Goal: Information Seeking & Learning: Learn about a topic

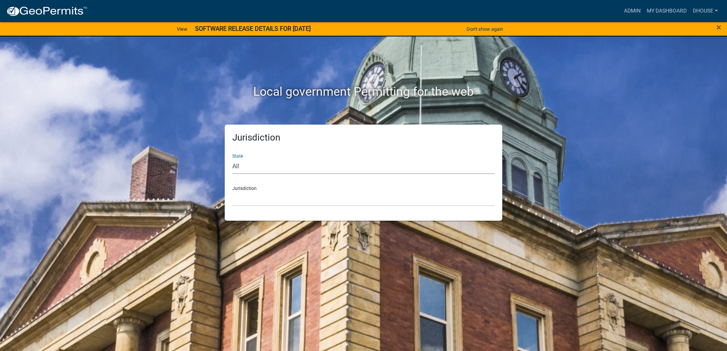
click at [287, 161] on select "All Colorado Georgia Indiana Iowa Kansas Minnesota Ohio South Carolina Wisconsin" at bounding box center [363, 167] width 262 height 16
select select "Minnesota"
click at [232, 159] on select "All Colorado Georgia Indiana Iowa Kansas Minnesota Ohio South Carolina Wisconsin" at bounding box center [363, 167] width 262 height 16
click at [280, 196] on select "Becker County, Minnesota Benton County, Minnesota Carlton County, Minnesota Cit…" at bounding box center [363, 199] width 262 height 16
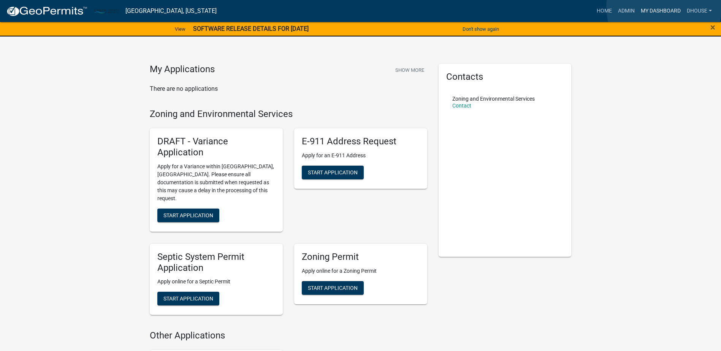
click at [664, 7] on link "My Dashboard" at bounding box center [661, 11] width 46 height 14
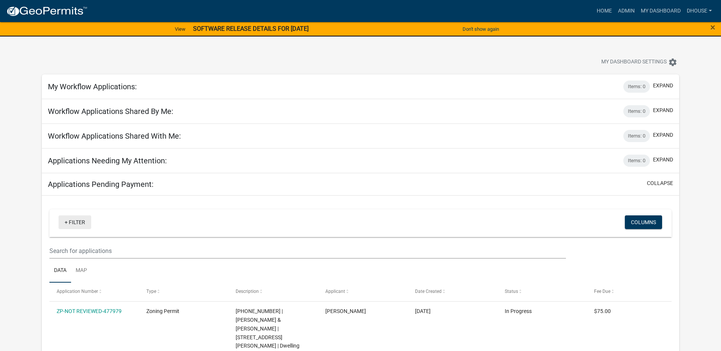
click at [76, 224] on link "+ Filter" at bounding box center [75, 223] width 33 height 14
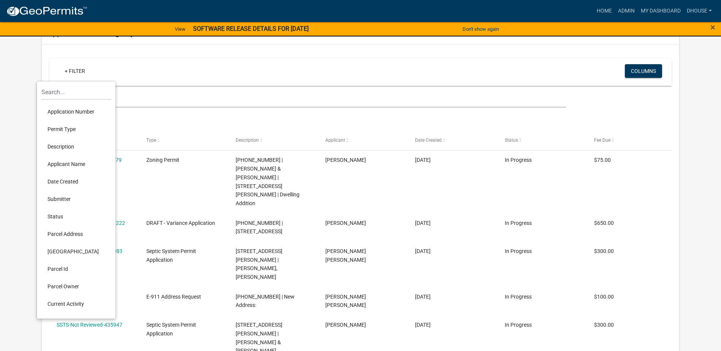
scroll to position [228, 0]
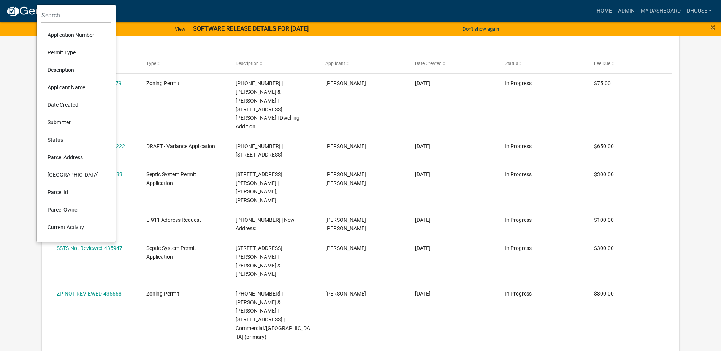
click at [64, 190] on li "Parcel Id" at bounding box center [76, 192] width 70 height 17
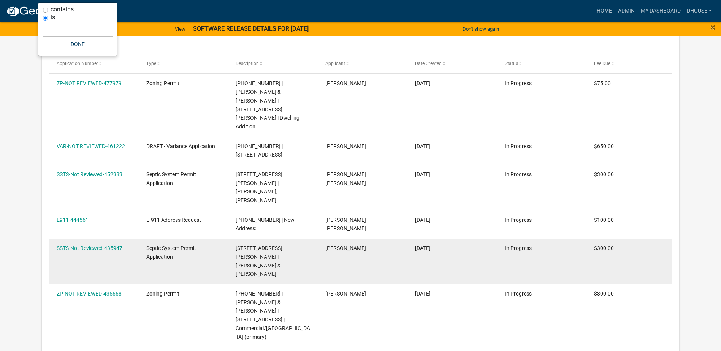
scroll to position [226, 0]
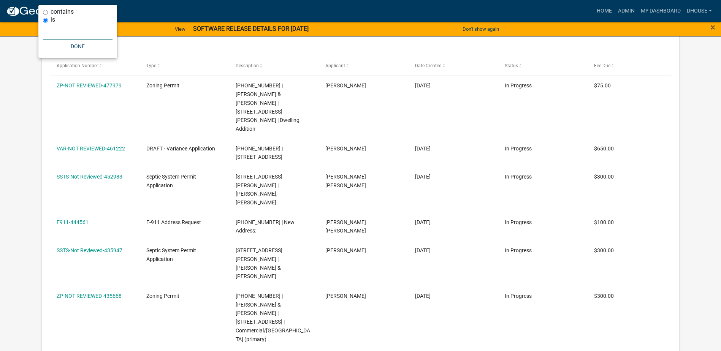
click at [62, 34] on input "text" at bounding box center [78, 32] width 70 height 16
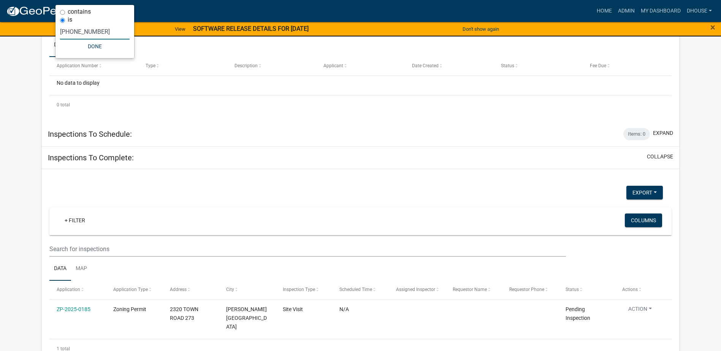
type input "39-026-0800"
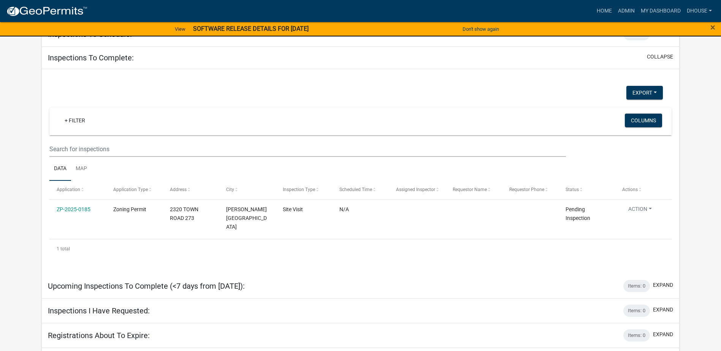
scroll to position [339, 0]
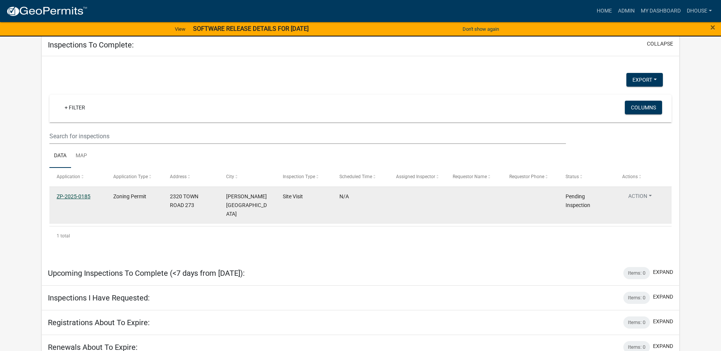
click at [72, 198] on link "ZP-2025-0185" at bounding box center [74, 197] width 34 height 6
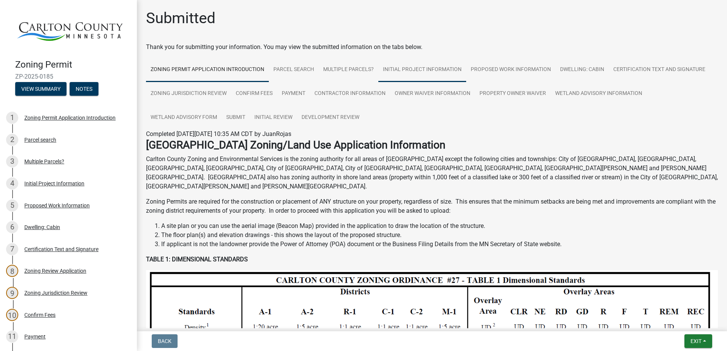
click at [423, 71] on link "Initial Project Information" at bounding box center [422, 70] width 88 height 24
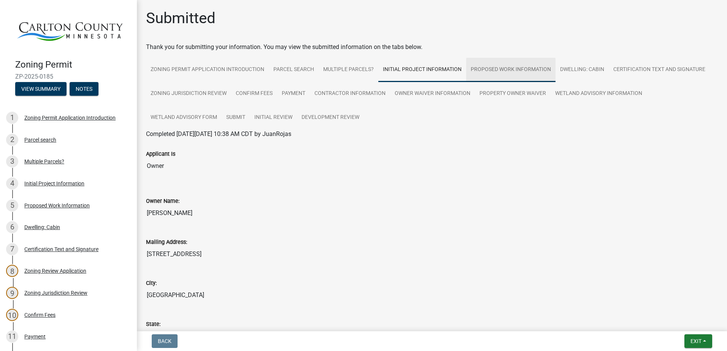
click at [524, 71] on link "Proposed Work Information" at bounding box center [510, 70] width 89 height 24
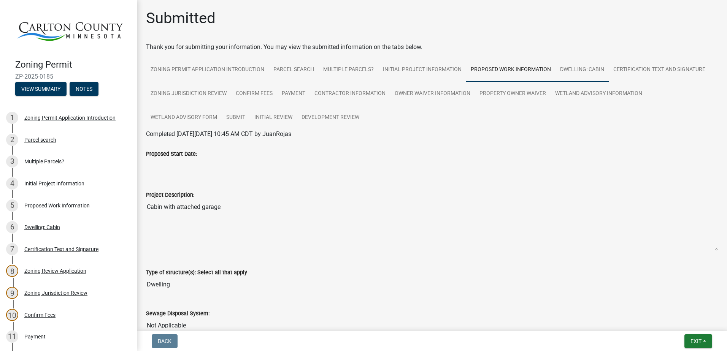
click at [588, 67] on link "Dwelling: Cabin" at bounding box center [582, 70] width 53 height 24
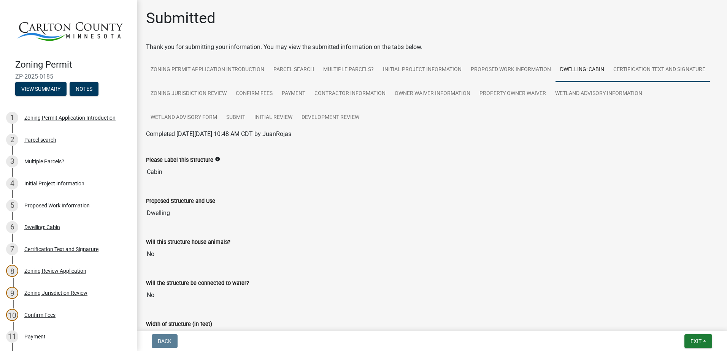
click at [649, 66] on link "Certification Text and Signature" at bounding box center [659, 70] width 101 height 24
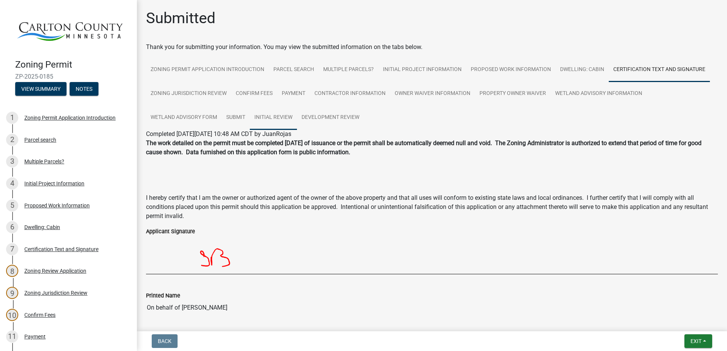
click at [282, 117] on link "Initial Review" at bounding box center [273, 118] width 47 height 24
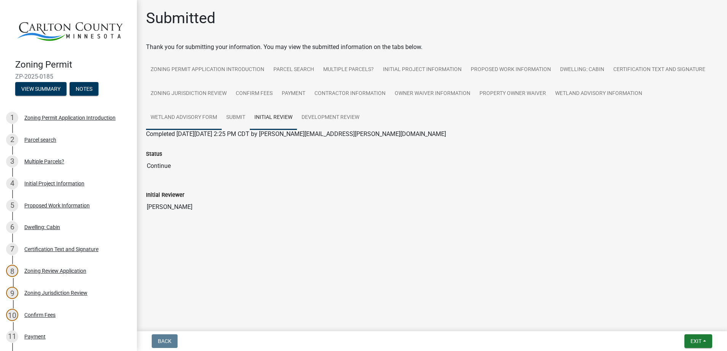
click at [177, 117] on link "Wetland Advisory Form" at bounding box center [184, 118] width 76 height 24
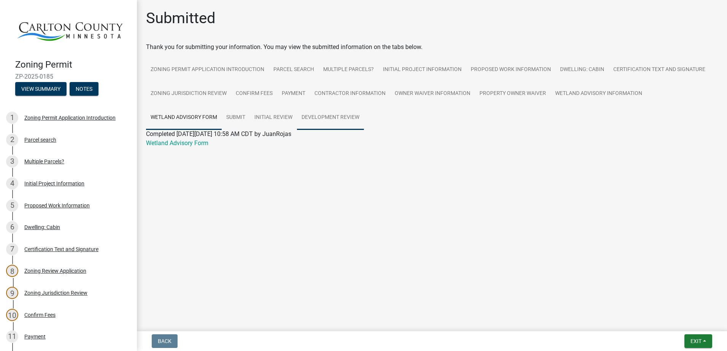
click at [324, 114] on link "Development Review" at bounding box center [330, 118] width 67 height 24
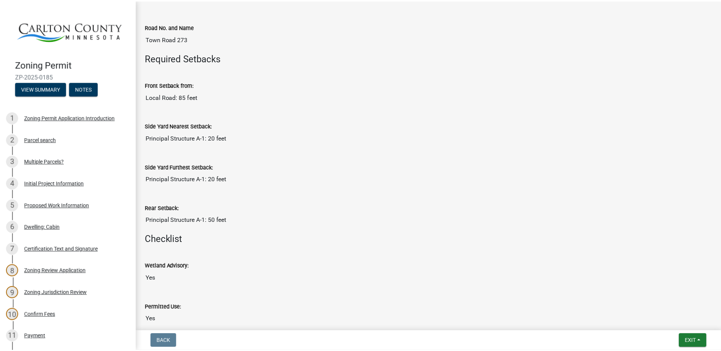
scroll to position [380, 0]
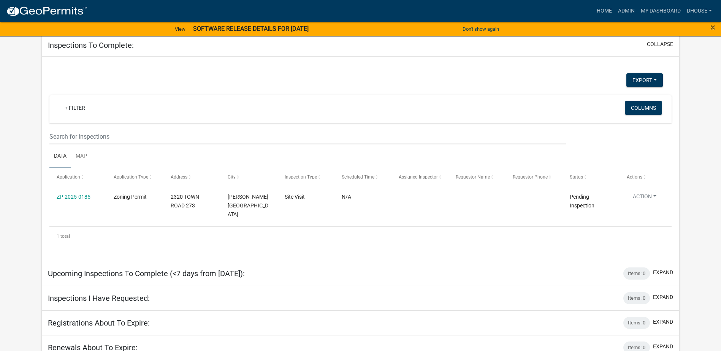
scroll to position [189, 0]
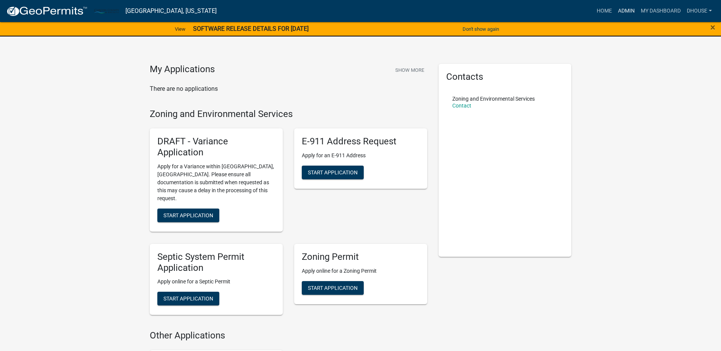
click at [624, 10] on link "Admin" at bounding box center [626, 11] width 23 height 14
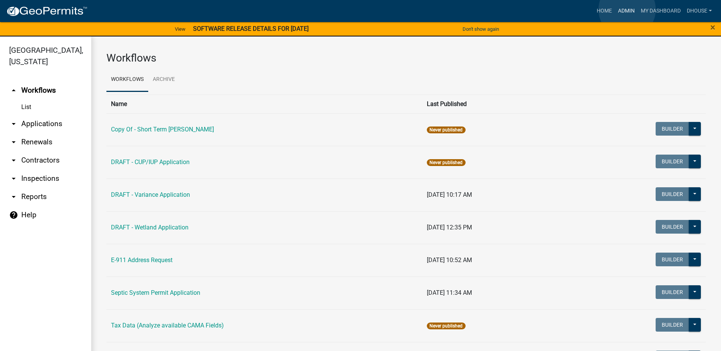
click at [627, 10] on link "Admin" at bounding box center [626, 11] width 23 height 14
click at [603, 11] on link "Home" at bounding box center [604, 11] width 21 height 14
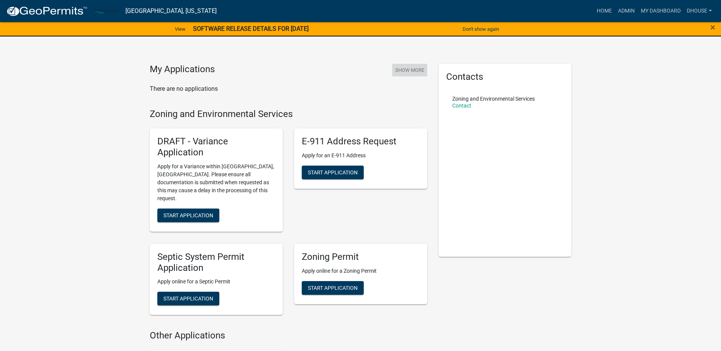
click at [399, 68] on button "Show More" at bounding box center [409, 70] width 35 height 13
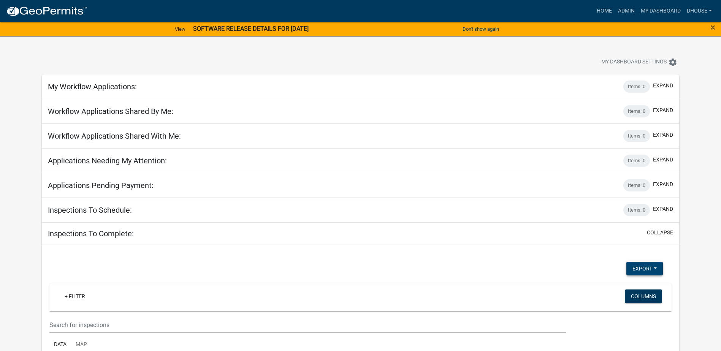
click at [649, 266] on button "Export" at bounding box center [645, 269] width 37 height 14
click at [712, 26] on span "×" at bounding box center [713, 27] width 5 height 11
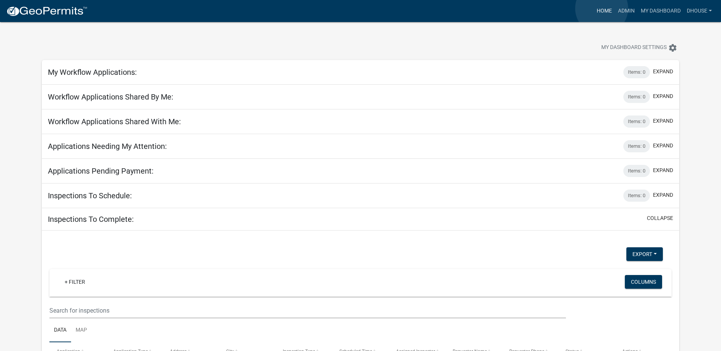
click at [602, 8] on link "Home" at bounding box center [604, 11] width 21 height 14
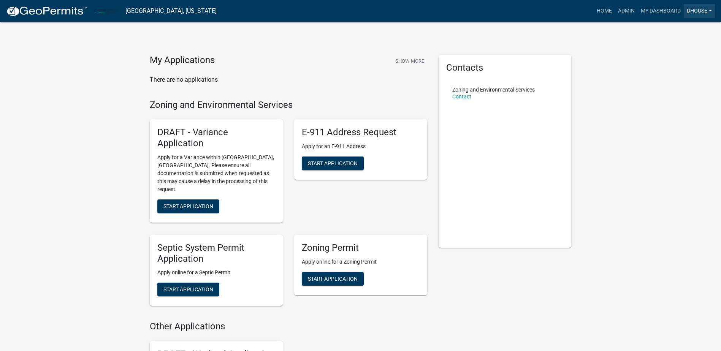
click at [693, 9] on link "dhouse" at bounding box center [699, 11] width 31 height 14
click at [665, 11] on link "My Dashboard" at bounding box center [661, 11] width 46 height 14
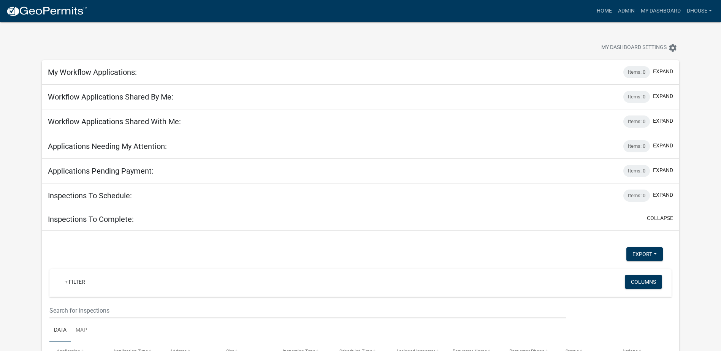
click at [660, 73] on button "expand" at bounding box center [663, 72] width 20 height 8
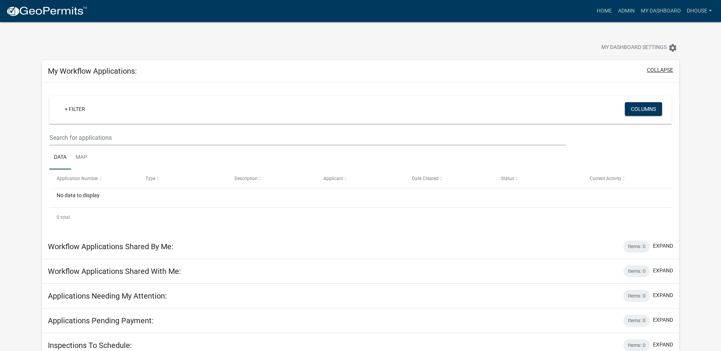
click at [660, 73] on button "collapse" at bounding box center [660, 70] width 26 height 8
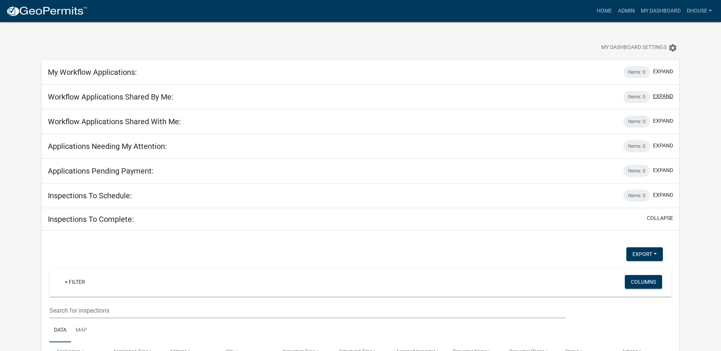
click at [659, 96] on button "expand" at bounding box center [663, 96] width 20 height 8
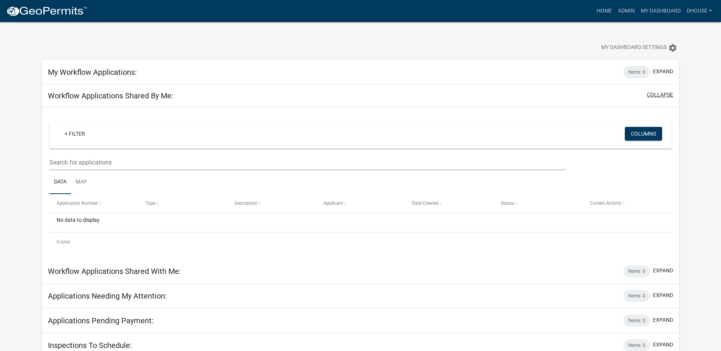
click at [659, 96] on button "collapse" at bounding box center [660, 95] width 26 height 8
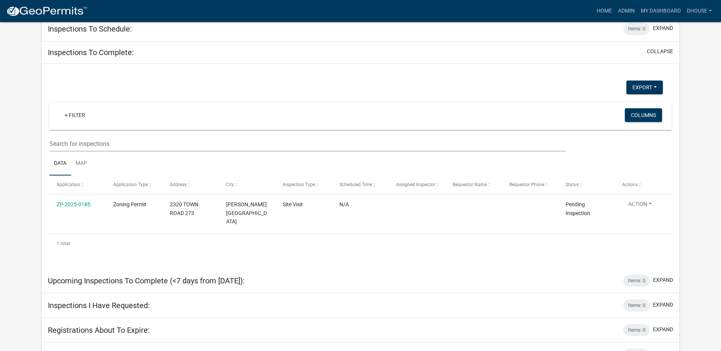
scroll to position [175, 0]
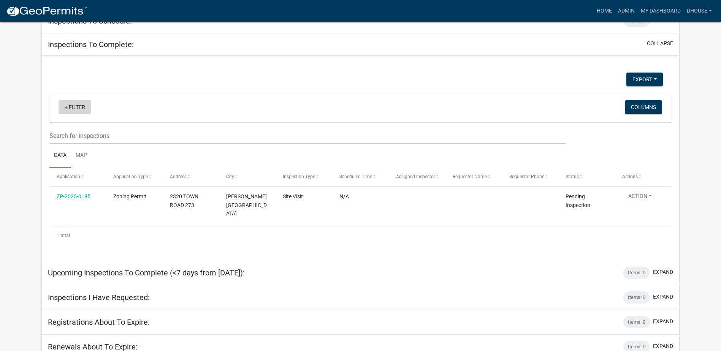
click at [78, 107] on link "+ Filter" at bounding box center [75, 107] width 33 height 14
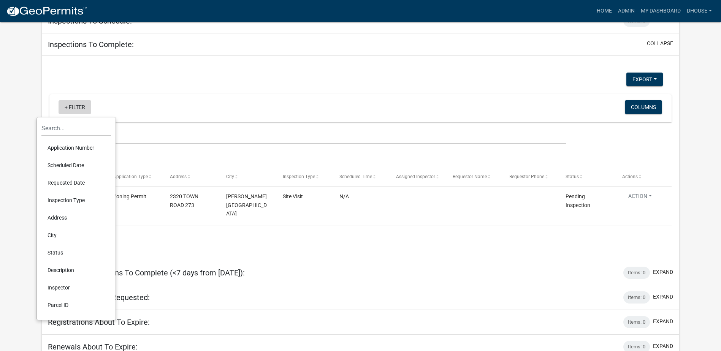
click at [78, 107] on link "+ Filter" at bounding box center [75, 107] width 33 height 14
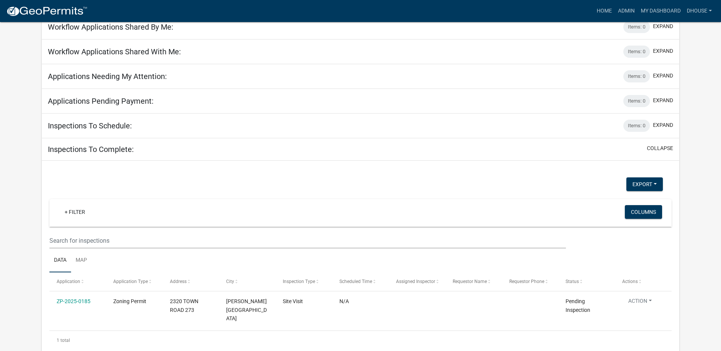
scroll to position [61, 0]
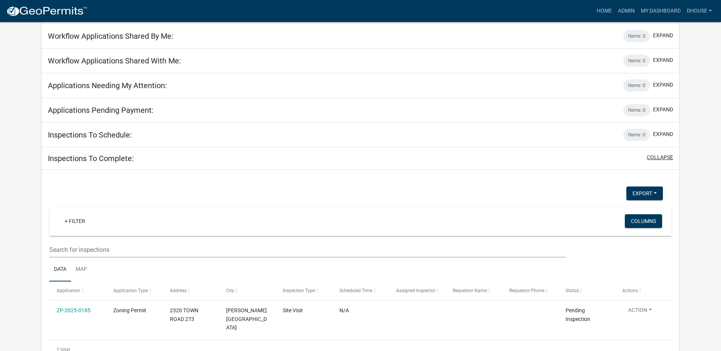
click at [667, 156] on button "collapse" at bounding box center [660, 158] width 26 height 8
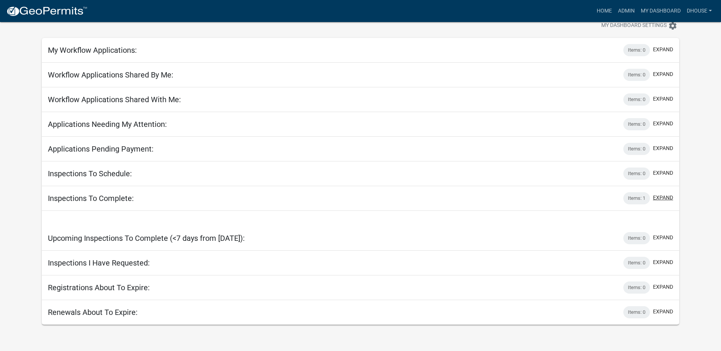
scroll to position [22, 0]
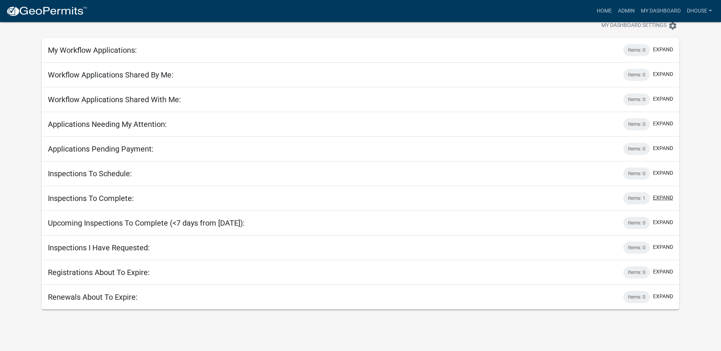
click at [673, 196] on button "expand" at bounding box center [663, 198] width 20 height 8
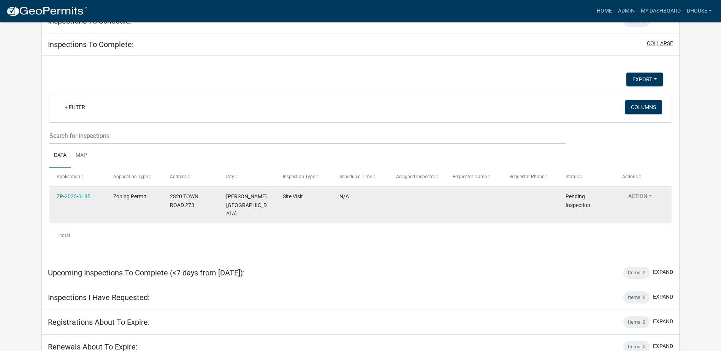
scroll to position [61, 0]
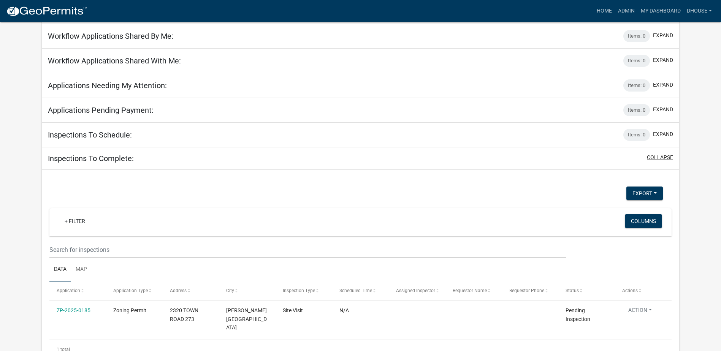
click at [663, 159] on button "collapse" at bounding box center [660, 158] width 26 height 8
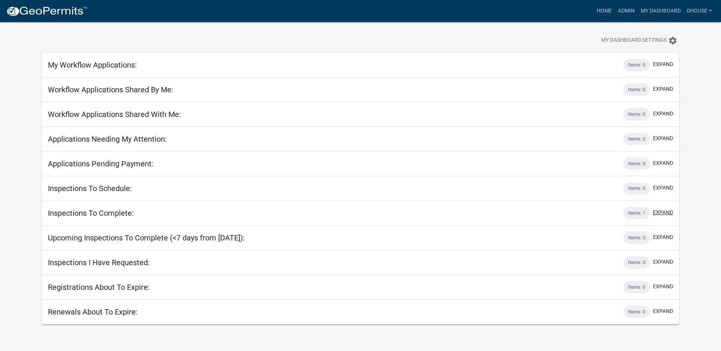
scroll to position [0, 0]
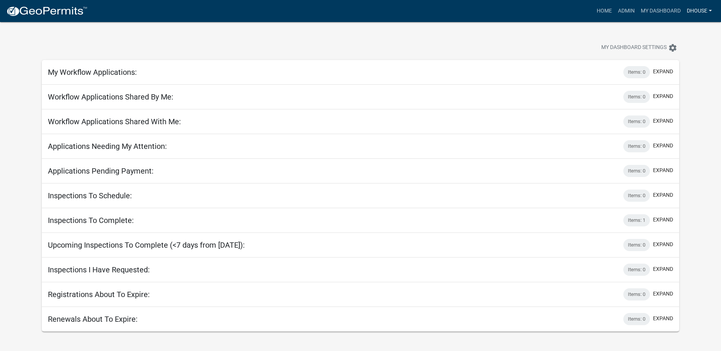
click at [701, 9] on link "dhouse" at bounding box center [699, 11] width 31 height 14
drag, startPoint x: 527, startPoint y: 39, endPoint x: 592, endPoint y: 14, distance: 69.6
click at [527, 39] on div "My Dashboard Settings settings" at bounding box center [360, 39] width 649 height 35
click at [597, 9] on link "Home" at bounding box center [604, 11] width 21 height 14
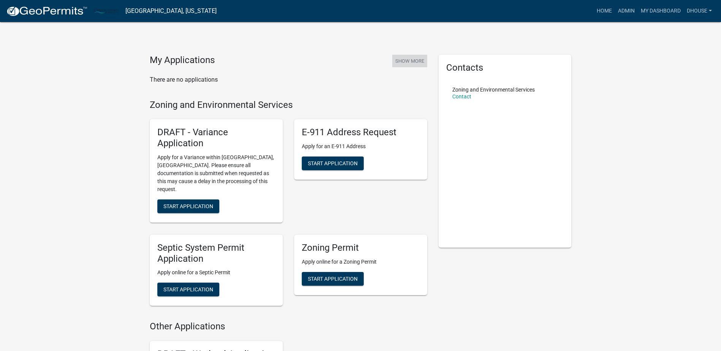
click at [410, 64] on button "Show More" at bounding box center [409, 61] width 35 height 13
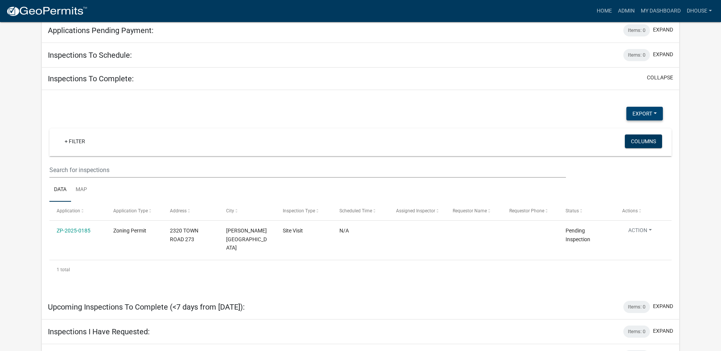
scroll to position [175, 0]
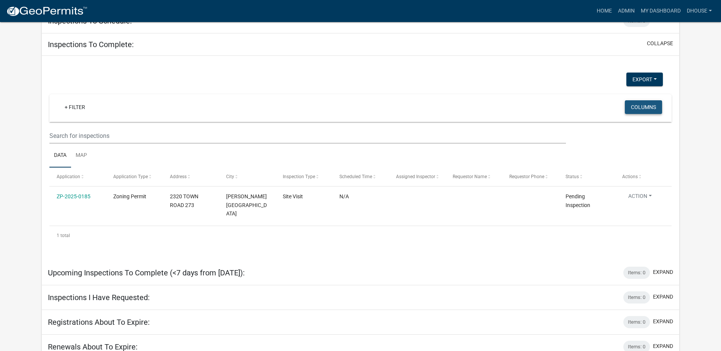
click at [653, 106] on button "Columns" at bounding box center [643, 107] width 37 height 14
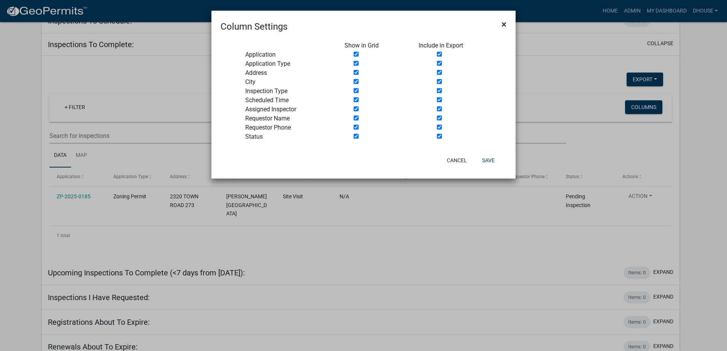
click at [502, 23] on span "×" at bounding box center [504, 24] width 5 height 11
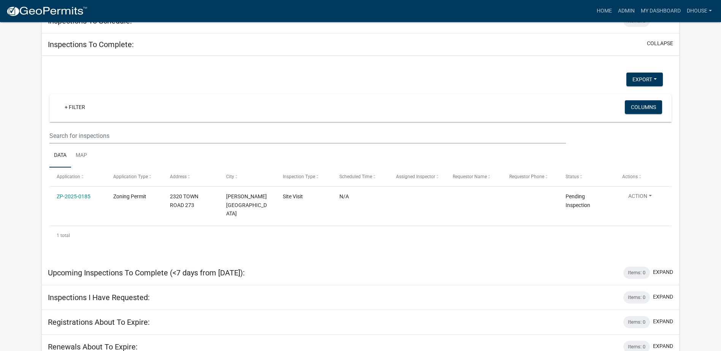
click at [694, 252] on app-user-applications "more_horiz Home Admin My Dashboard dhouse Admin Account Logout My Dashboard Set…" at bounding box center [360, 103] width 721 height 513
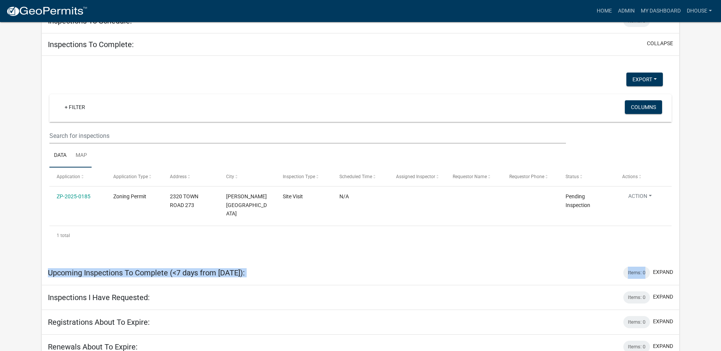
click at [84, 156] on link "Map" at bounding box center [81, 156] width 21 height 24
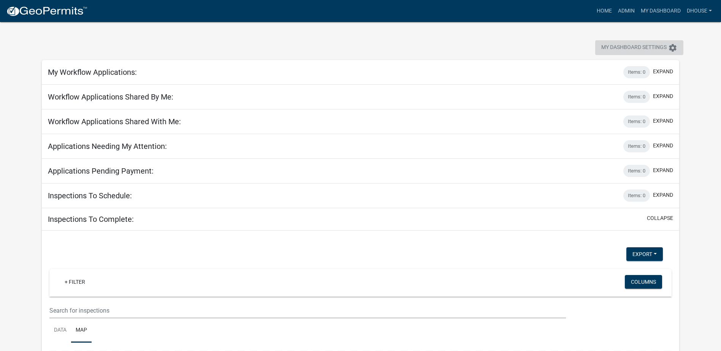
click at [638, 49] on span "My Dashboard Settings" at bounding box center [634, 47] width 65 height 9
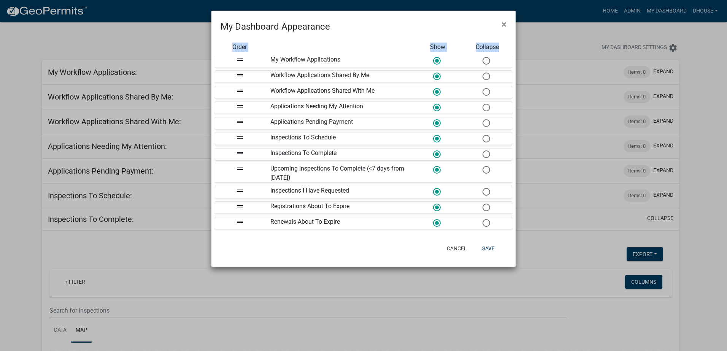
click at [141, 51] on ngb-modal-window "My Dashboard Appearance × Order Show Collapse drag_handle My Workflow Applicati…" at bounding box center [363, 175] width 727 height 351
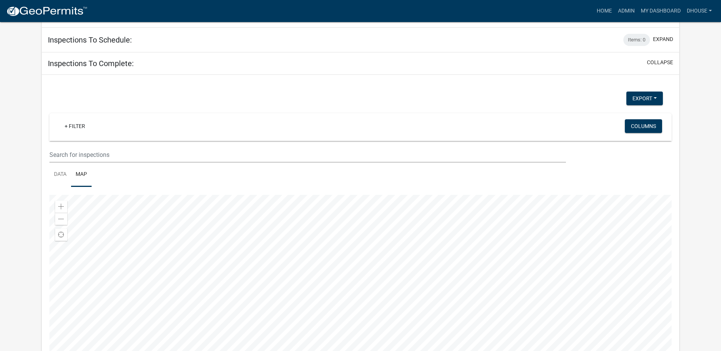
scroll to position [152, 0]
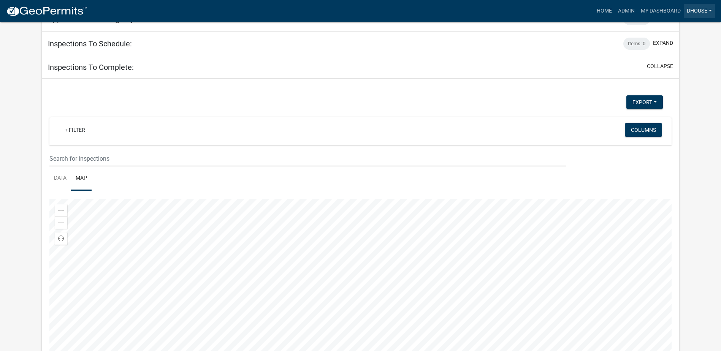
click at [696, 11] on link "dhouse" at bounding box center [699, 11] width 31 height 14
click at [677, 33] on link "Admin" at bounding box center [684, 31] width 61 height 18
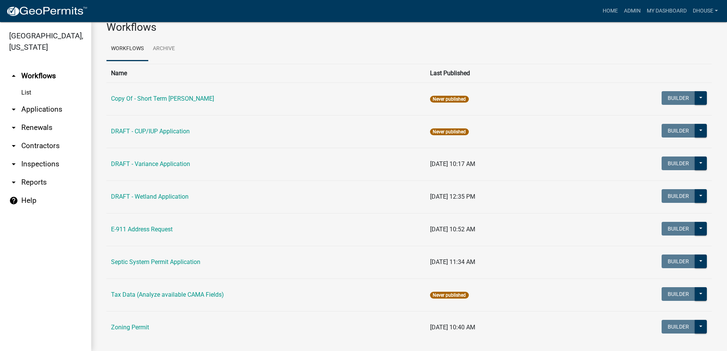
scroll to position [30, 0]
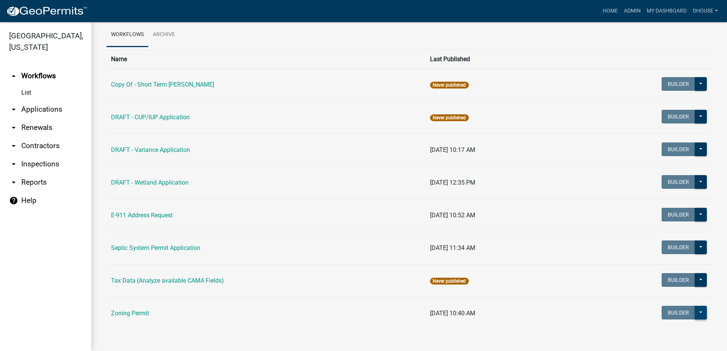
click at [697, 313] on button at bounding box center [701, 313] width 12 height 14
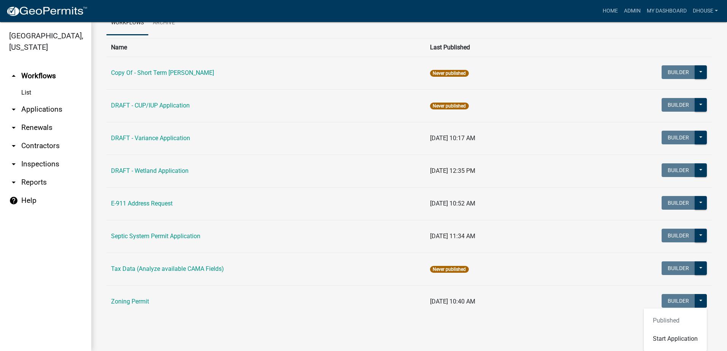
click at [659, 324] on div "Published Start Application" at bounding box center [675, 330] width 63 height 43
click at [120, 304] on link "Zoning Permit" at bounding box center [130, 301] width 38 height 7
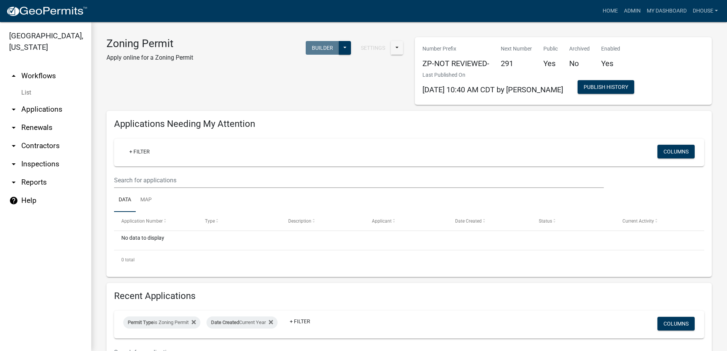
select select "3: 100"
click at [343, 46] on button at bounding box center [345, 48] width 12 height 14
click at [340, 47] on button at bounding box center [345, 48] width 12 height 14
click at [149, 152] on link "+ Filter" at bounding box center [139, 152] width 33 height 14
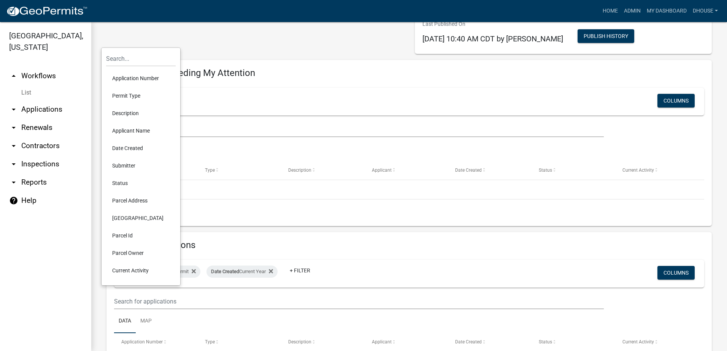
scroll to position [114, 0]
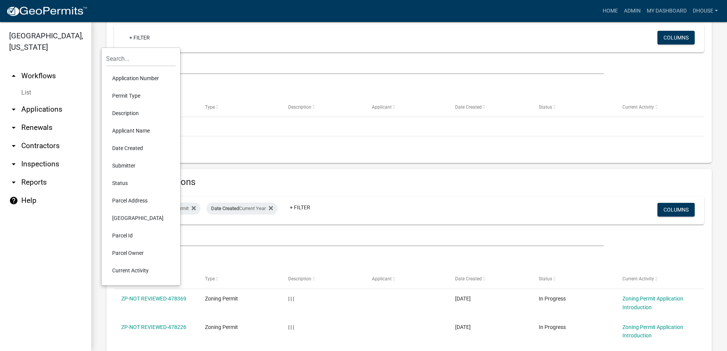
click at [131, 235] on li "Parcel Id" at bounding box center [141, 235] width 70 height 17
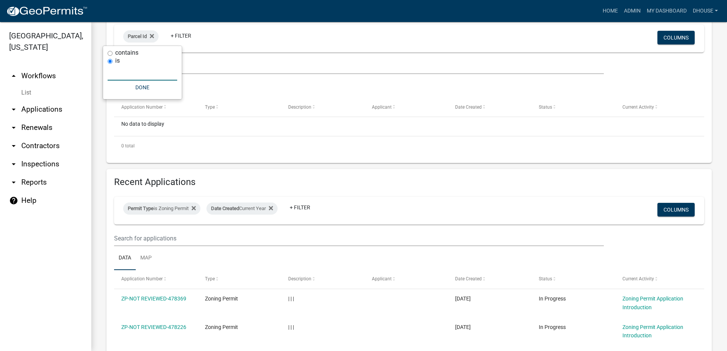
click at [154, 76] on input "text" at bounding box center [143, 73] width 70 height 16
click at [132, 77] on input "text" at bounding box center [143, 73] width 70 height 16
type input "[PHONE_NUMBER]"
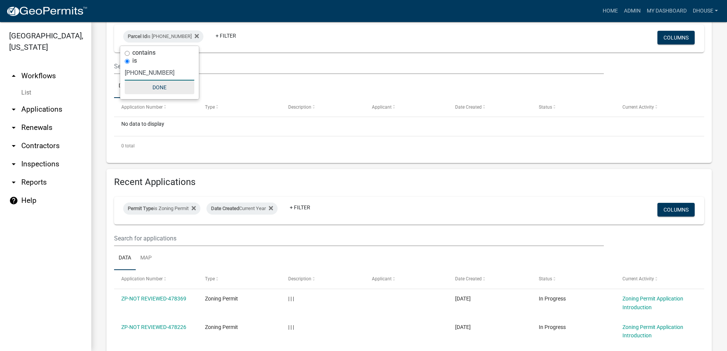
click at [158, 87] on button "Done" at bounding box center [160, 88] width 70 height 14
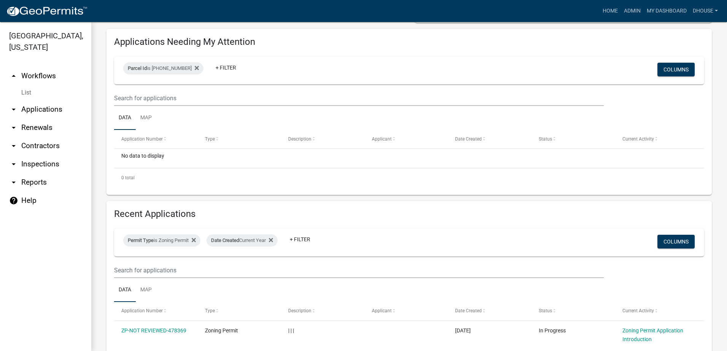
scroll to position [38, 0]
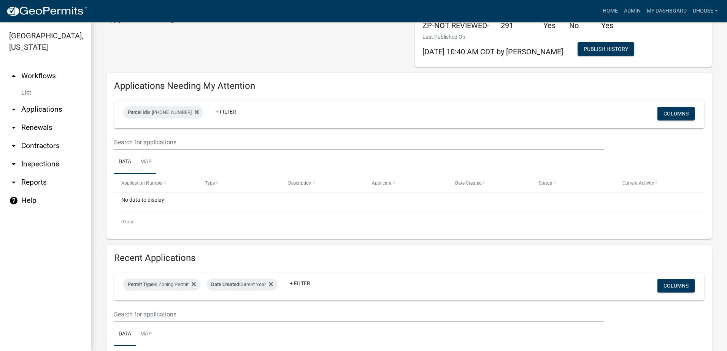
click at [144, 166] on link "Map" at bounding box center [146, 162] width 21 height 24
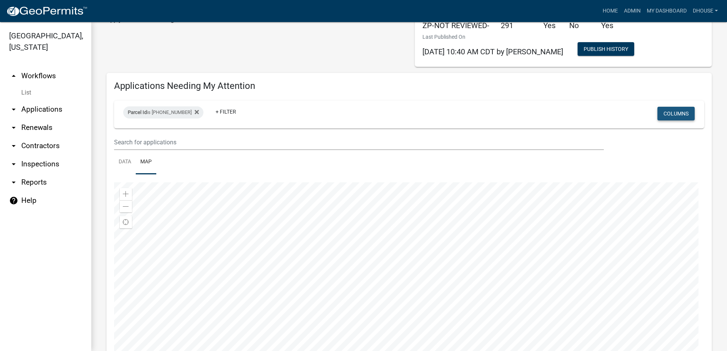
click at [664, 115] on button "Columns" at bounding box center [675, 114] width 37 height 14
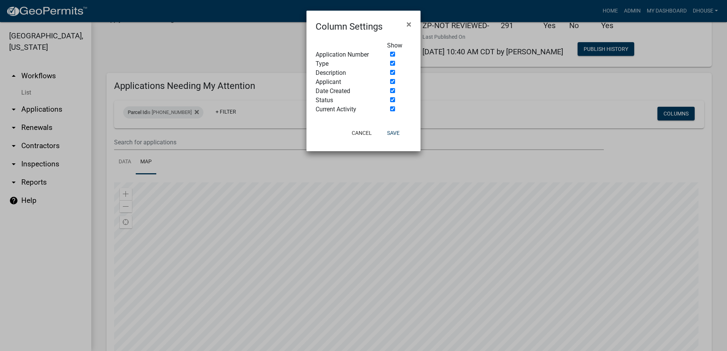
click at [260, 145] on ngb-modal-window "Column Settings × Show Application Number Type Description Applicant Date Creat…" at bounding box center [363, 175] width 727 height 351
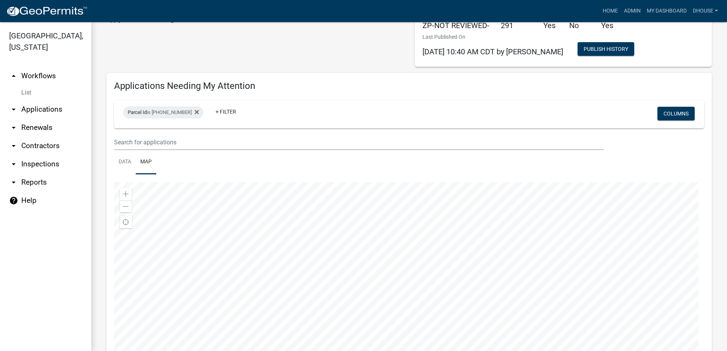
click at [39, 110] on link "arrow_drop_down Applications" at bounding box center [45, 109] width 91 height 18
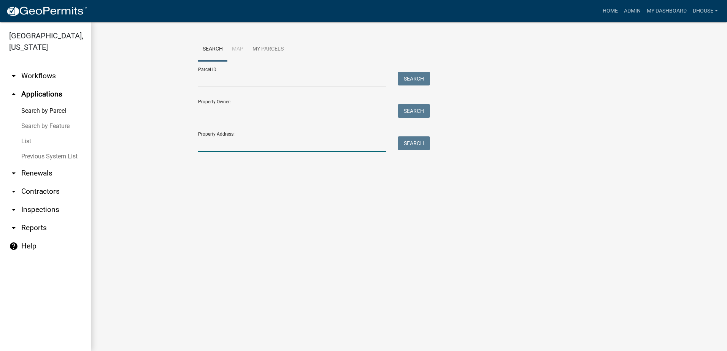
drag, startPoint x: 226, startPoint y: 143, endPoint x: 231, endPoint y: 144, distance: 4.6
click at [226, 143] on input "Property Address:" at bounding box center [292, 145] width 188 height 16
click at [237, 114] on input "Property Owner:" at bounding box center [292, 112] width 188 height 16
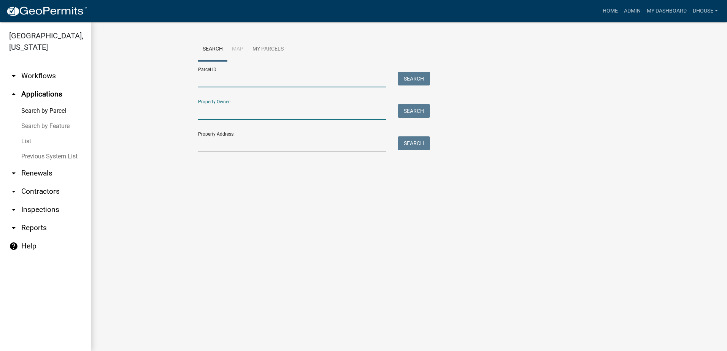
click at [211, 75] on input "Parcel ID:" at bounding box center [292, 80] width 188 height 16
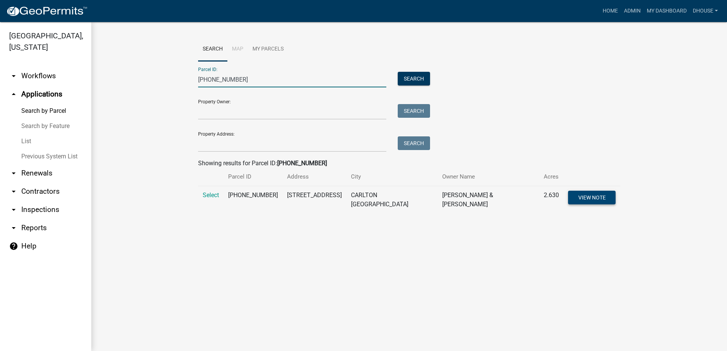
type input "[PHONE_NUMBER]"
click at [587, 198] on span "View Note" at bounding box center [591, 198] width 27 height 6
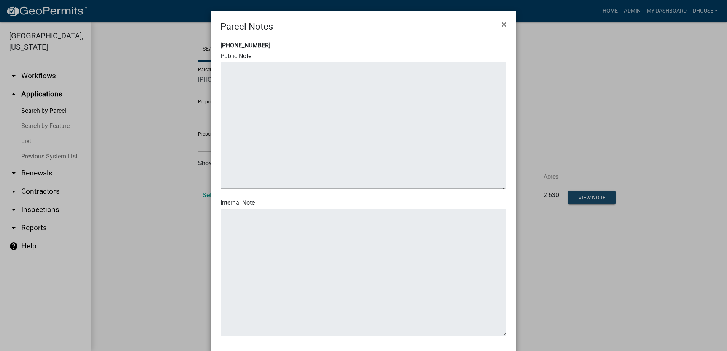
type textarea "ATF pole barn addition notice mailed 5/13/25 and 6/10/25."
click at [502, 25] on span "×" at bounding box center [504, 24] width 5 height 11
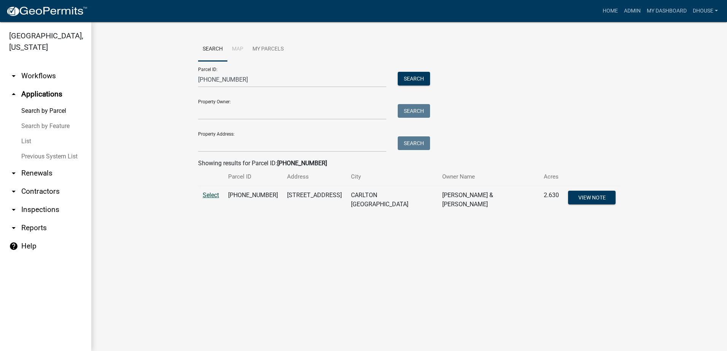
click at [209, 195] on span "Select" at bounding box center [211, 195] width 16 height 7
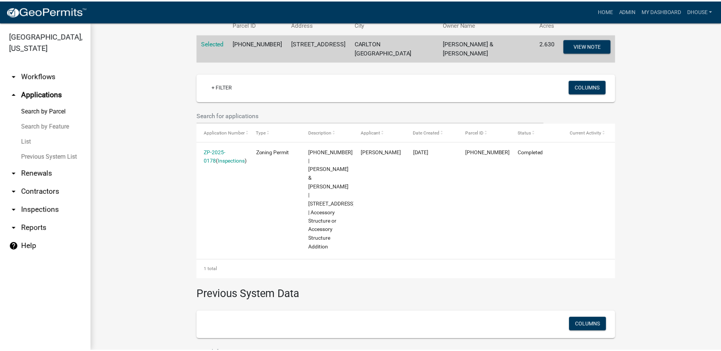
scroll to position [214, 0]
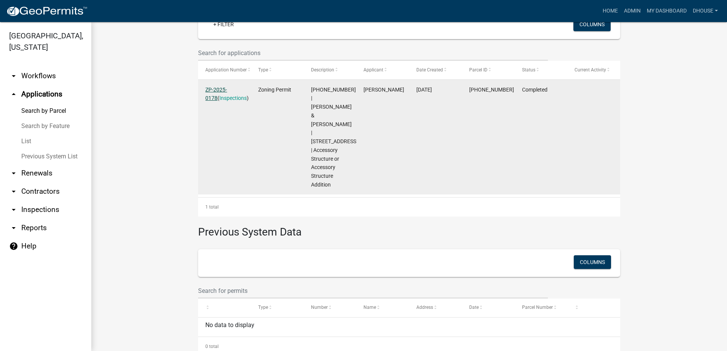
click at [219, 87] on link "ZP-2025-0178" at bounding box center [216, 94] width 22 height 15
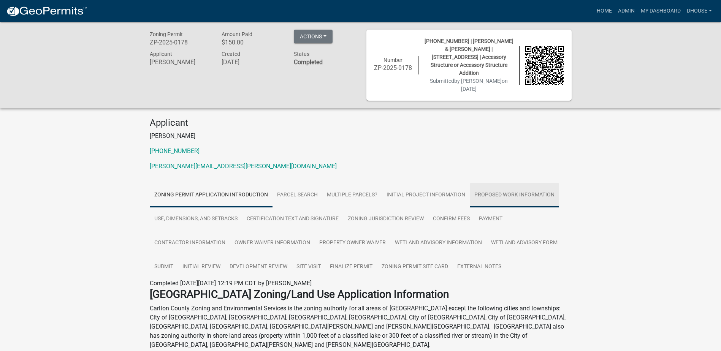
click at [544, 187] on link "Proposed Work Information" at bounding box center [514, 195] width 89 height 24
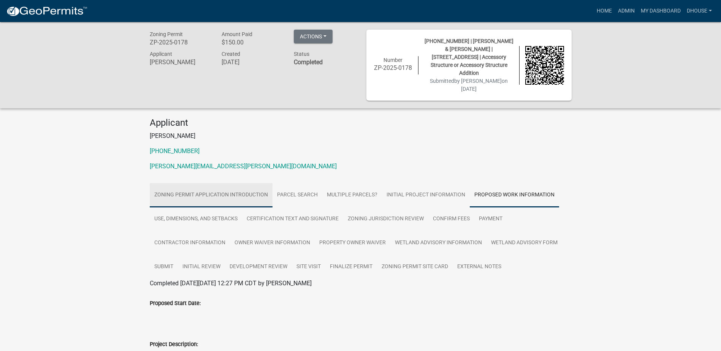
click at [194, 187] on link "Zoning Permit Application Introduction" at bounding box center [211, 195] width 123 height 24
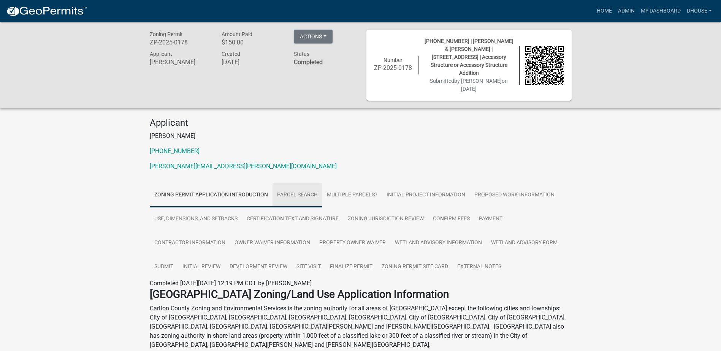
click at [296, 183] on link "Parcel search" at bounding box center [298, 195] width 50 height 24
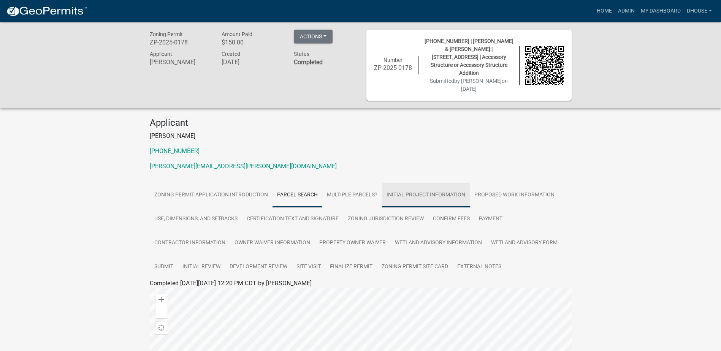
click at [418, 187] on link "Initial Project Information" at bounding box center [426, 195] width 88 height 24
click at [494, 188] on link "Proposed Work Information" at bounding box center [514, 195] width 89 height 24
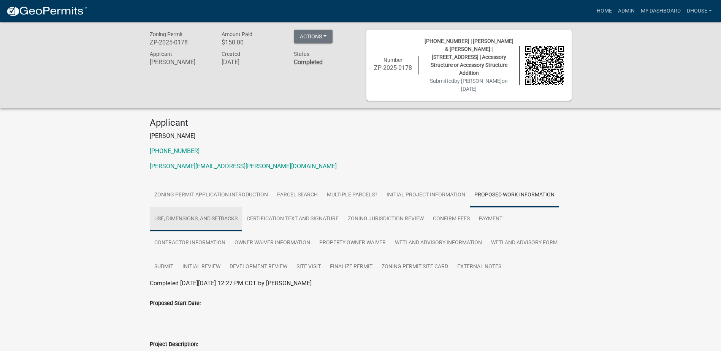
click at [209, 208] on link "Use, Dimensions, and Setbacks" at bounding box center [196, 219] width 92 height 24
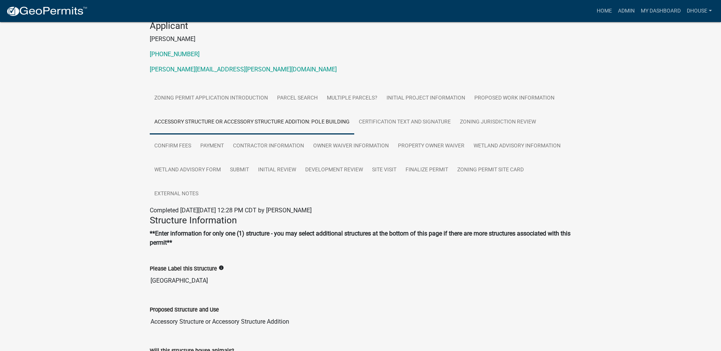
scroll to position [51, 0]
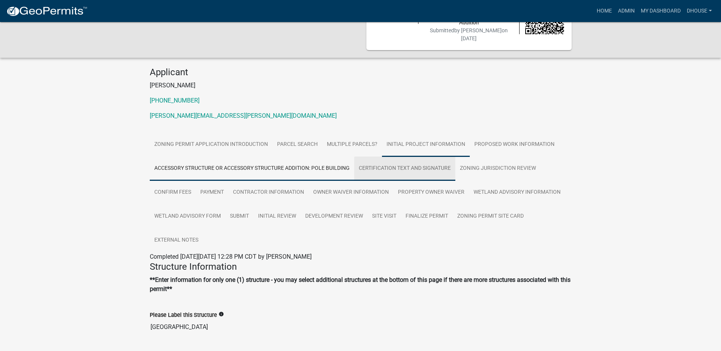
click at [425, 163] on link "Certification Text and Signature" at bounding box center [404, 169] width 101 height 24
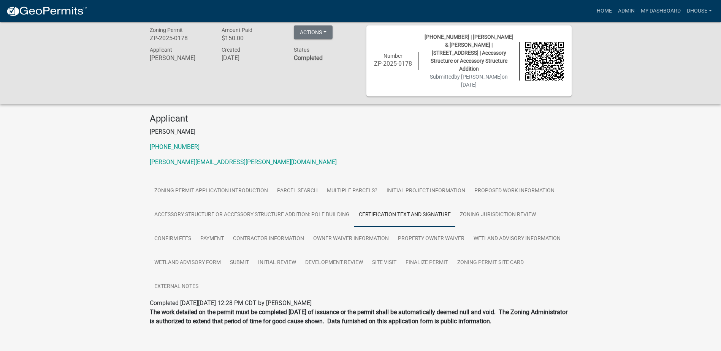
scroll to position [0, 0]
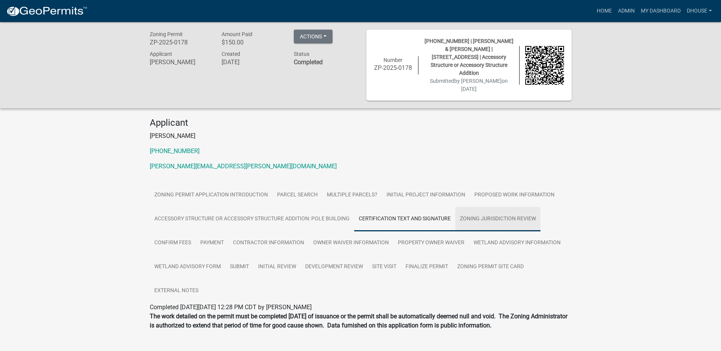
click at [501, 210] on link "Zoning Jurisdiction Review" at bounding box center [498, 219] width 85 height 24
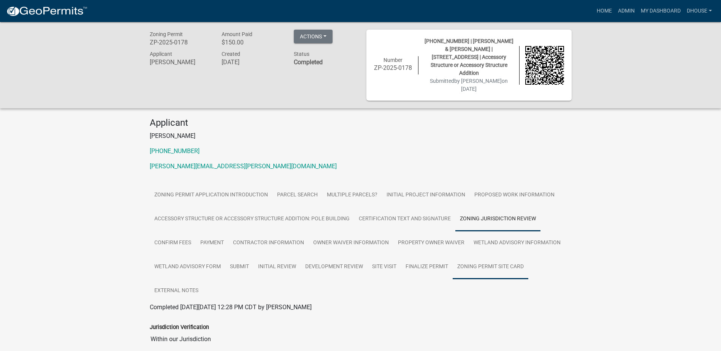
click at [480, 258] on link "Zoning Permit Site Card" at bounding box center [491, 267] width 76 height 24
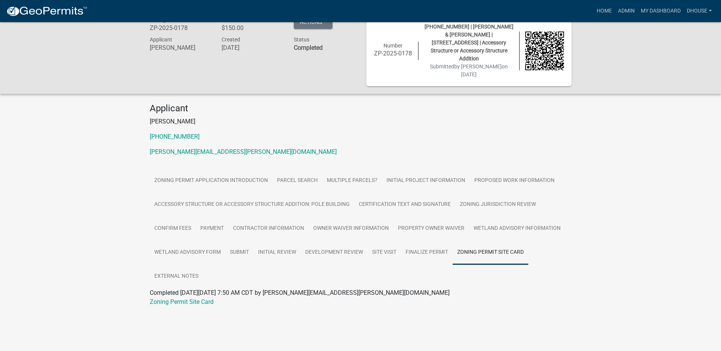
scroll to position [22, 0]
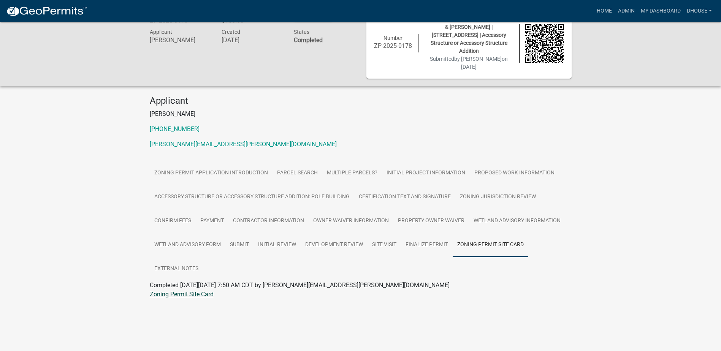
click at [192, 291] on link "Zoning Permit Site Card" at bounding box center [182, 294] width 64 height 7
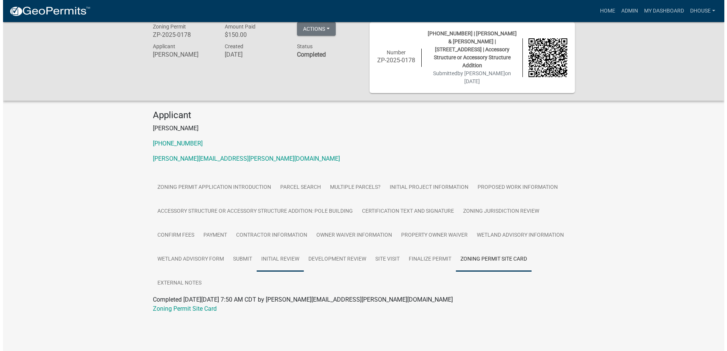
scroll to position [0, 0]
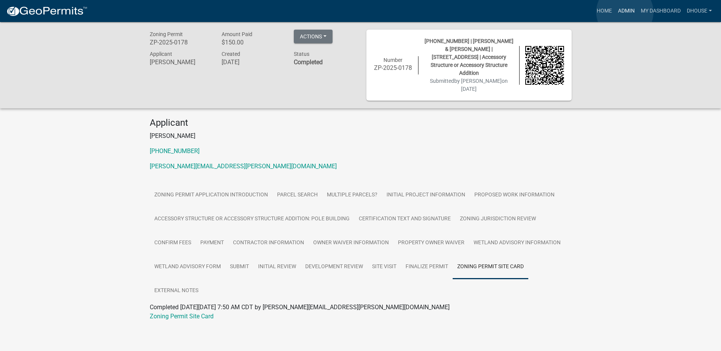
click at [625, 12] on link "Admin" at bounding box center [626, 11] width 23 height 14
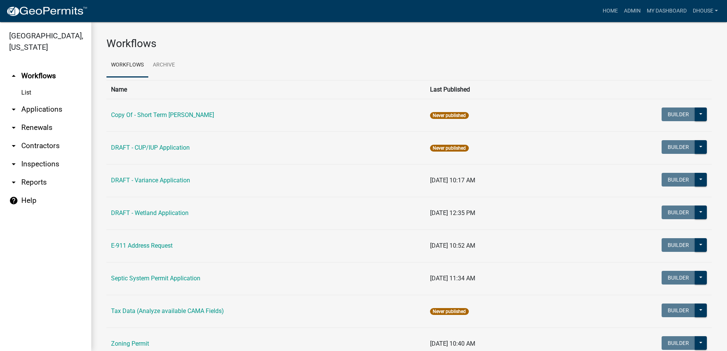
click at [22, 183] on link "arrow_drop_down Reports" at bounding box center [45, 182] width 91 height 18
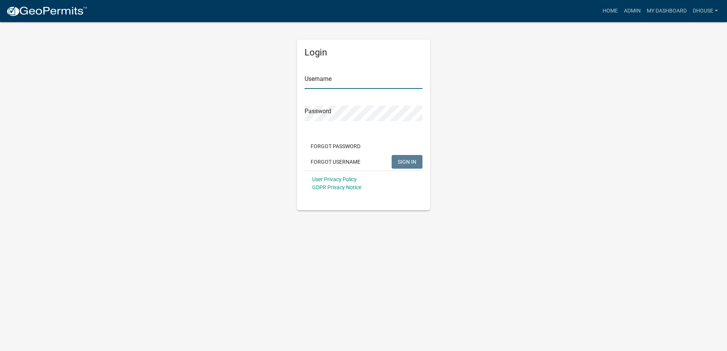
type input "dhouse"
click at [416, 158] on button "SIGN IN" at bounding box center [407, 162] width 31 height 14
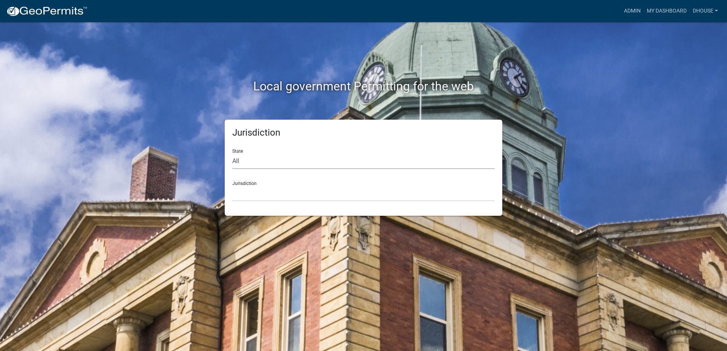
click at [261, 161] on select "All Colorado Georgia Indiana Iowa Kansas Minnesota Ohio South Carolina Wisconsin" at bounding box center [363, 162] width 262 height 16
select select "Minnesota"
click at [232, 154] on select "All Colorado Georgia Indiana Iowa Kansas Minnesota Ohio South Carolina Wisconsin" at bounding box center [363, 162] width 262 height 16
click at [264, 192] on select "Becker County, Minnesota Benton County, Minnesota Carlton County, Minnesota Cit…" at bounding box center [363, 194] width 262 height 16
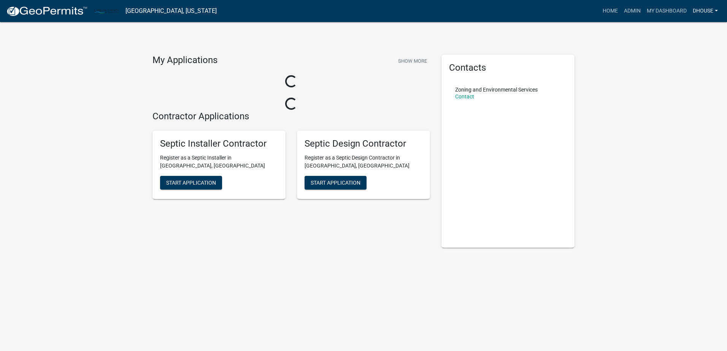
click at [702, 10] on link "dhouse" at bounding box center [705, 11] width 31 height 14
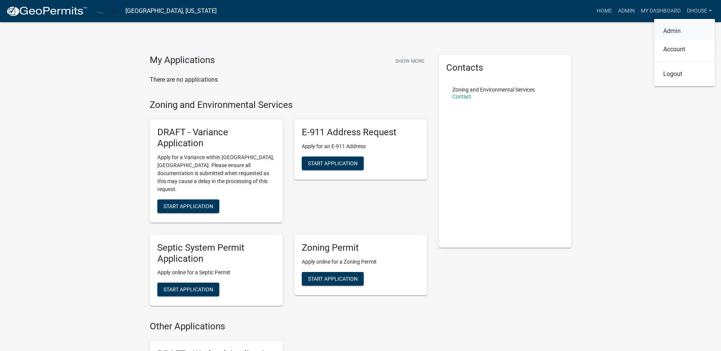
click at [678, 29] on link "Admin" at bounding box center [684, 31] width 61 height 18
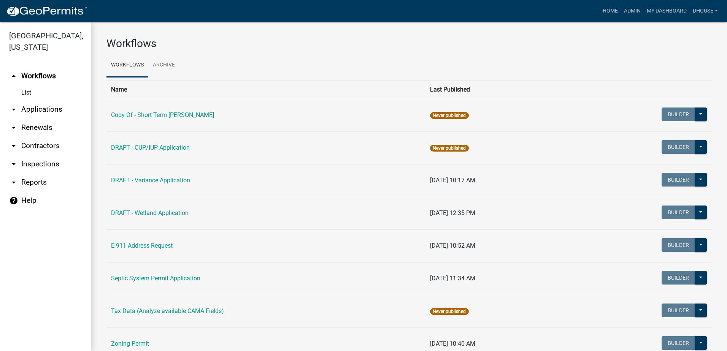
click at [37, 108] on link "arrow_drop_down Applications" at bounding box center [45, 109] width 91 height 18
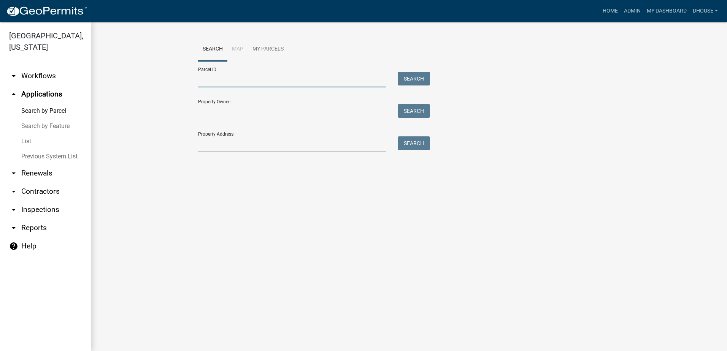
click at [223, 80] on input "Parcel ID:" at bounding box center [292, 80] width 188 height 16
click at [700, 10] on link "dhouse" at bounding box center [705, 11] width 31 height 14
click at [680, 32] on link "Admin" at bounding box center [690, 31] width 61 height 18
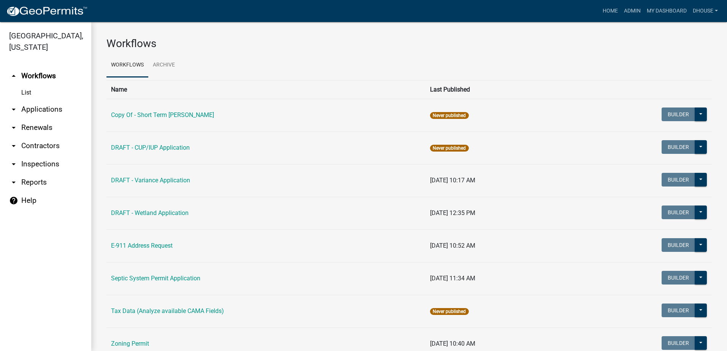
click at [49, 109] on link "arrow_drop_down Applications" at bounding box center [45, 109] width 91 height 18
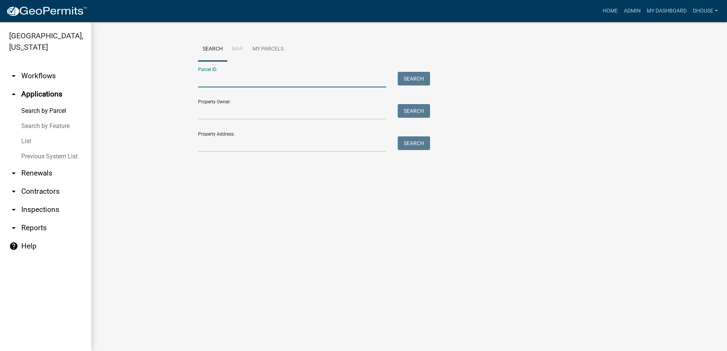
click at [285, 78] on input "Parcel ID:" at bounding box center [292, 80] width 188 height 16
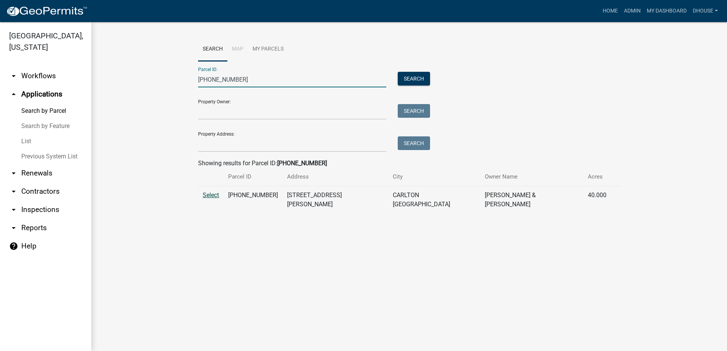
type input "33-010-2100"
click at [211, 194] on span "Select" at bounding box center [211, 195] width 16 height 7
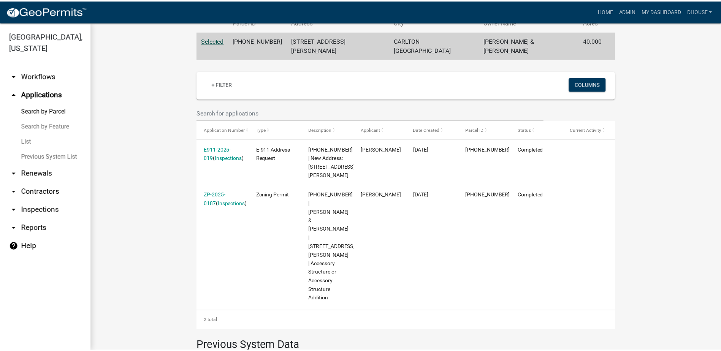
scroll to position [152, 0]
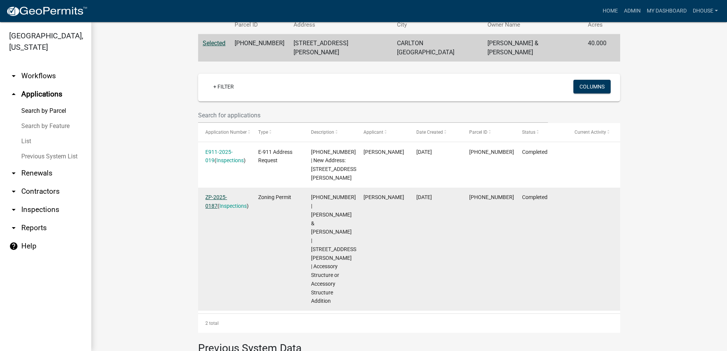
click at [213, 194] on link "ZP-2025-0187" at bounding box center [216, 201] width 22 height 15
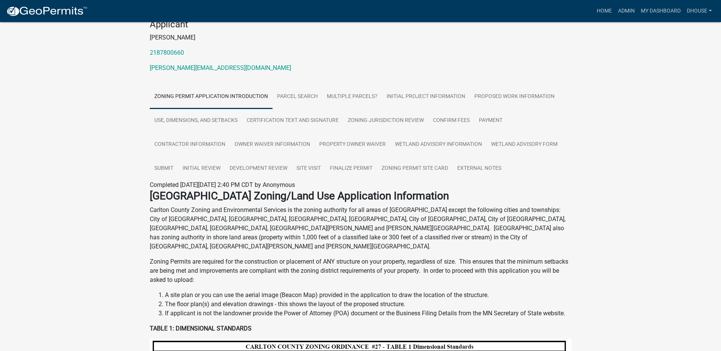
scroll to position [38, 0]
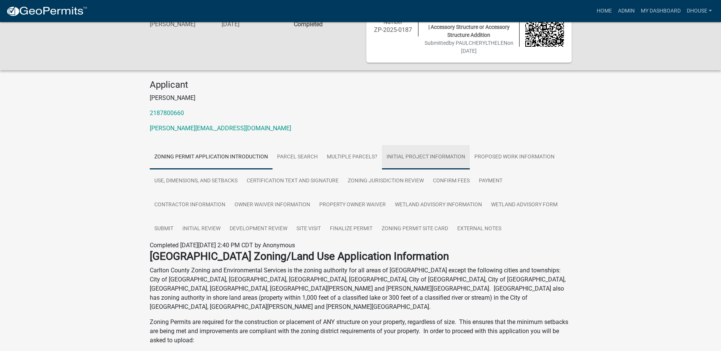
click at [407, 146] on link "Initial Project Information" at bounding box center [426, 157] width 88 height 24
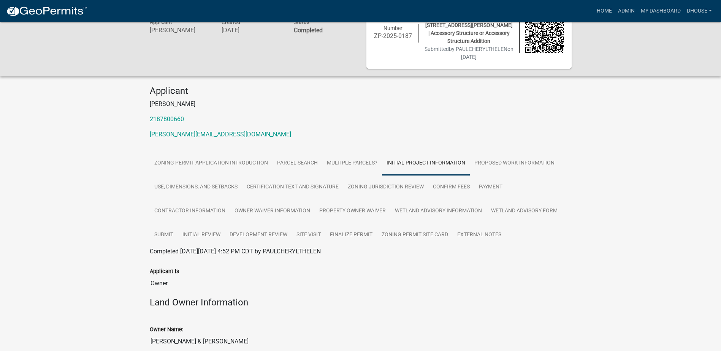
scroll to position [17, 0]
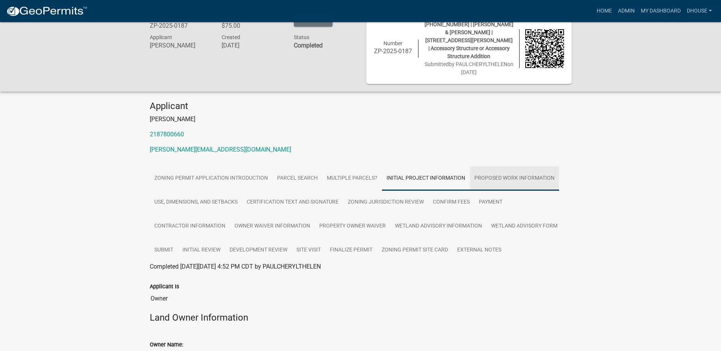
click at [518, 167] on link "Proposed Work Information" at bounding box center [514, 179] width 89 height 24
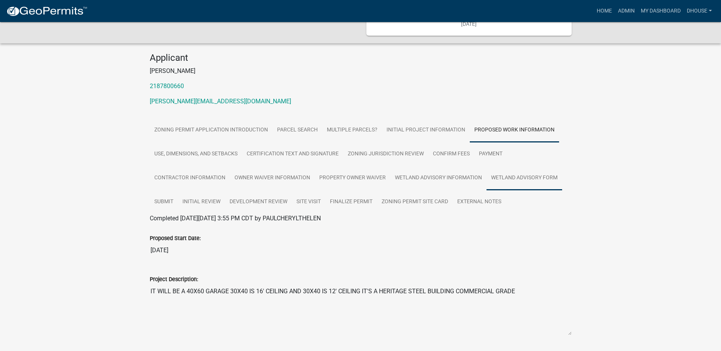
scroll to position [131, 0]
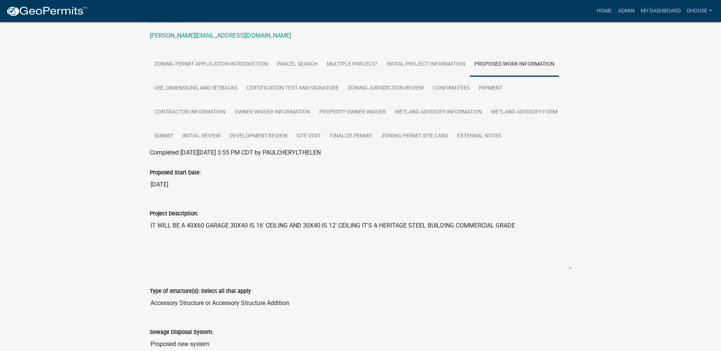
click at [390, 218] on textarea "IT WILL BE A 40X60 GARAGE 30X40 IS 16' CEILING AND 30X40 IS 12' CEILING IT'S A …" at bounding box center [361, 244] width 422 height 52
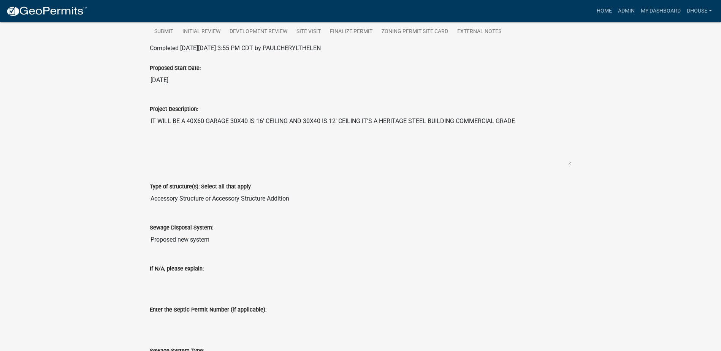
scroll to position [283, 0]
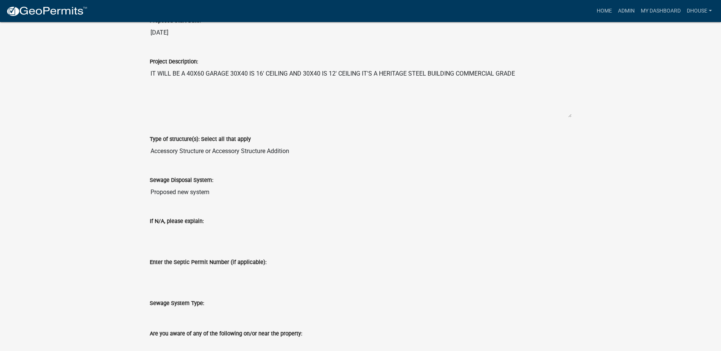
click at [349, 207] on div "If N/A, please explain:" at bounding box center [361, 223] width 422 height 35
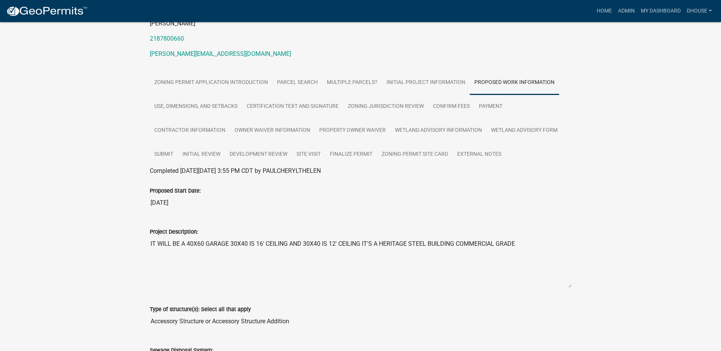
scroll to position [114, 0]
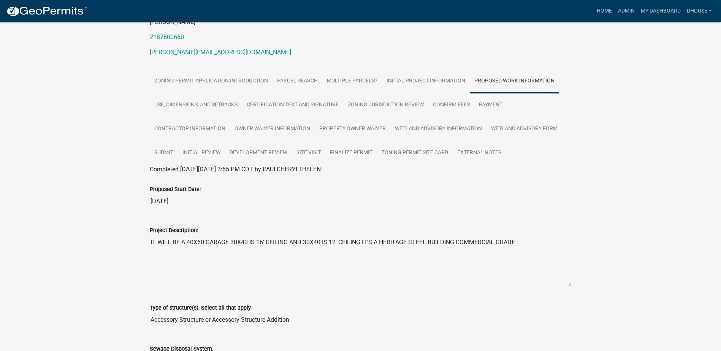
click at [404, 235] on textarea "IT WILL BE A 40X60 GARAGE 30X40 IS 16' CEILING AND 30X40 IS 12' CEILING IT'S A …" at bounding box center [361, 261] width 422 height 52
click at [331, 321] on div "Type of structure(s): Select all that apply Accessory Structure or Accessory St…" at bounding box center [360, 313] width 433 height 41
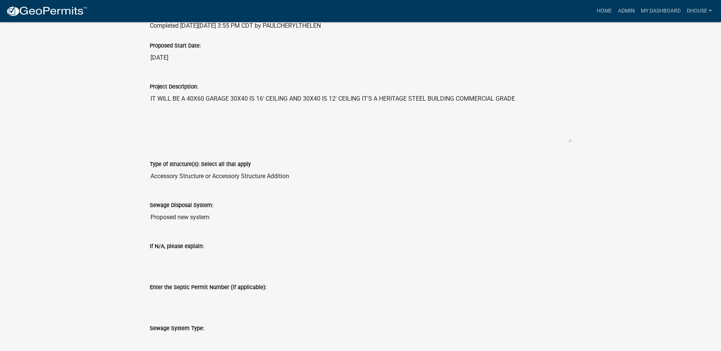
scroll to position [266, 0]
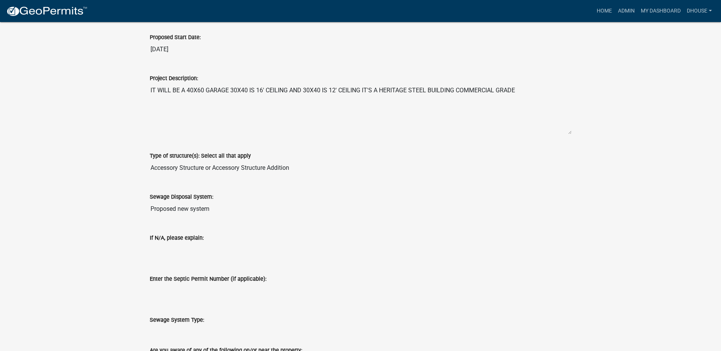
click at [200, 202] on input "Proposed new system" at bounding box center [361, 209] width 422 height 15
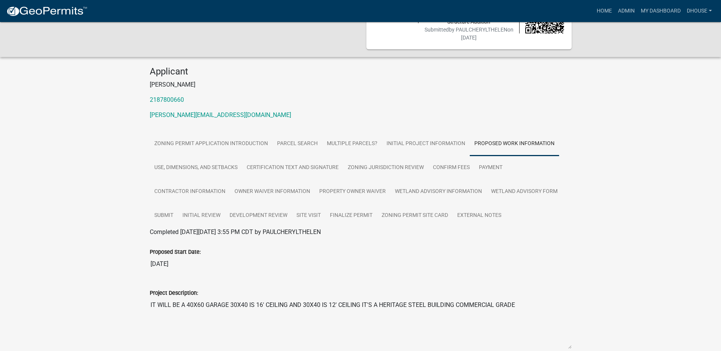
scroll to position [0, 0]
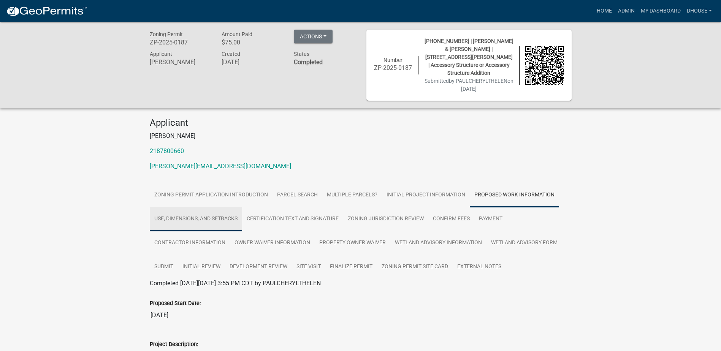
click at [169, 213] on link "Use, Dimensions, and Setbacks" at bounding box center [196, 219] width 92 height 24
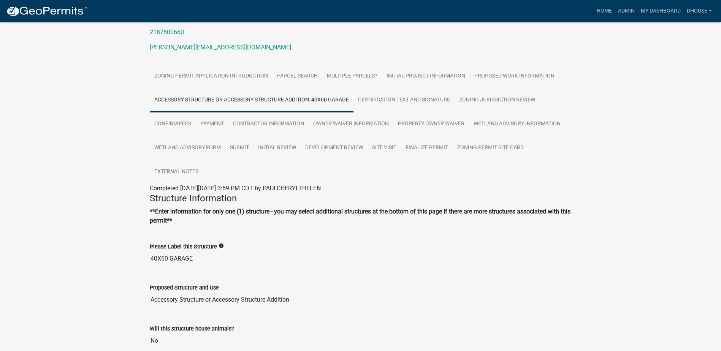
scroll to position [76, 0]
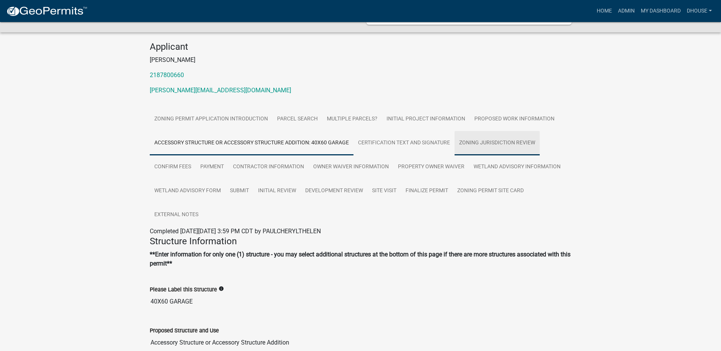
click at [497, 134] on link "Zoning Jurisdiction Review" at bounding box center [497, 143] width 85 height 24
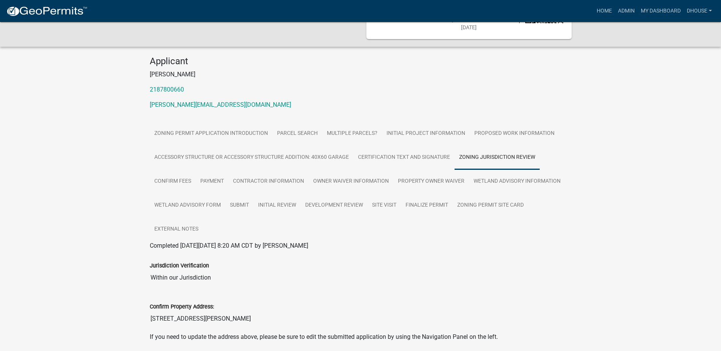
scroll to position [0, 0]
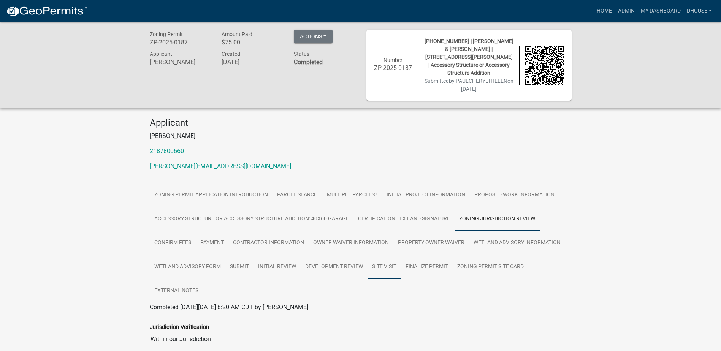
click at [380, 259] on link "Site Visit" at bounding box center [384, 267] width 33 height 24
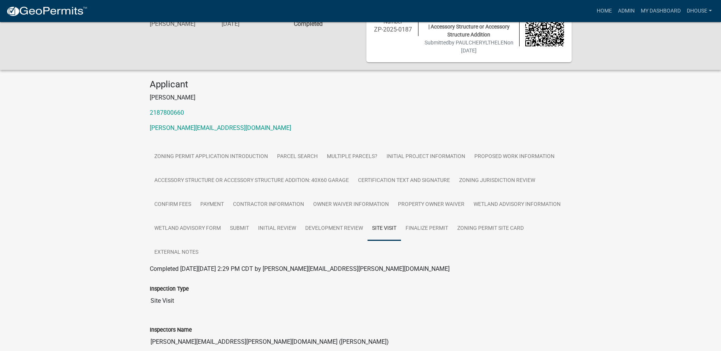
scroll to position [38, 0]
click at [430, 221] on link "Finalize Permit" at bounding box center [427, 229] width 52 height 24
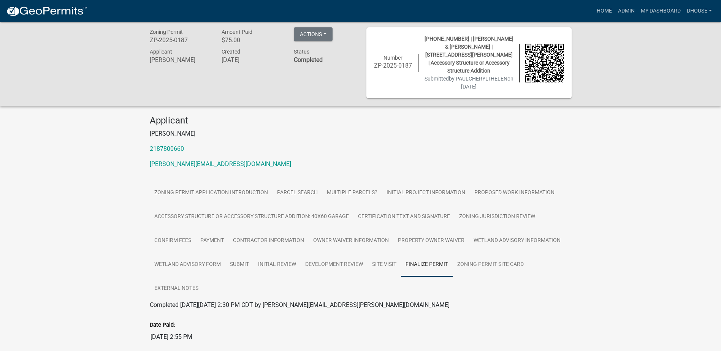
scroll to position [0, 0]
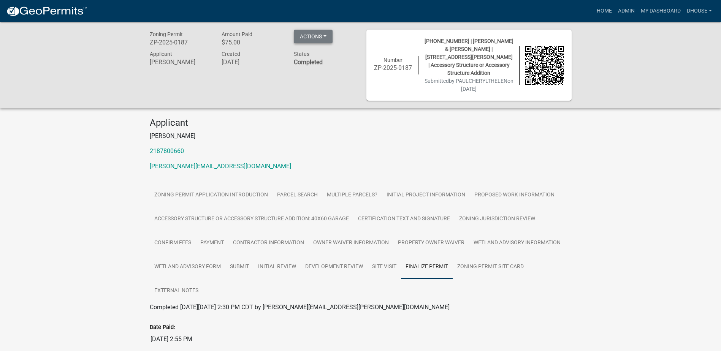
click at [324, 35] on button "Actions" at bounding box center [313, 37] width 39 height 14
click at [285, 132] on p "PAUL THELEN" at bounding box center [361, 136] width 422 height 9
click at [251, 189] on link "Zoning Permit Application Introduction" at bounding box center [211, 195] width 123 height 24
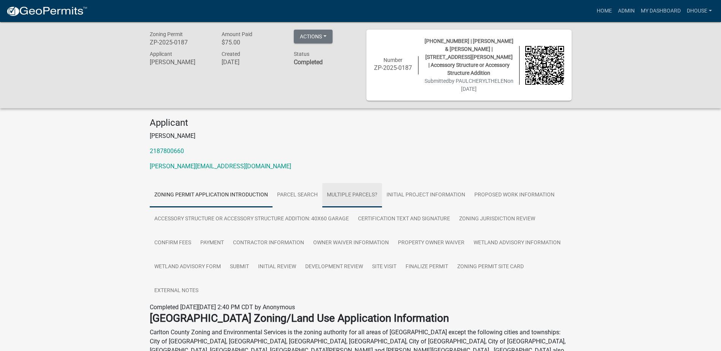
click at [341, 184] on link "Multiple Parcels?" at bounding box center [352, 195] width 60 height 24
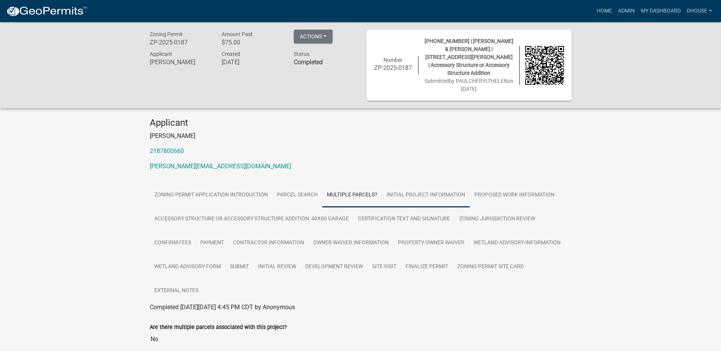
click at [418, 190] on link "Initial Project Information" at bounding box center [426, 195] width 88 height 24
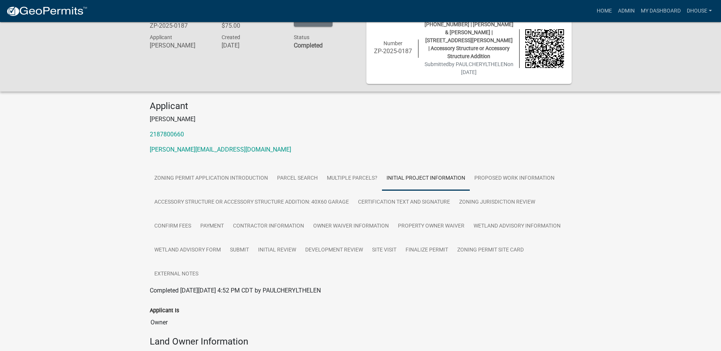
scroll to position [3, 0]
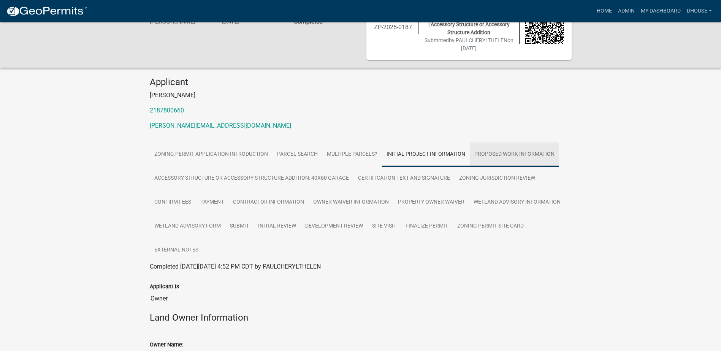
click at [502, 143] on link "Proposed Work Information" at bounding box center [514, 155] width 89 height 24
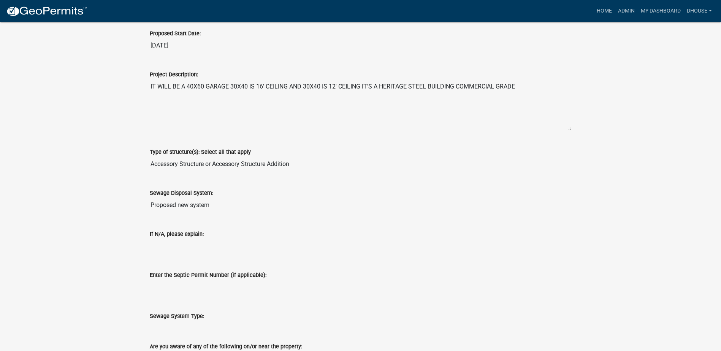
scroll to position [307, 0]
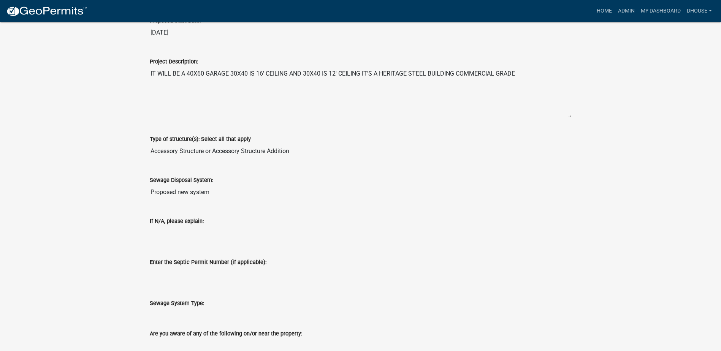
click at [187, 185] on input "Proposed new system" at bounding box center [361, 192] width 422 height 15
click at [257, 144] on input "Accessory Structure or Accessory Structure Addition" at bounding box center [361, 151] width 422 height 15
click at [695, 12] on link "dhouse" at bounding box center [699, 11] width 31 height 14
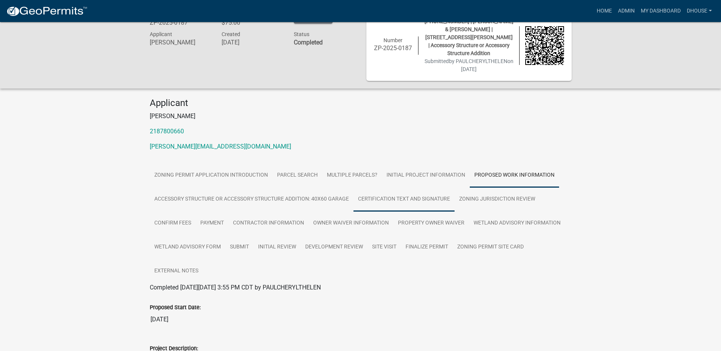
scroll to position [0, 0]
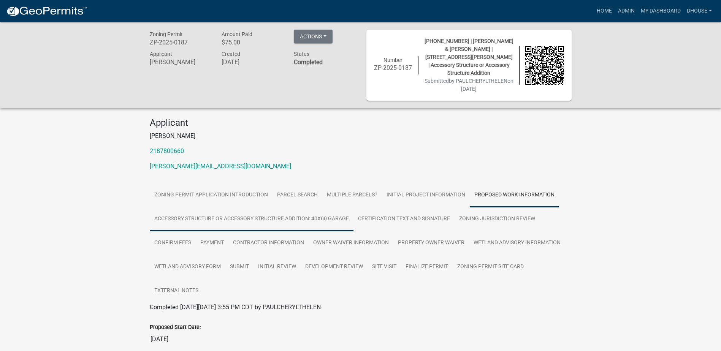
click at [307, 212] on link "Accessory Structure or Accessory Structure Addition: 40X60 GARAGE" at bounding box center [252, 219] width 204 height 24
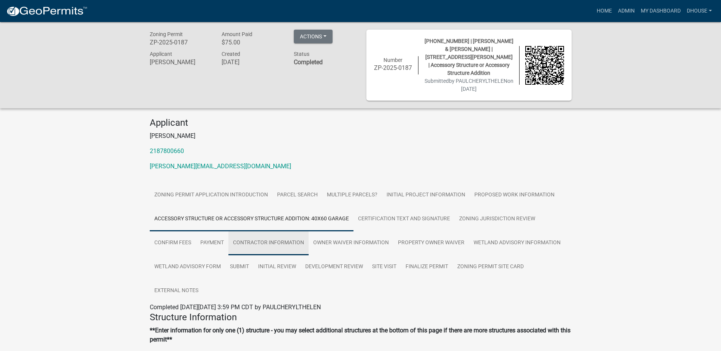
click at [289, 237] on link "Contractor Information" at bounding box center [269, 243] width 80 height 24
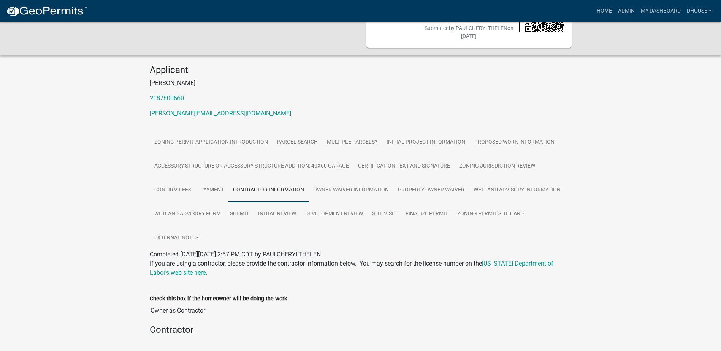
scroll to position [41, 0]
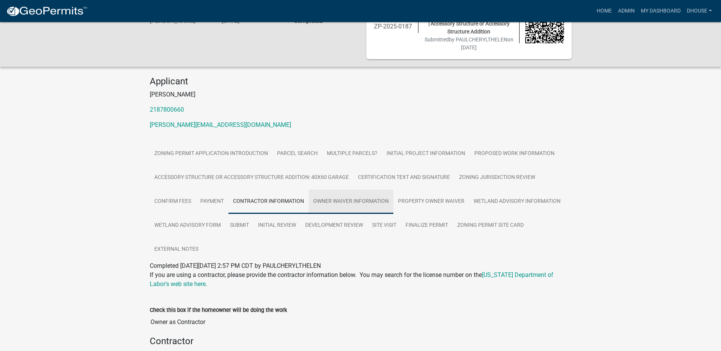
click at [363, 197] on link "Owner Waiver Information" at bounding box center [351, 202] width 85 height 24
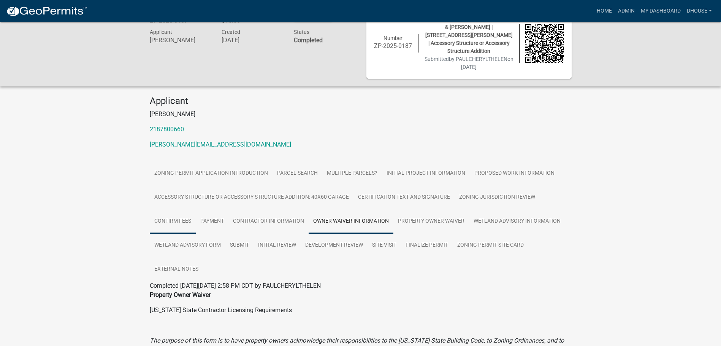
click at [180, 214] on link "Confirm Fees" at bounding box center [173, 221] width 46 height 24
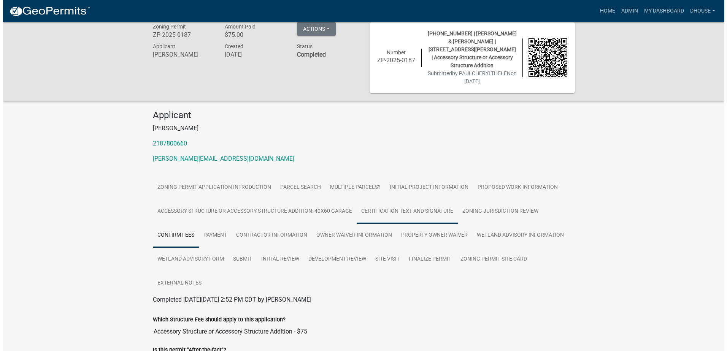
scroll to position [0, 0]
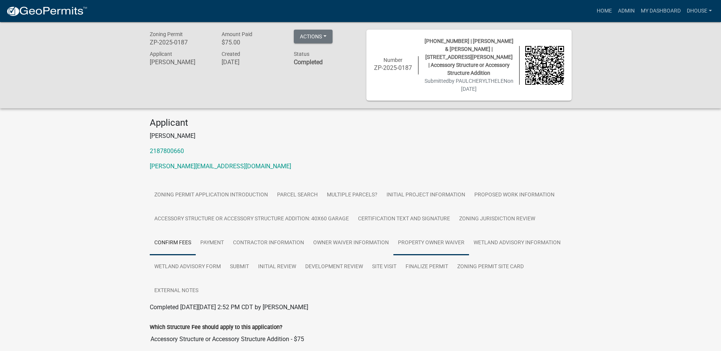
click at [431, 231] on link "Property Owner Waiver" at bounding box center [432, 243] width 76 height 24
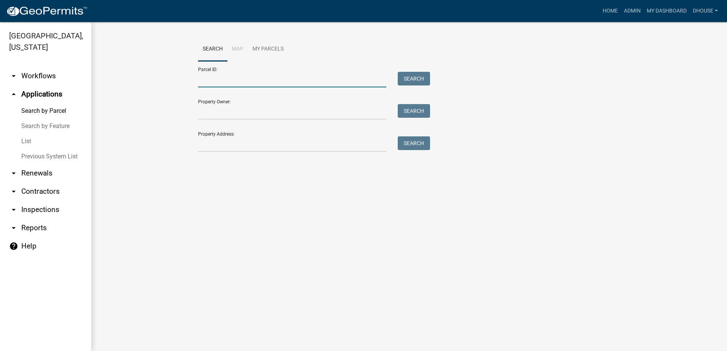
click at [222, 79] on input "Parcel ID:" at bounding box center [292, 80] width 188 height 16
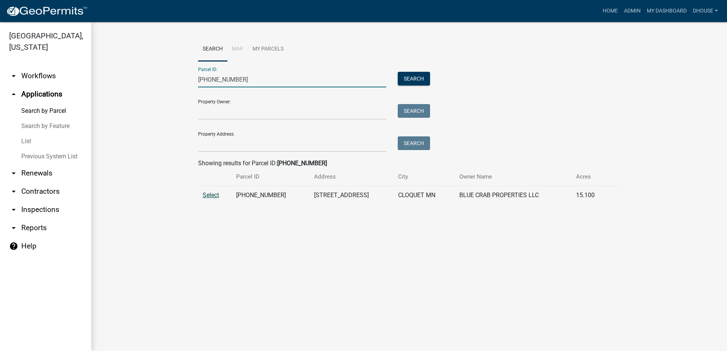
type input "92-034-6050"
click at [210, 195] on span "Select" at bounding box center [211, 195] width 16 height 7
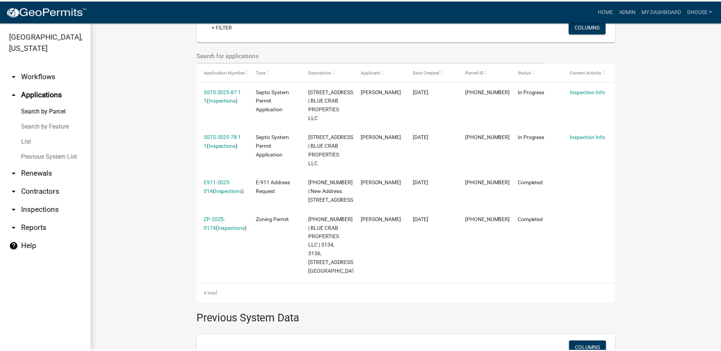
scroll to position [190, 0]
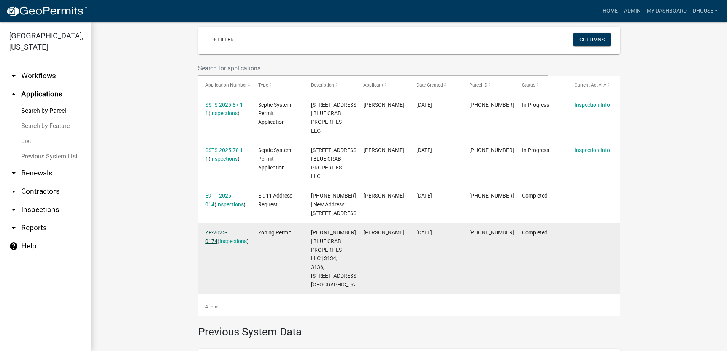
click at [224, 231] on link "ZP-2025-0174" at bounding box center [216, 237] width 22 height 15
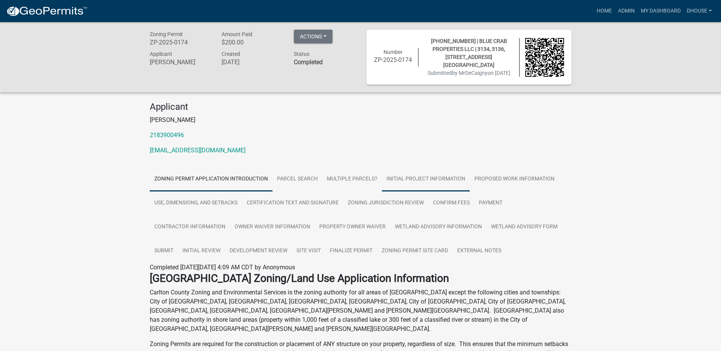
click at [427, 177] on link "Initial Project Information" at bounding box center [426, 179] width 88 height 24
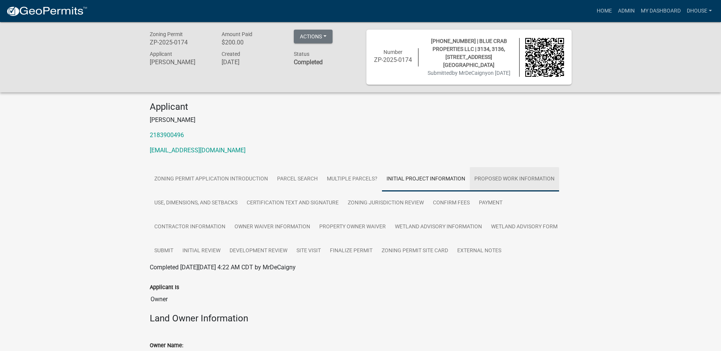
click at [519, 176] on link "Proposed Work Information" at bounding box center [514, 179] width 89 height 24
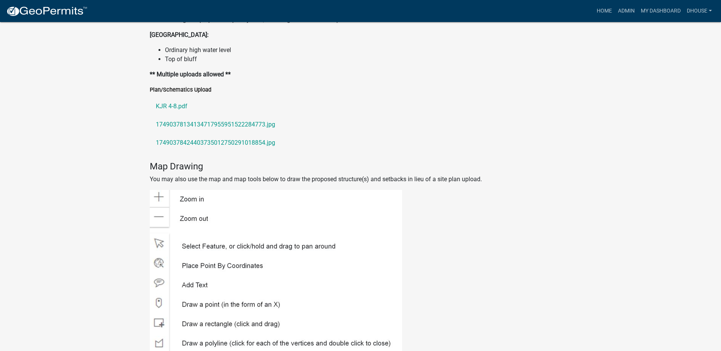
scroll to position [1027, 0]
click at [230, 123] on link "17490378134134717955951522284773.jpg" at bounding box center [361, 125] width 422 height 18
click at [176, 108] on link "KJR 4-8.pdf" at bounding box center [361, 107] width 422 height 18
click at [171, 146] on link "17490378424403735012750291018854.jpg" at bounding box center [361, 143] width 422 height 18
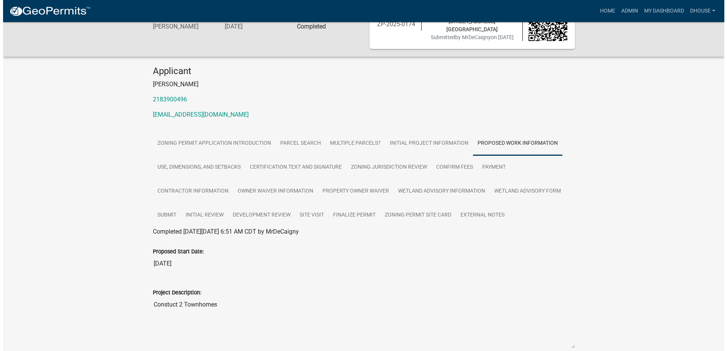
scroll to position [0, 0]
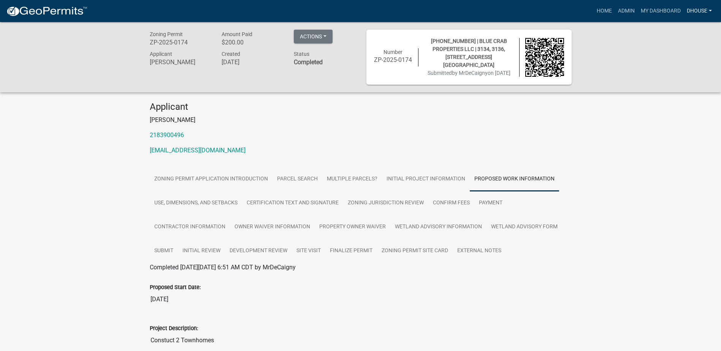
click at [691, 7] on link "dhouse" at bounding box center [699, 11] width 31 height 14
click at [678, 33] on link "Admin" at bounding box center [684, 31] width 61 height 18
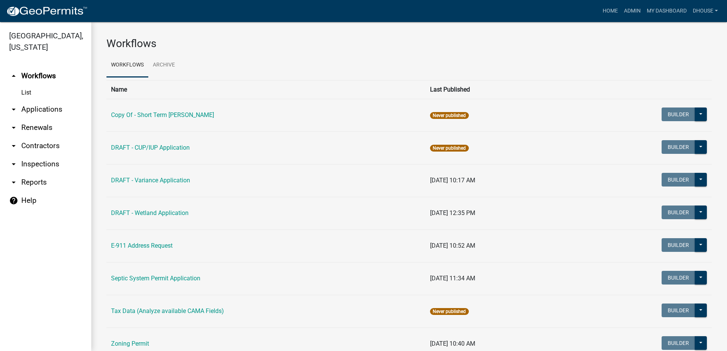
click at [41, 111] on link "arrow_drop_down Applications" at bounding box center [45, 109] width 91 height 18
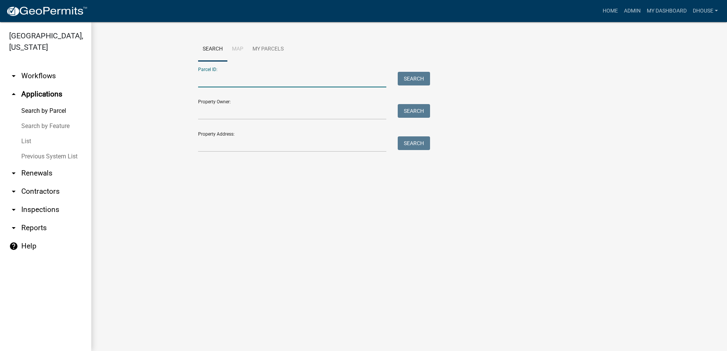
click at [249, 80] on input "Parcel ID:" at bounding box center [292, 80] width 188 height 16
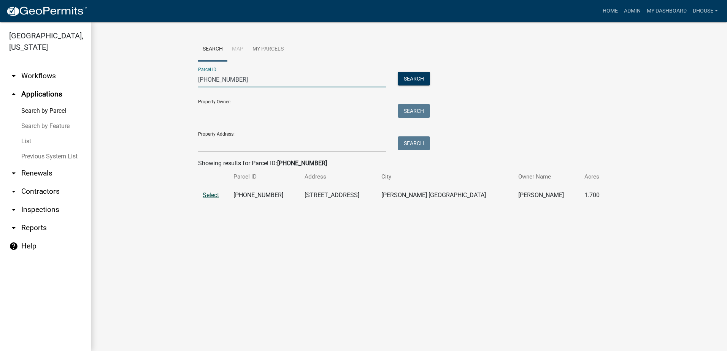
type input "[PHONE_NUMBER]"
click at [219, 198] on span "Select" at bounding box center [211, 195] width 16 height 7
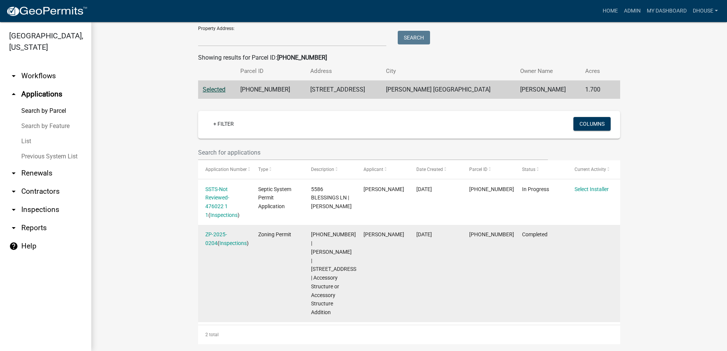
scroll to position [190, 0]
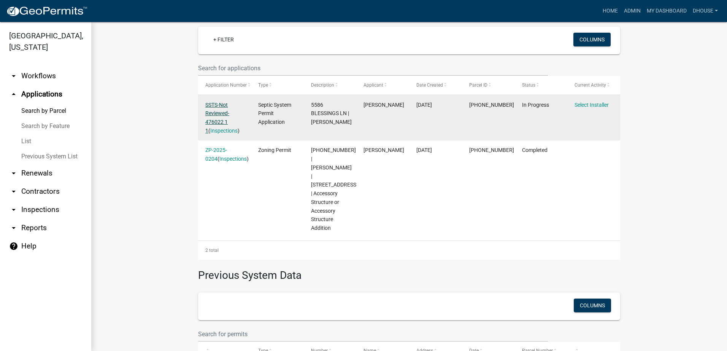
click at [213, 111] on link "SSTS-Not Reviewed-476022 1 1" at bounding box center [217, 118] width 24 height 32
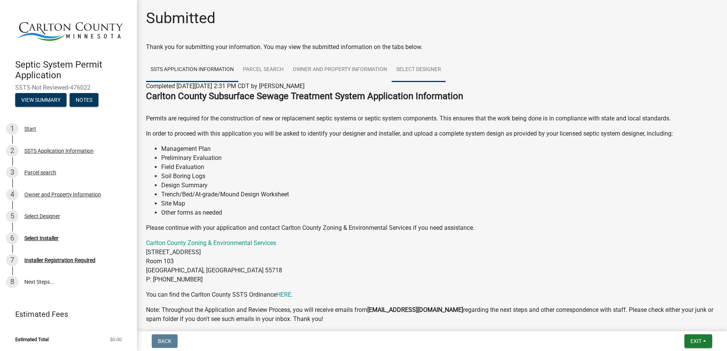
click at [405, 72] on link "Select Designer" at bounding box center [419, 70] width 54 height 24
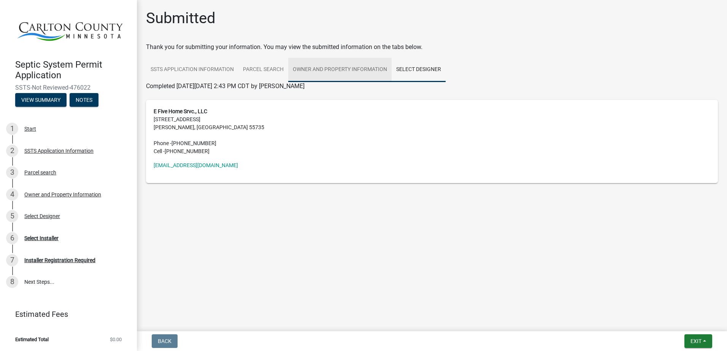
click at [364, 71] on link "Owner and Property Information" at bounding box center [339, 70] width 103 height 24
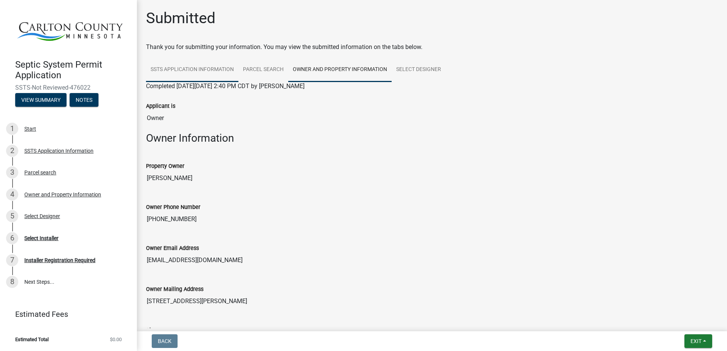
click at [209, 65] on link "SSTS Application Information" at bounding box center [192, 70] width 92 height 24
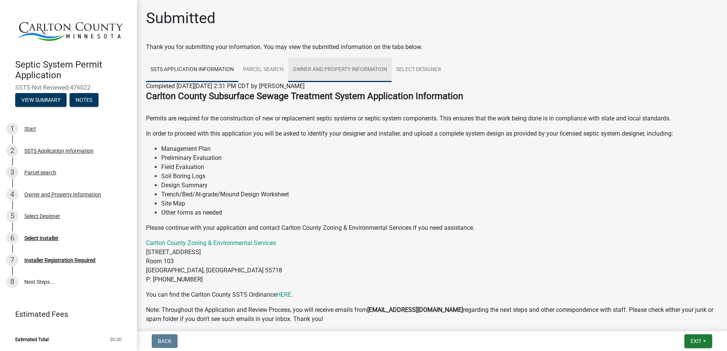
click at [312, 70] on link "Owner and Property Information" at bounding box center [339, 70] width 103 height 24
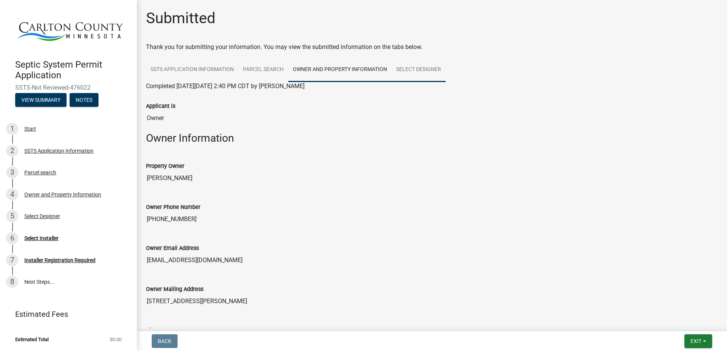
click at [436, 66] on link "Select Designer" at bounding box center [419, 70] width 54 height 24
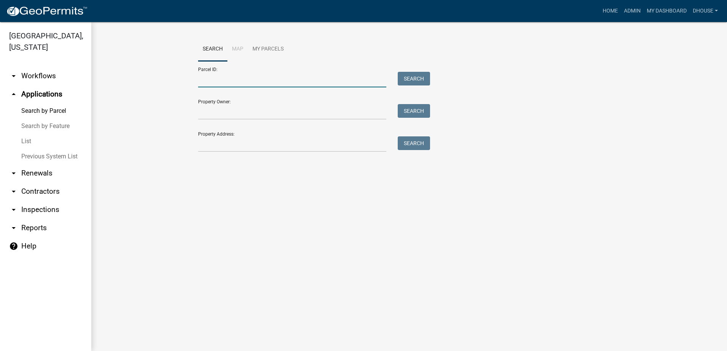
click at [217, 83] on input "Parcel ID:" at bounding box center [292, 80] width 188 height 16
type input "[PHONE_NUMBER]"
click at [417, 77] on button "Search" at bounding box center [414, 79] width 32 height 14
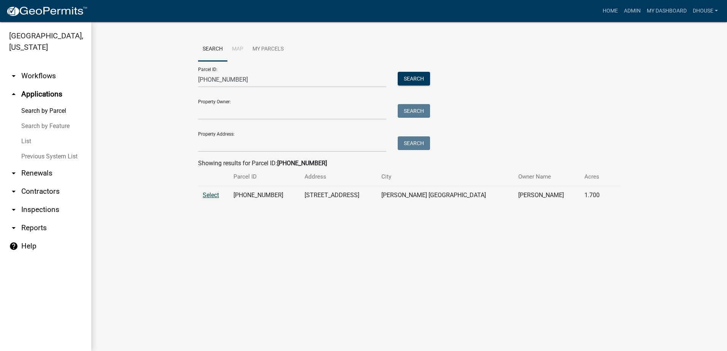
click at [210, 193] on span "Select" at bounding box center [211, 195] width 16 height 7
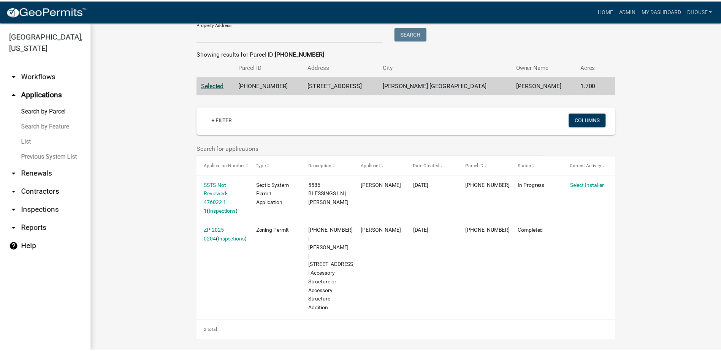
scroll to position [114, 0]
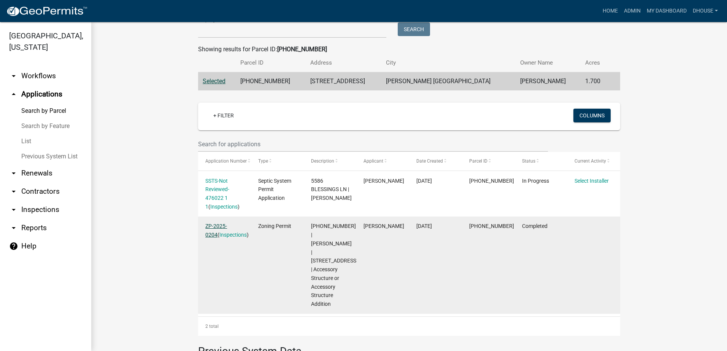
click at [218, 225] on link "ZP-2025-0204" at bounding box center [216, 230] width 22 height 15
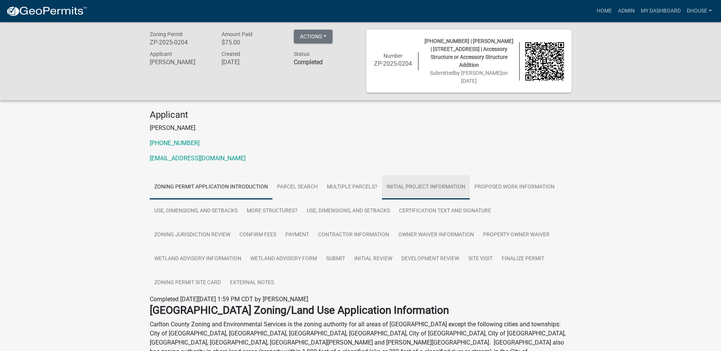
click at [405, 187] on link "Initial Project Information" at bounding box center [426, 187] width 88 height 24
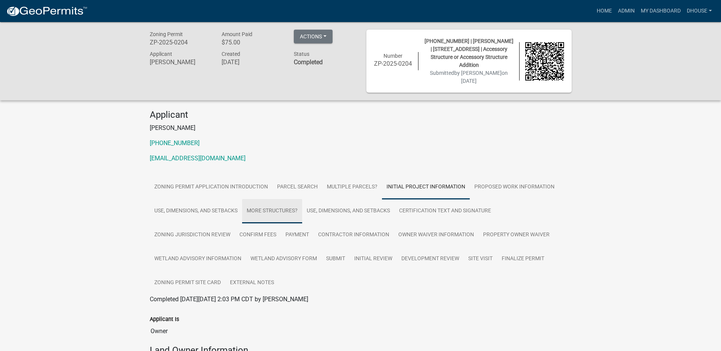
click at [262, 213] on link "More Structures?" at bounding box center [272, 211] width 60 height 24
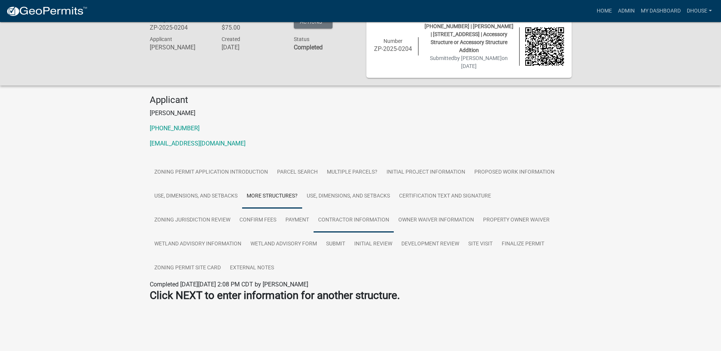
scroll to position [22, 0]
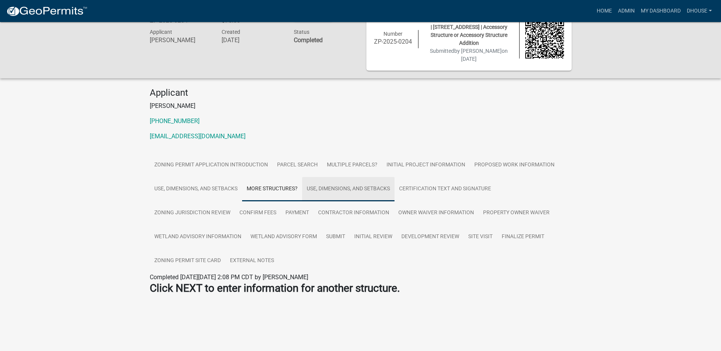
click at [343, 192] on link "Use, Dimensions, and Setbacks" at bounding box center [348, 189] width 92 height 24
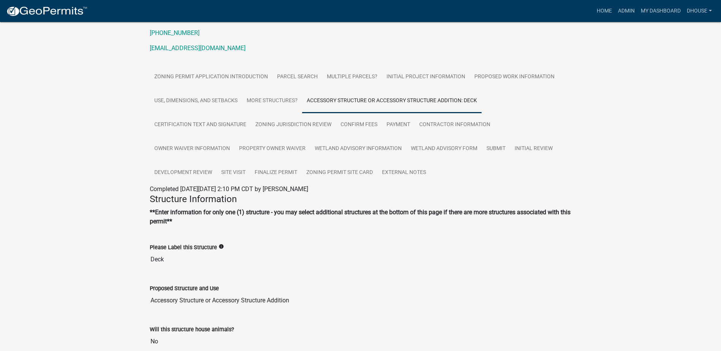
scroll to position [98, 0]
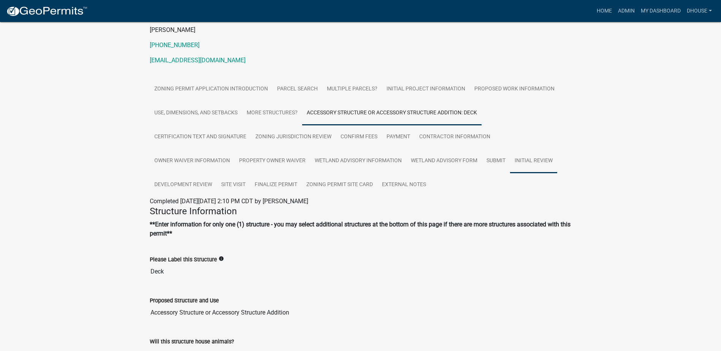
click at [548, 162] on link "Initial Review" at bounding box center [533, 161] width 47 height 24
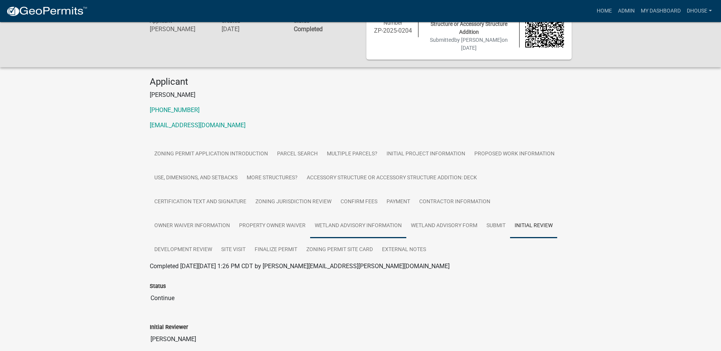
scroll to position [0, 0]
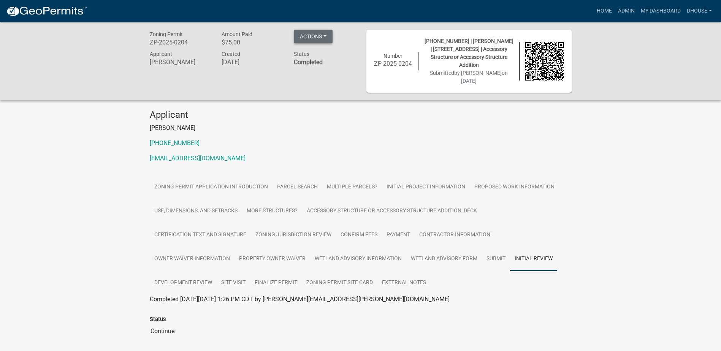
click at [306, 38] on button "Actions" at bounding box center [313, 37] width 39 height 14
click at [311, 79] on link "Printer Friendly" at bounding box center [324, 74] width 61 height 18
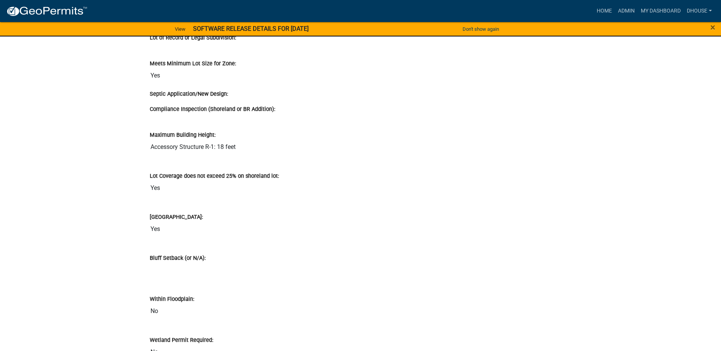
scroll to position [7225, 0]
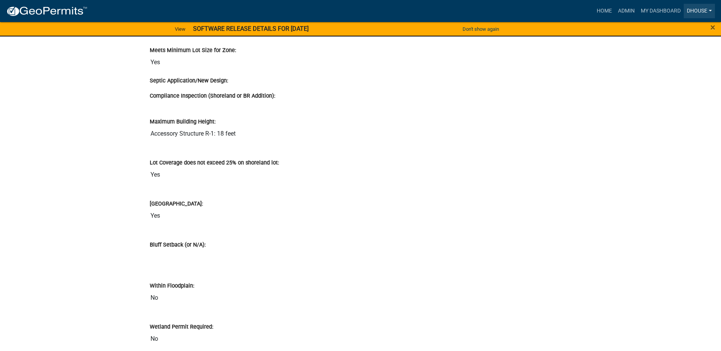
click at [693, 12] on link "dhouse" at bounding box center [699, 11] width 31 height 14
click at [680, 50] on link "Account" at bounding box center [684, 49] width 61 height 18
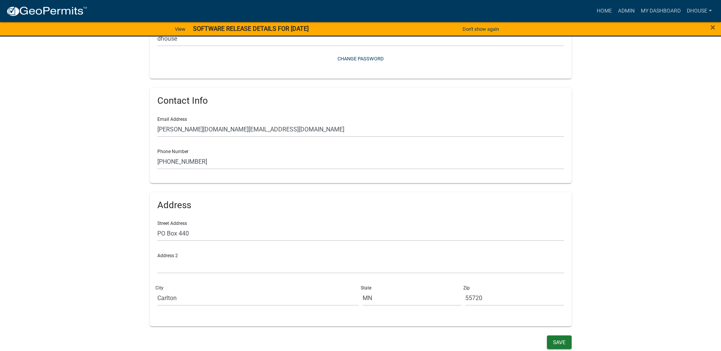
click at [645, 133] on wm-user-profile-view "more_horiz Home Admin My Dashboard dhouse Admin Account Logout View SOFTWARE RE…" at bounding box center [360, 123] width 721 height 456
click at [629, 11] on link "Admin" at bounding box center [626, 11] width 23 height 14
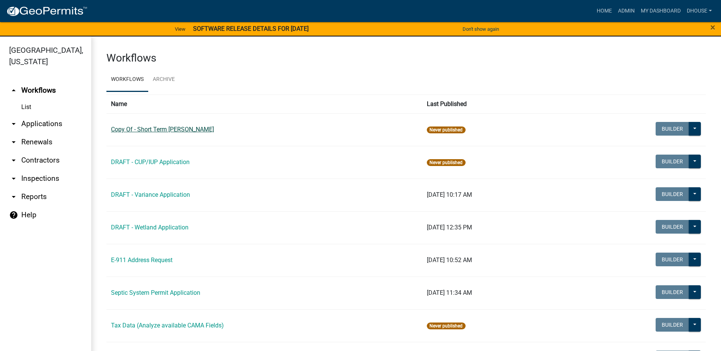
click at [179, 131] on link "Copy Of - Short Term [PERSON_NAME]" at bounding box center [162, 129] width 103 height 7
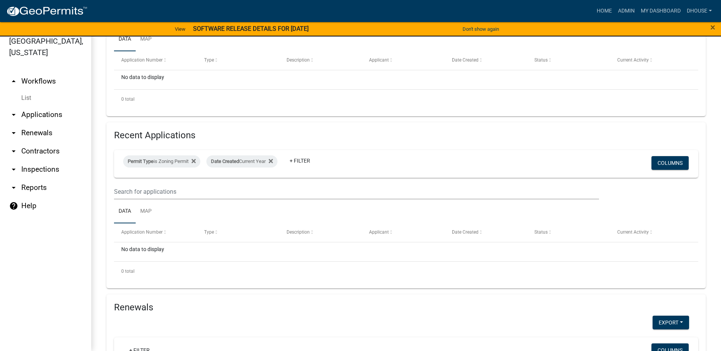
scroll to position [52, 0]
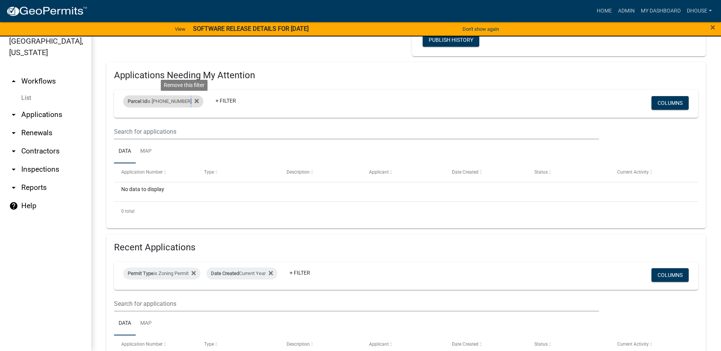
click at [188, 100] on div "Parcel Id is [PHONE_NUMBER] Remove this filter" at bounding box center [163, 101] width 80 height 12
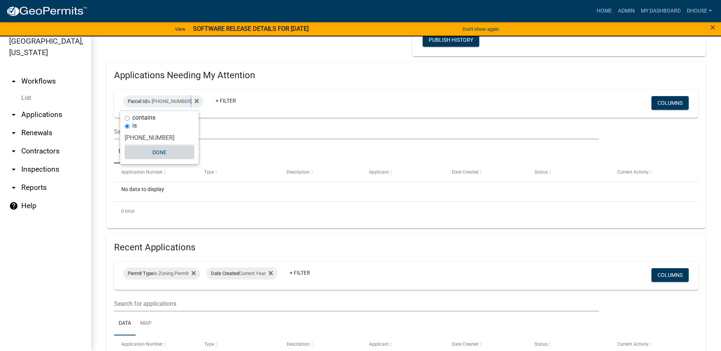
click at [157, 154] on button "Done" at bounding box center [160, 153] width 70 height 14
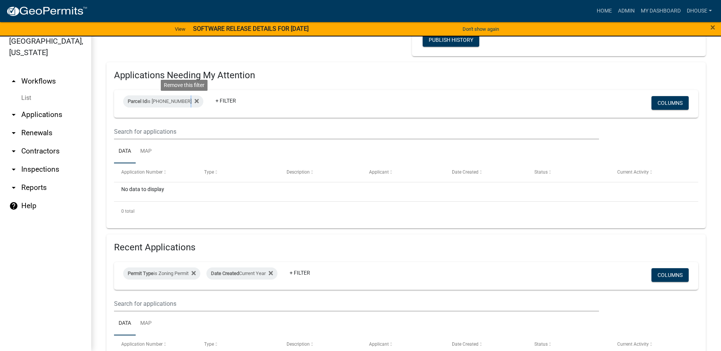
click at [195, 99] on icon at bounding box center [197, 101] width 4 height 6
click at [34, 116] on link "arrow_drop_down Applications" at bounding box center [45, 115] width 91 height 18
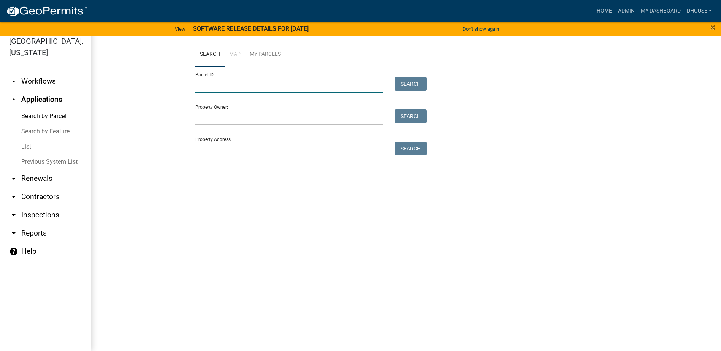
click at [245, 86] on input "Parcel ID:" at bounding box center [289, 85] width 188 height 16
click at [272, 51] on link "My Parcels" at bounding box center [265, 55] width 40 height 24
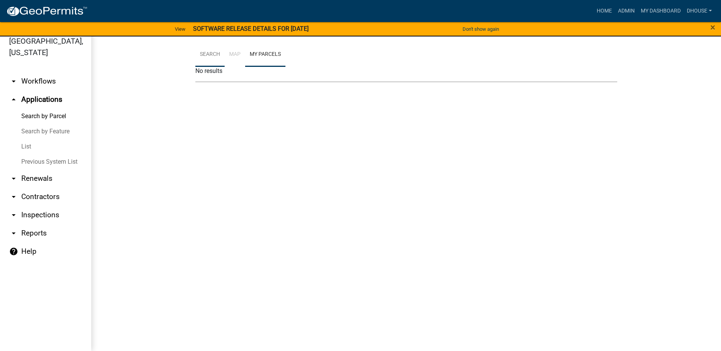
click at [208, 51] on link "Search" at bounding box center [209, 55] width 29 height 24
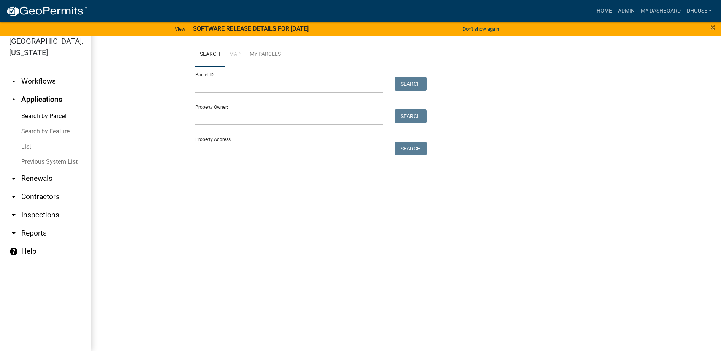
click at [233, 53] on li "Map" at bounding box center [235, 55] width 21 height 24
click at [208, 54] on link "Search" at bounding box center [209, 55] width 29 height 24
click at [36, 83] on link "arrow_drop_down Workflows" at bounding box center [45, 81] width 91 height 18
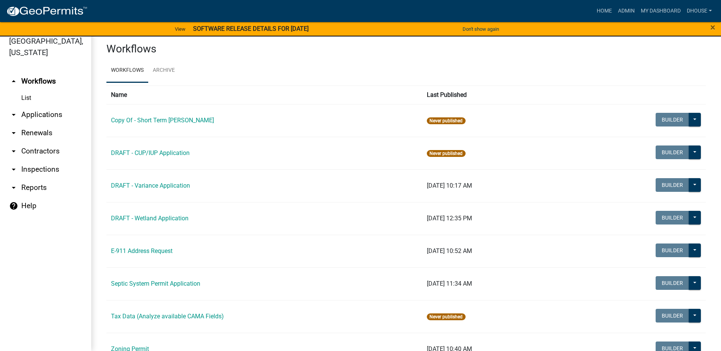
scroll to position [36, 0]
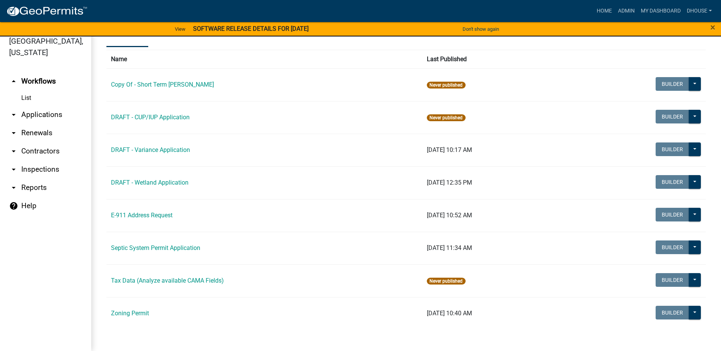
click at [28, 117] on link "arrow_drop_down Applications" at bounding box center [45, 115] width 91 height 18
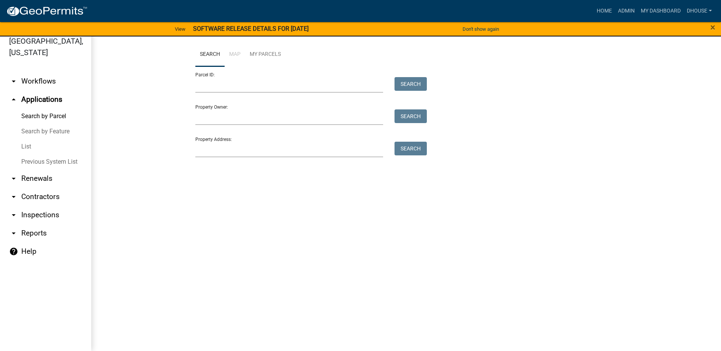
click at [28, 117] on link "Search by Parcel" at bounding box center [45, 116] width 91 height 15
click at [29, 145] on link "List" at bounding box center [45, 146] width 91 height 15
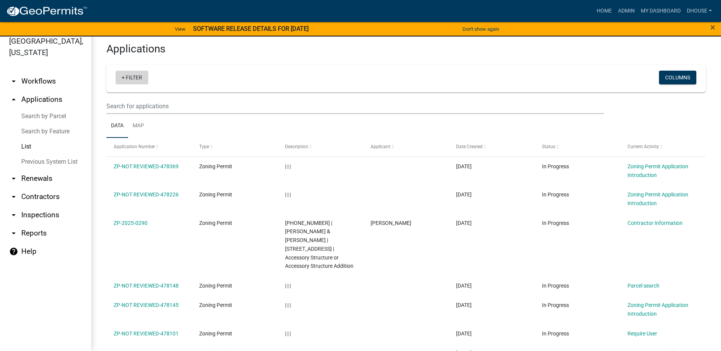
click at [124, 77] on link "+ Filter" at bounding box center [132, 78] width 33 height 14
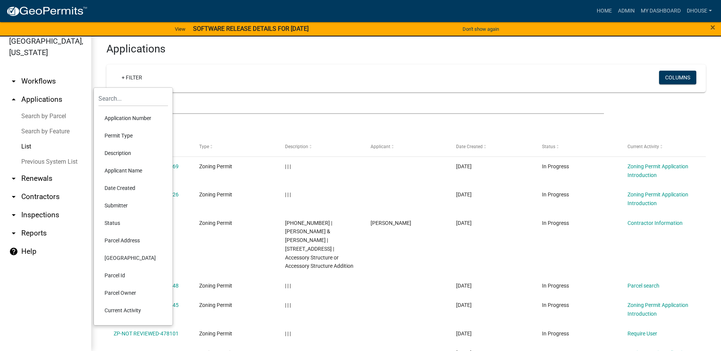
click at [114, 133] on li "Permit Type" at bounding box center [133, 135] width 70 height 17
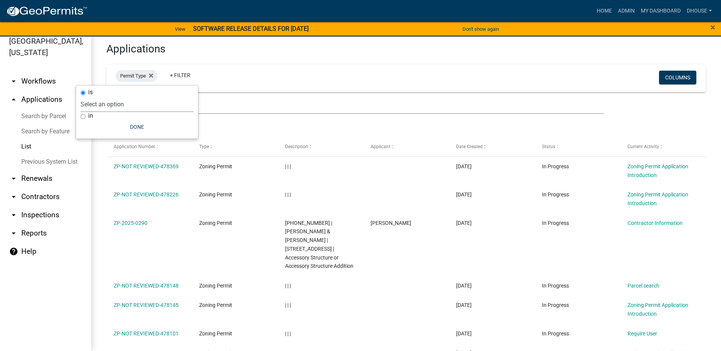
click at [106, 102] on select "Select an option Copy Of - Short Term [PERSON_NAME] DRAFT - CUP/IUP Application…" at bounding box center [137, 105] width 113 height 16
select select "cc78e7fe-0cff-41cc-be87-87c5119575e5"
click at [99, 97] on select "Select an option Copy Of - Short Term [PERSON_NAME] DRAFT - CUP/IUP Application…" at bounding box center [137, 105] width 113 height 16
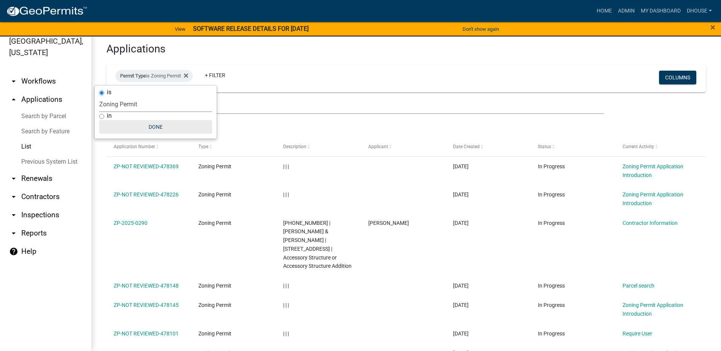
click at [160, 128] on button "Done" at bounding box center [155, 127] width 113 height 14
click at [137, 125] on link "Map" at bounding box center [138, 126] width 21 height 24
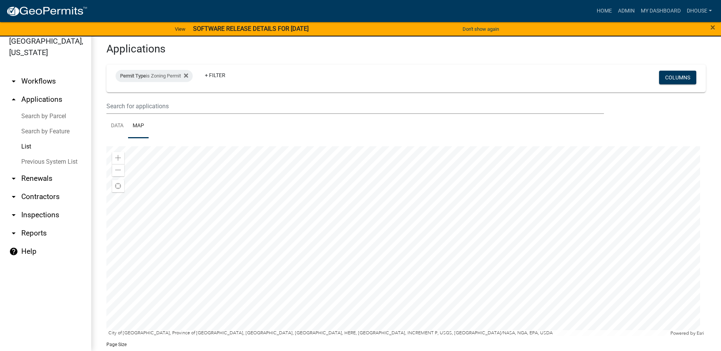
click at [443, 228] on div at bounding box center [406, 241] width 600 height 190
click at [432, 212] on div at bounding box center [406, 241] width 600 height 190
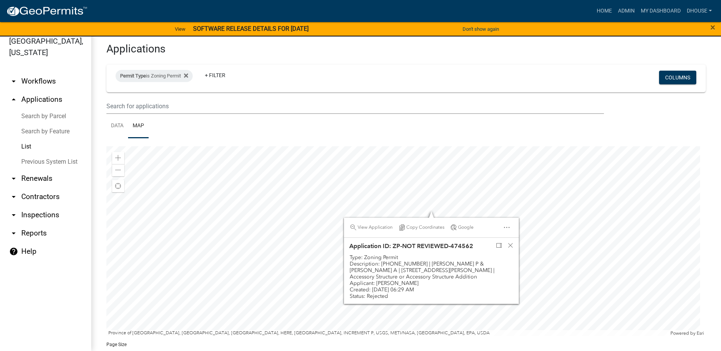
click at [422, 165] on div at bounding box center [406, 241] width 600 height 190
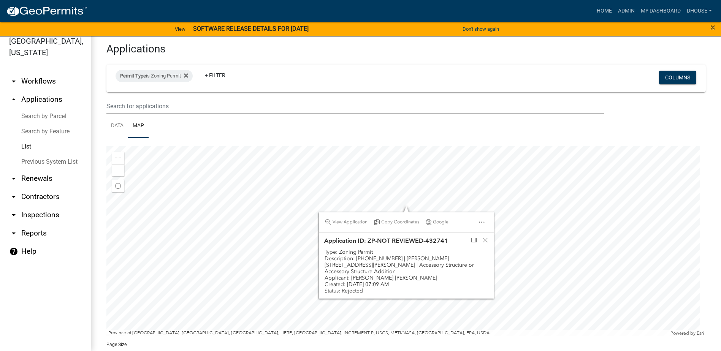
scroll to position [33, 0]
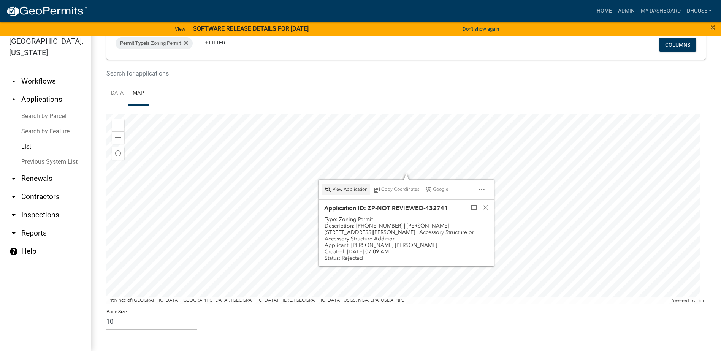
click at [287, 183] on div at bounding box center [406, 209] width 600 height 190
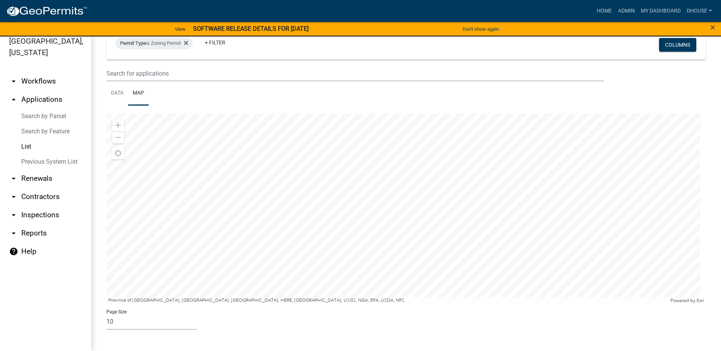
click at [518, 141] on div at bounding box center [406, 209] width 600 height 190
click at [399, 146] on div at bounding box center [406, 209] width 600 height 190
click at [446, 225] on div at bounding box center [406, 209] width 600 height 190
click at [474, 162] on div at bounding box center [406, 209] width 600 height 190
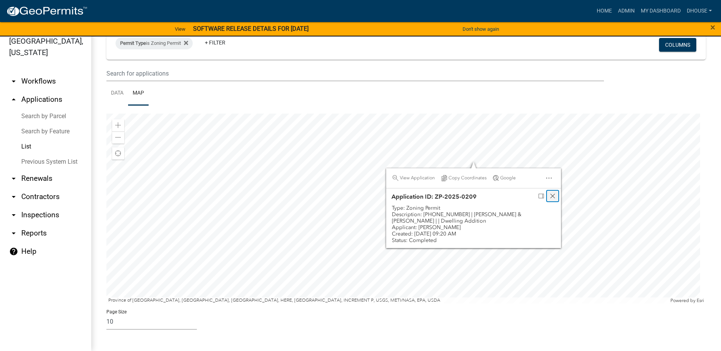
click at [551, 196] on span "Close" at bounding box center [553, 196] width 6 height 6
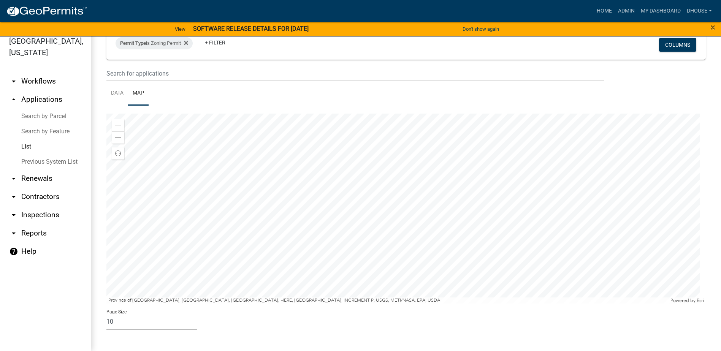
click at [536, 179] on div at bounding box center [406, 209] width 600 height 190
click at [295, 138] on div at bounding box center [406, 209] width 600 height 190
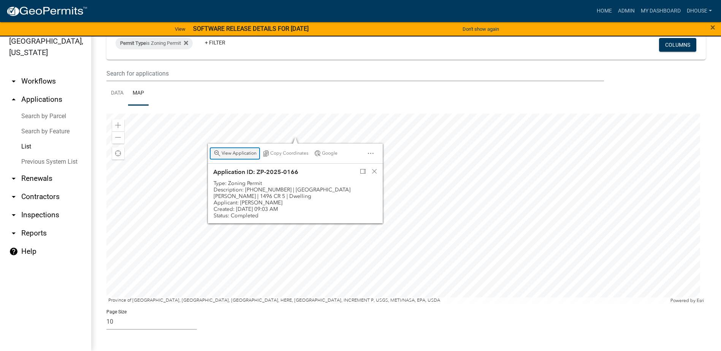
click at [229, 150] on div "View Application" at bounding box center [235, 153] width 49 height 11
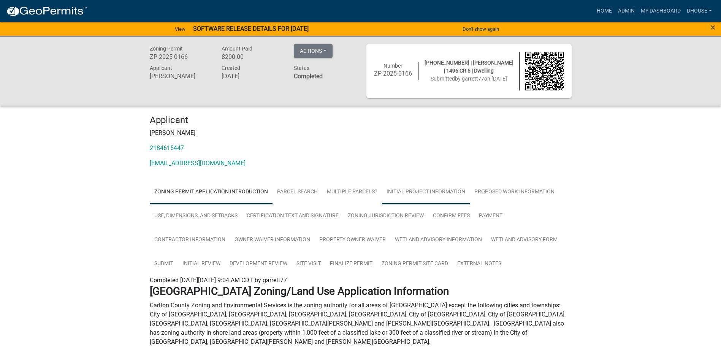
click at [424, 194] on link "Initial Project Information" at bounding box center [426, 192] width 88 height 24
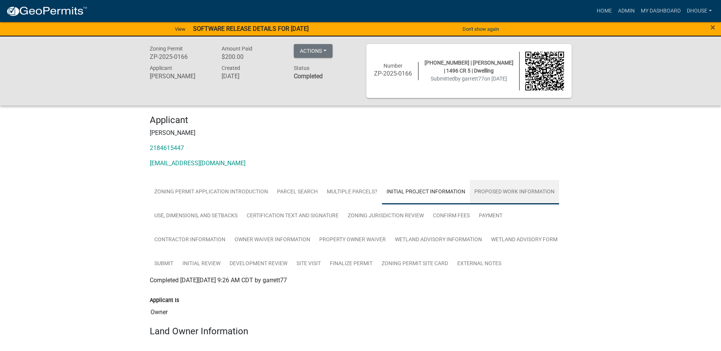
click at [528, 188] on link "Proposed Work Information" at bounding box center [514, 192] width 89 height 24
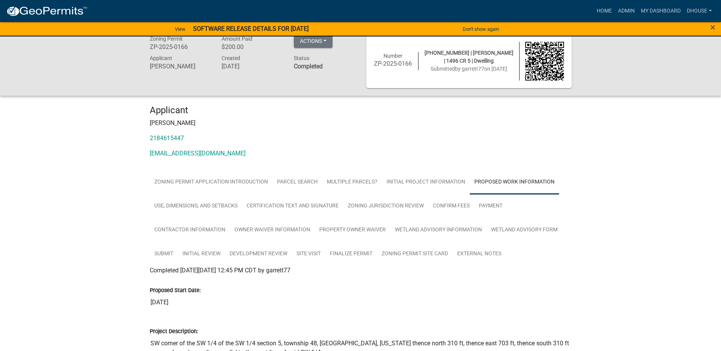
scroll to position [0, 0]
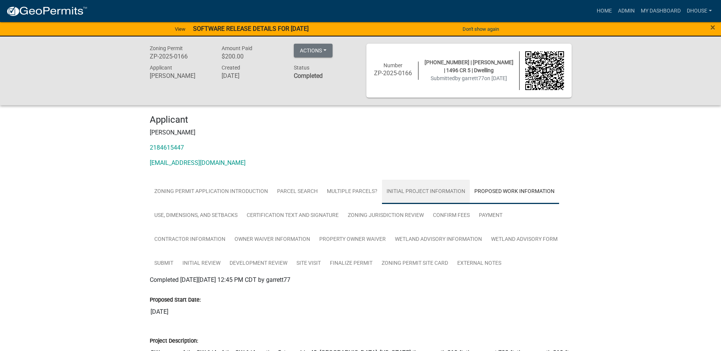
click at [402, 191] on link "Initial Project Information" at bounding box center [426, 192] width 88 height 24
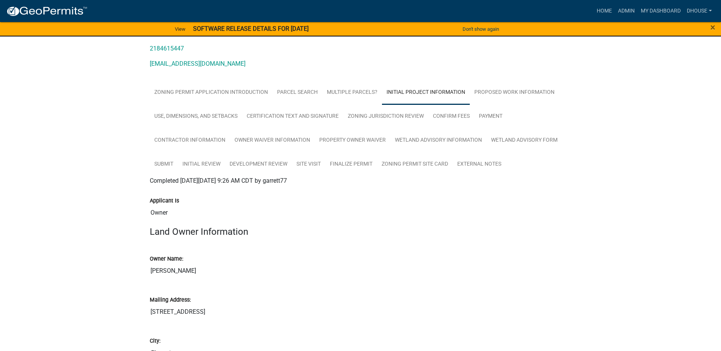
scroll to position [60, 0]
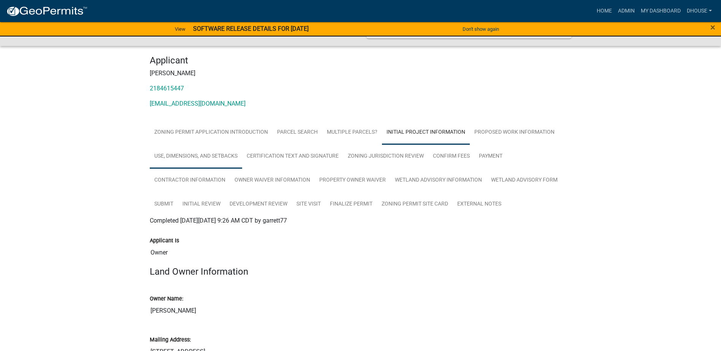
click at [206, 154] on link "Use, Dimensions, and Setbacks" at bounding box center [196, 156] width 92 height 24
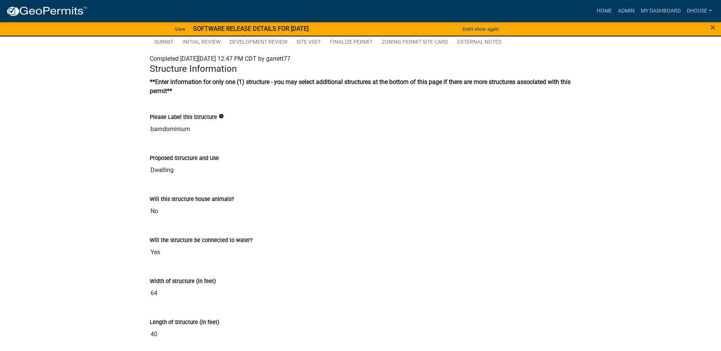
scroll to position [32, 0]
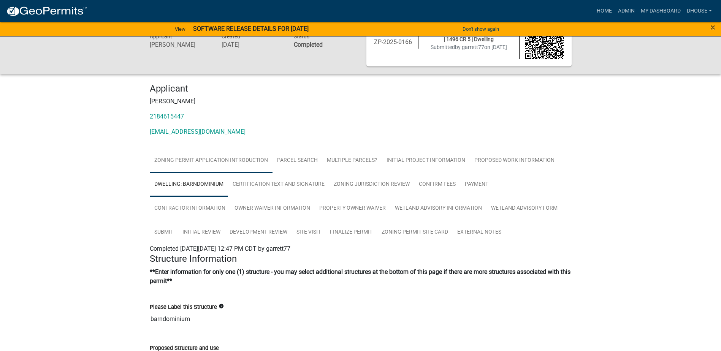
click at [254, 160] on link "Zoning Permit Application Introduction" at bounding box center [211, 161] width 123 height 24
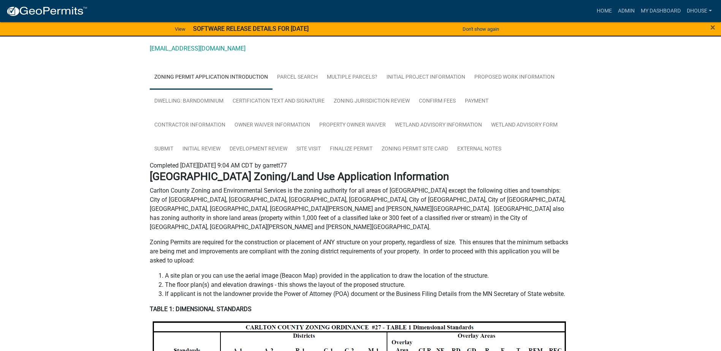
scroll to position [114, 0]
click at [511, 81] on link "Proposed Work Information" at bounding box center [514, 78] width 89 height 24
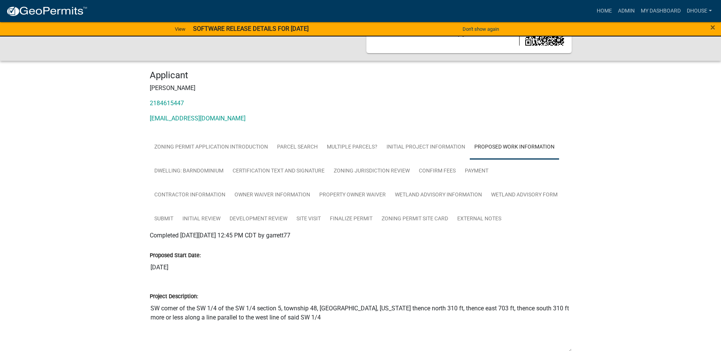
scroll to position [38, 0]
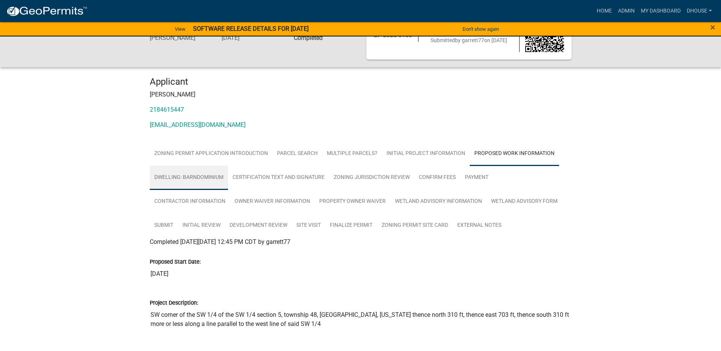
click at [211, 178] on link "Dwelling: barndominium" at bounding box center [189, 178] width 78 height 24
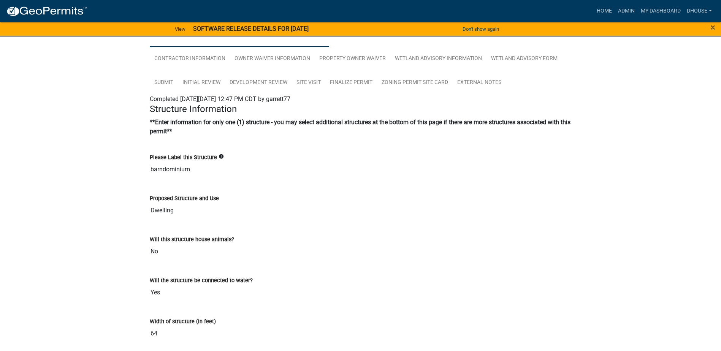
scroll to position [38, 0]
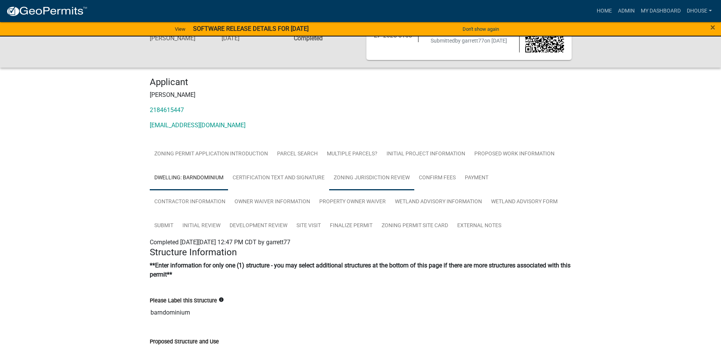
click at [375, 175] on link "Zoning Jurisdiction Review" at bounding box center [371, 178] width 85 height 24
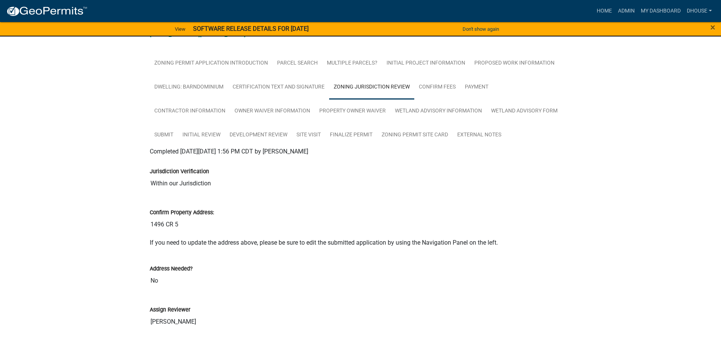
scroll to position [145, 0]
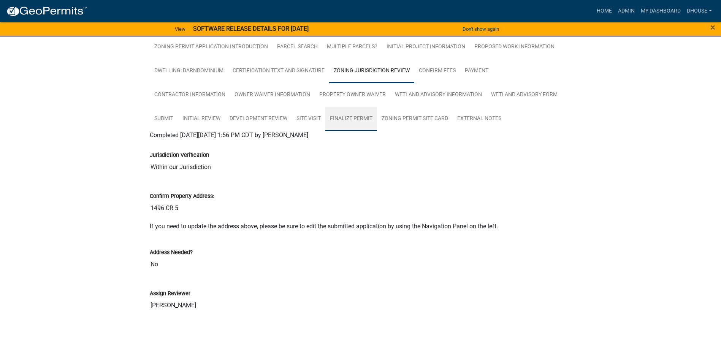
click at [364, 121] on link "Finalize Permit" at bounding box center [351, 119] width 52 height 24
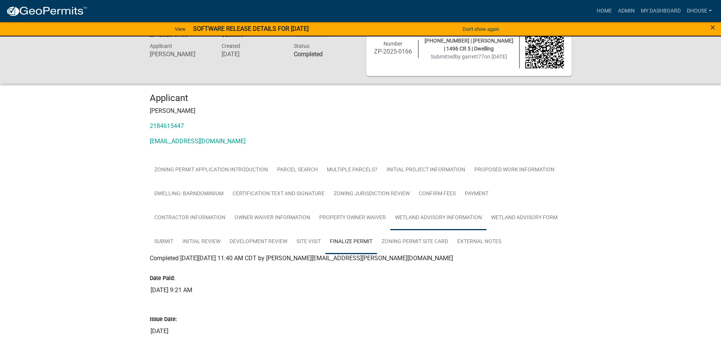
scroll to position [0, 0]
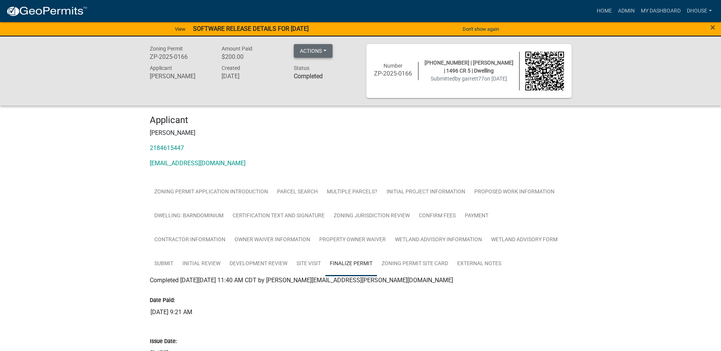
click at [307, 53] on button "Actions" at bounding box center [313, 51] width 39 height 14
click at [311, 90] on link "Printer Friendly" at bounding box center [324, 89] width 61 height 18
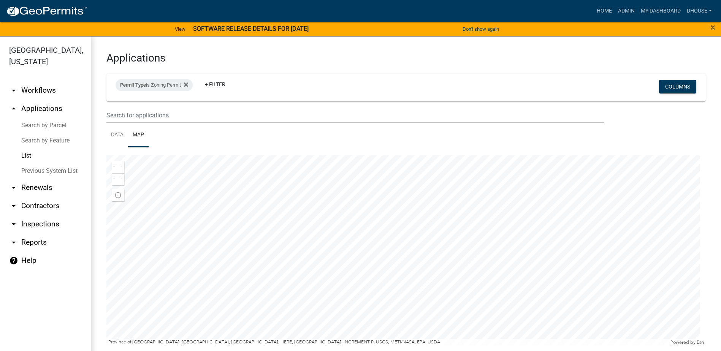
click at [351, 255] on div at bounding box center [406, 251] width 600 height 190
click at [427, 268] on div at bounding box center [406, 251] width 600 height 190
click at [471, 221] on div at bounding box center [406, 251] width 600 height 190
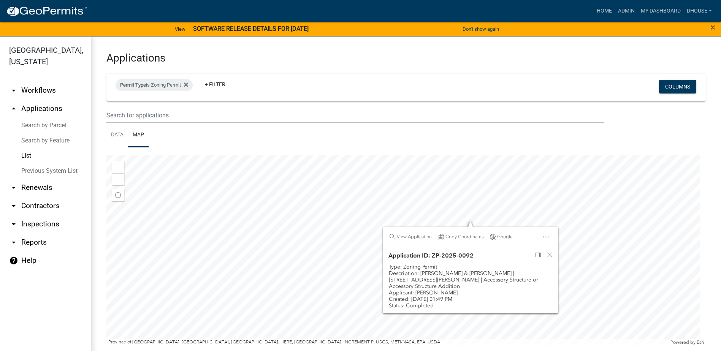
click at [635, 209] on div at bounding box center [406, 251] width 600 height 190
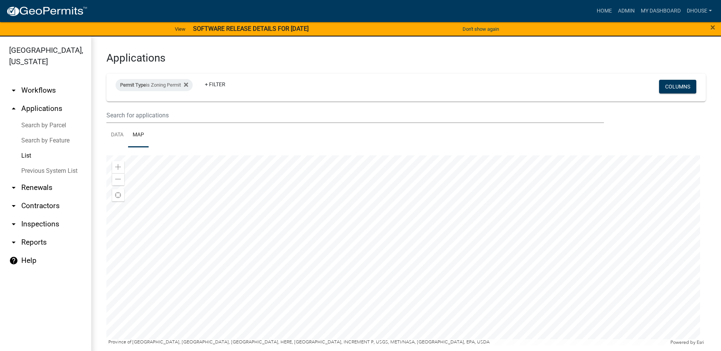
click at [413, 314] on div at bounding box center [406, 251] width 600 height 190
click at [413, 241] on div at bounding box center [406, 251] width 600 height 190
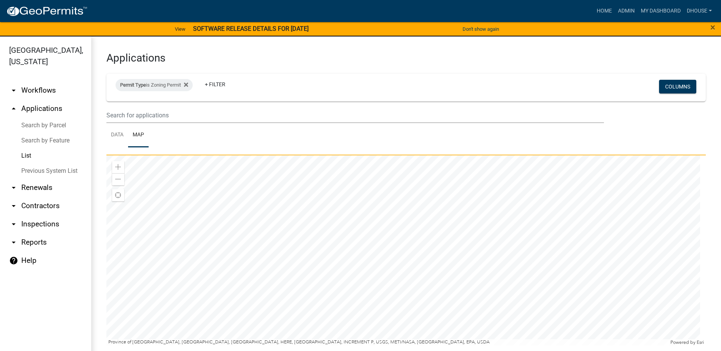
click at [516, 215] on div at bounding box center [406, 251] width 600 height 190
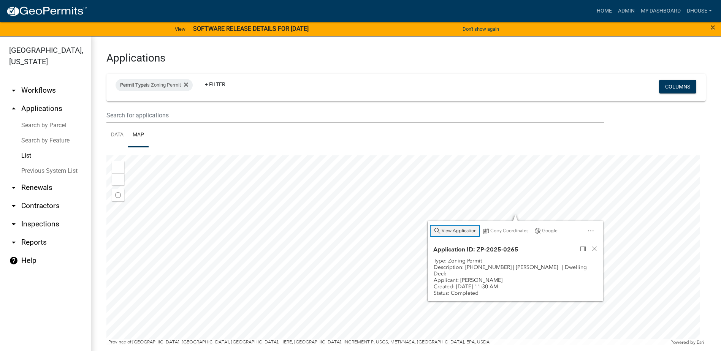
click at [461, 227] on div "View Application" at bounding box center [455, 231] width 49 height 11
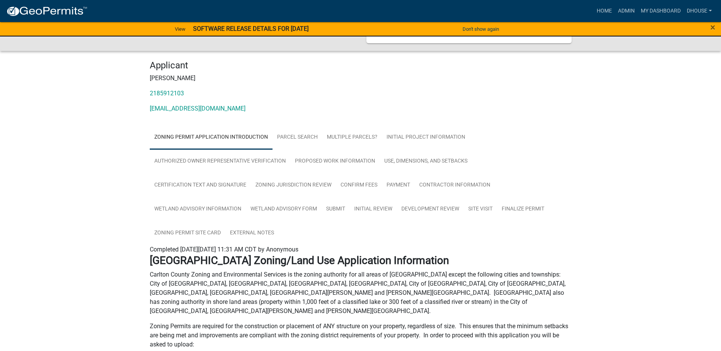
scroll to position [38, 0]
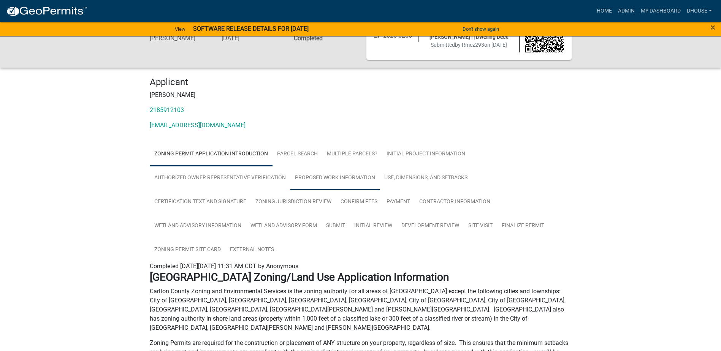
click at [329, 177] on link "Proposed Work Information" at bounding box center [335, 178] width 89 height 24
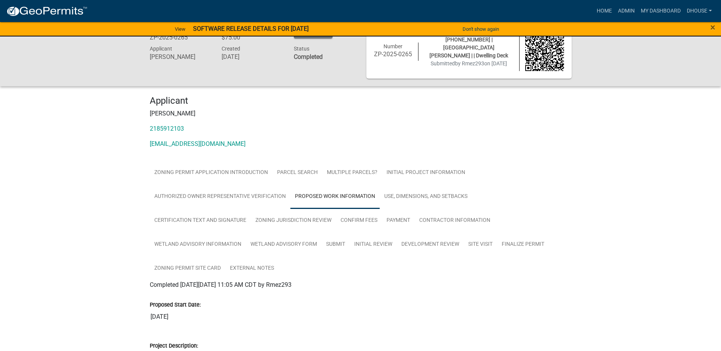
scroll to position [11, 0]
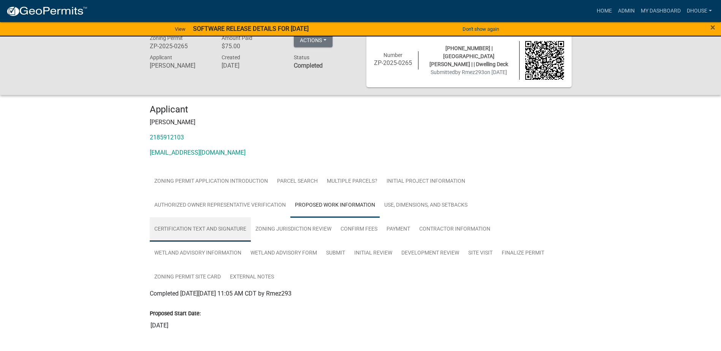
click at [204, 231] on link "Certification Text and Signature" at bounding box center [200, 230] width 101 height 24
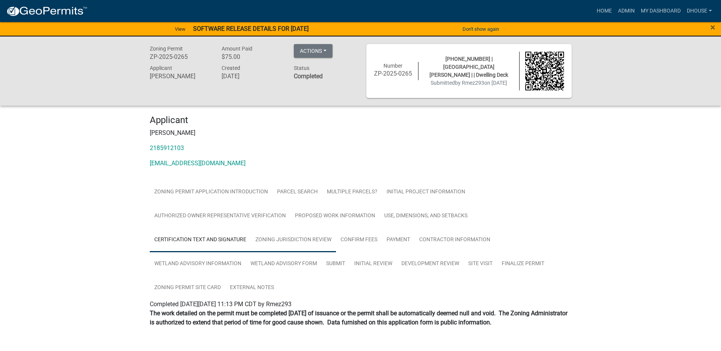
click at [301, 239] on link "Zoning Jurisdiction Review" at bounding box center [293, 240] width 85 height 24
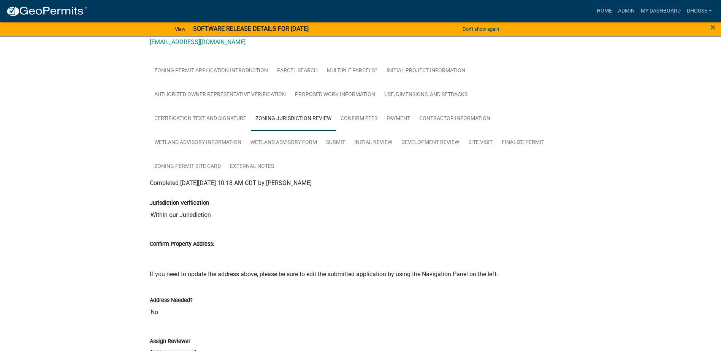
scroll to position [93, 0]
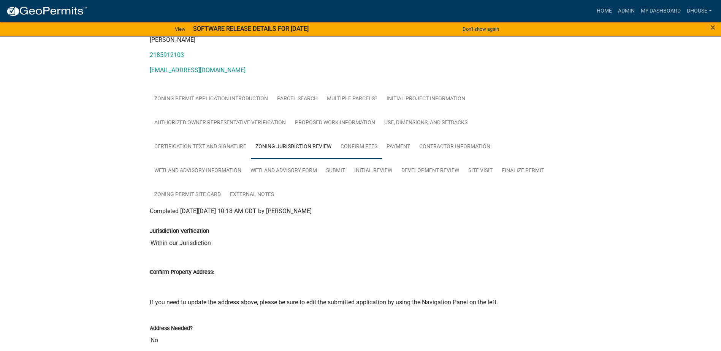
click at [360, 149] on link "Confirm Fees" at bounding box center [359, 147] width 46 height 24
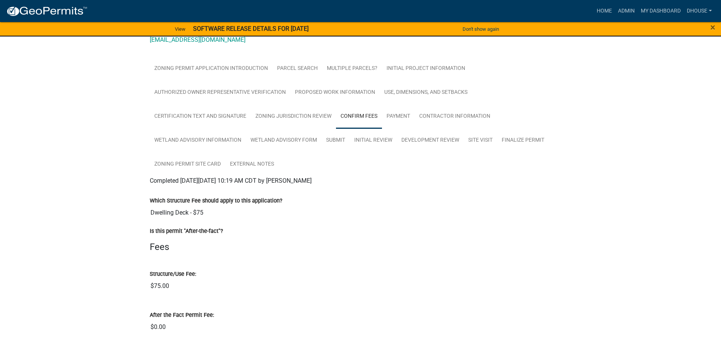
scroll to position [107, 0]
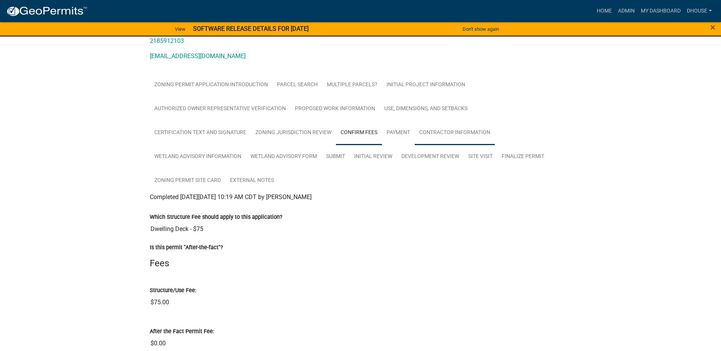
click at [437, 138] on link "Contractor Information" at bounding box center [455, 133] width 80 height 24
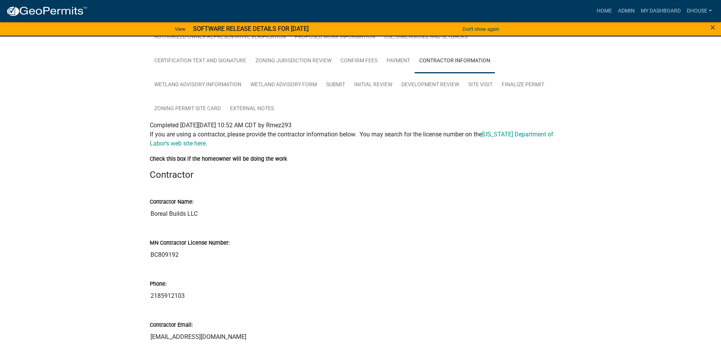
scroll to position [135, 0]
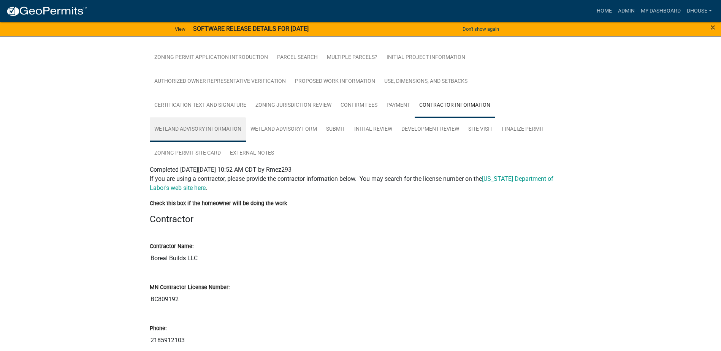
click at [223, 131] on link "Wetland Advisory Information" at bounding box center [198, 129] width 96 height 24
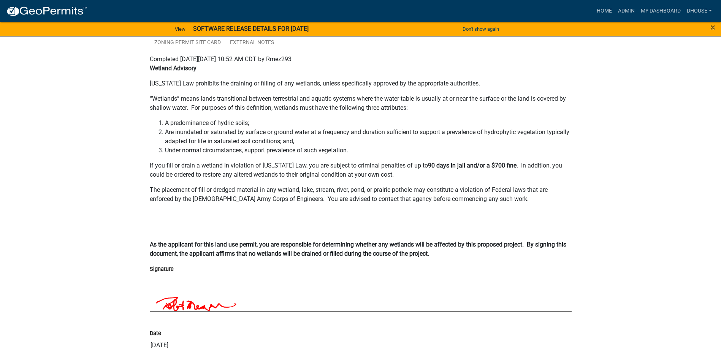
scroll to position [95, 0]
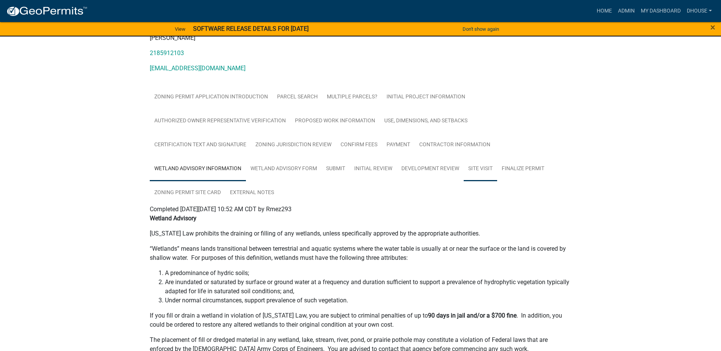
click at [486, 171] on link "Site Visit" at bounding box center [480, 169] width 33 height 24
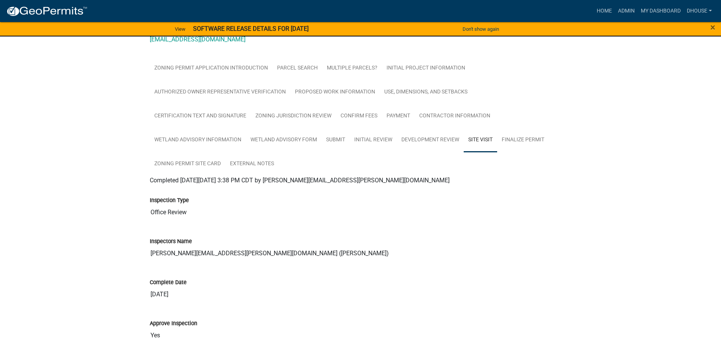
scroll to position [29, 0]
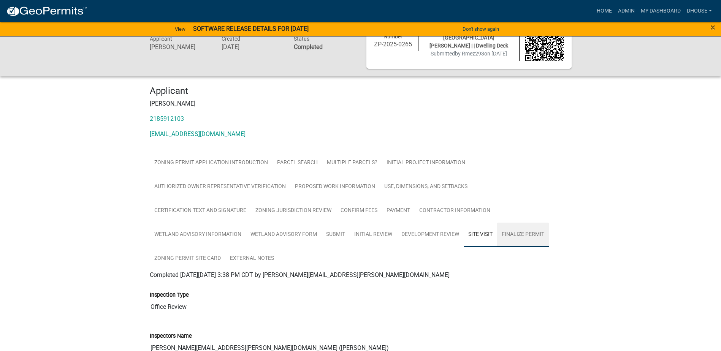
click at [526, 235] on link "Finalize Permit" at bounding box center [523, 235] width 52 height 24
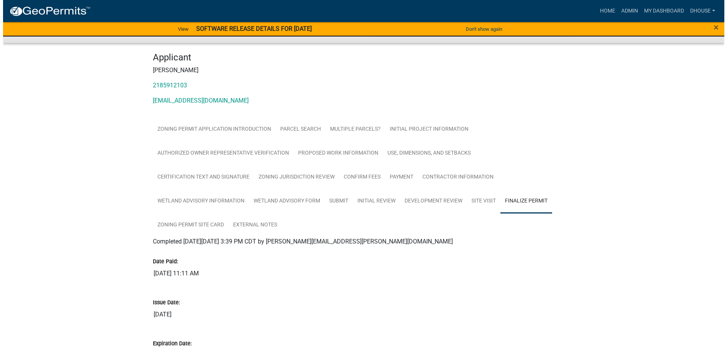
scroll to position [0, 0]
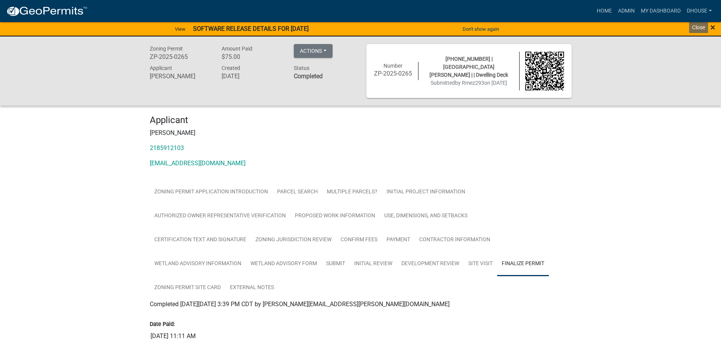
click at [711, 24] on span "×" at bounding box center [713, 27] width 5 height 11
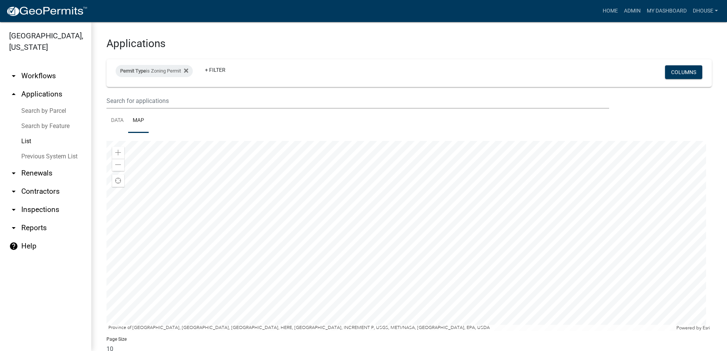
click at [32, 112] on link "Search by Parcel" at bounding box center [45, 110] width 91 height 15
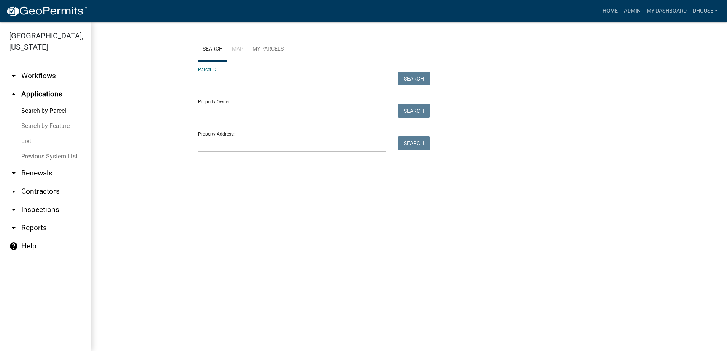
click at [255, 83] on input "Parcel ID:" at bounding box center [292, 80] width 188 height 16
click at [239, 86] on input "Parcel ID:" at bounding box center [292, 80] width 188 height 16
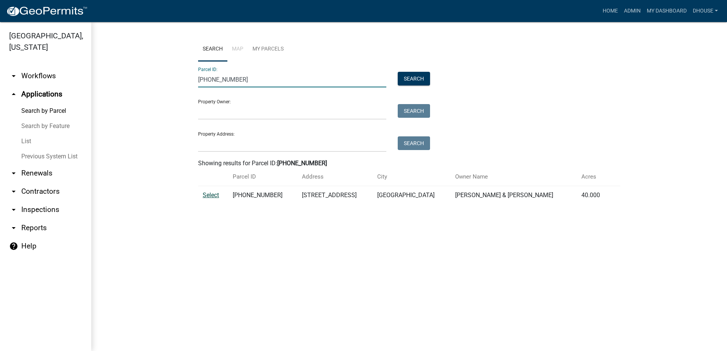
type input "[PHONE_NUMBER]"
click at [206, 194] on span "Select" at bounding box center [211, 195] width 16 height 7
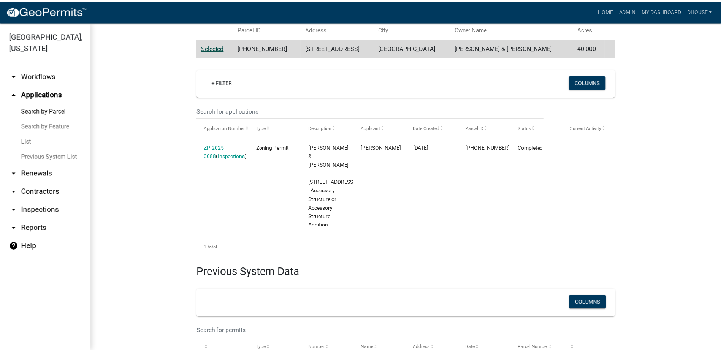
scroll to position [152, 0]
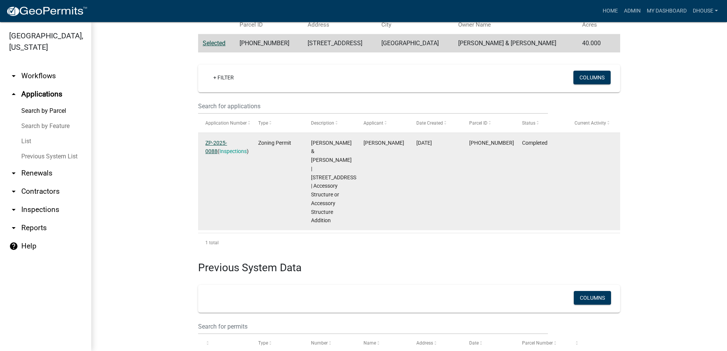
click at [222, 142] on link "ZP-2025-0088" at bounding box center [216, 147] width 22 height 15
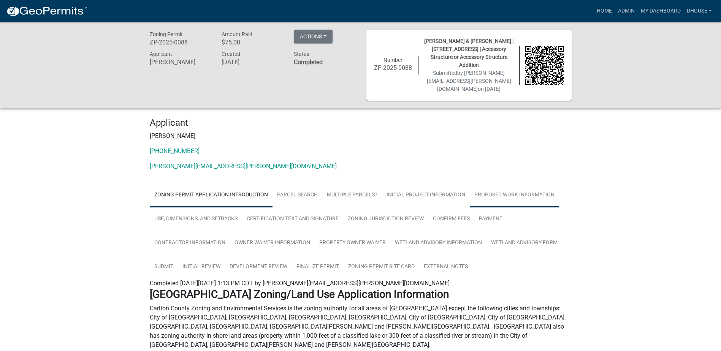
click at [499, 192] on link "Proposed Work Information" at bounding box center [514, 195] width 89 height 24
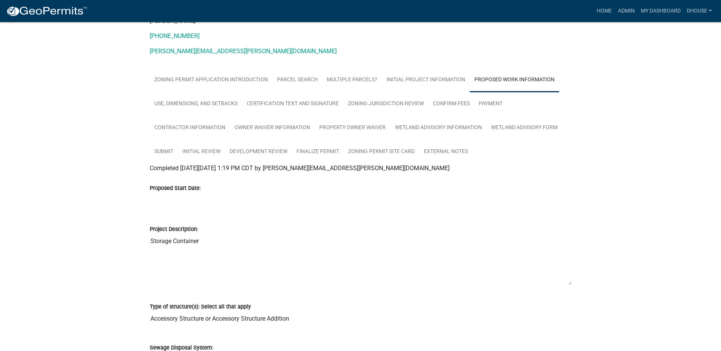
scroll to position [114, 0]
click at [387, 75] on link "Initial Project Information" at bounding box center [426, 81] width 88 height 24
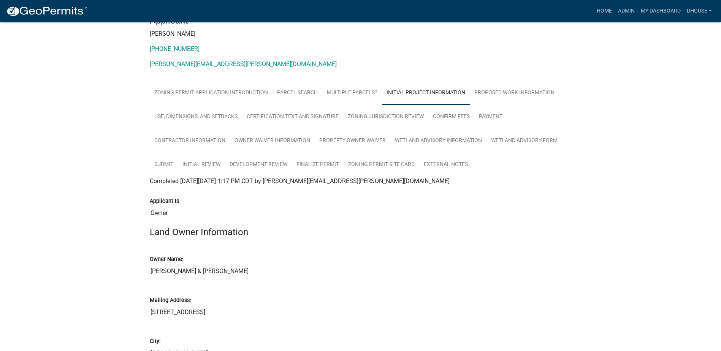
scroll to position [101, 0]
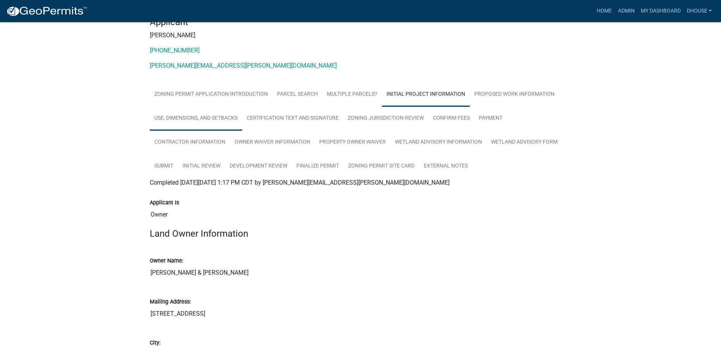
click at [211, 114] on link "Use, Dimensions, and Setbacks" at bounding box center [196, 118] width 92 height 24
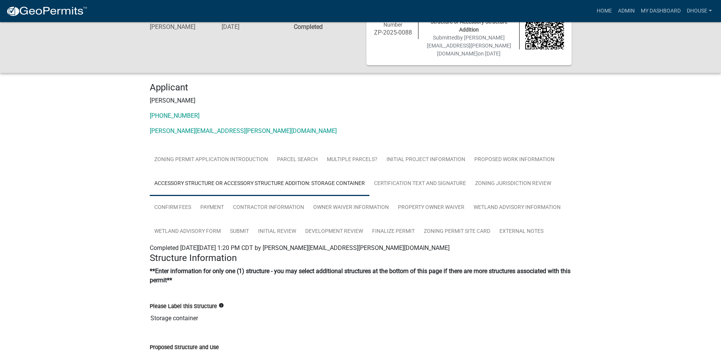
scroll to position [0, 0]
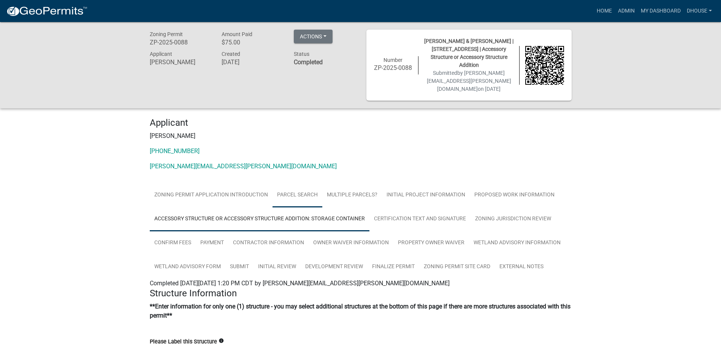
click at [288, 197] on link "Parcel search" at bounding box center [298, 195] width 50 height 24
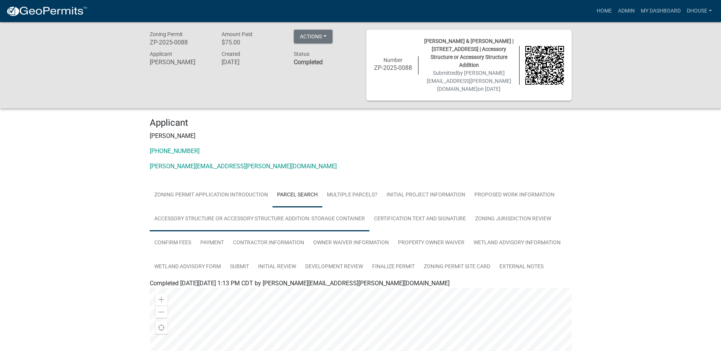
click at [343, 221] on link "Accessory Structure or Accessory Structure Addition: Storage container" at bounding box center [260, 219] width 220 height 24
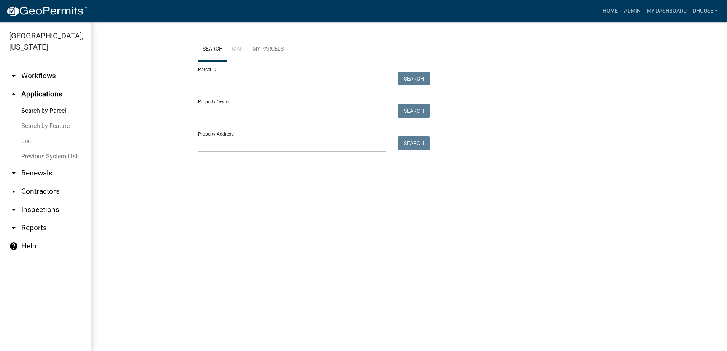
click at [240, 80] on input "Parcel ID:" at bounding box center [292, 80] width 188 height 16
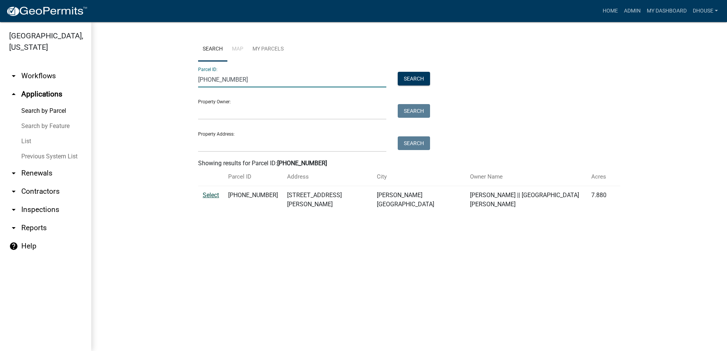
type input "[PHONE_NUMBER]"
click at [207, 195] on span "Select" at bounding box center [211, 195] width 16 height 7
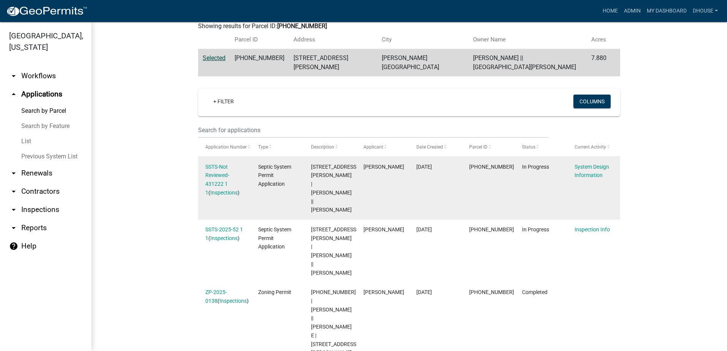
scroll to position [125, 0]
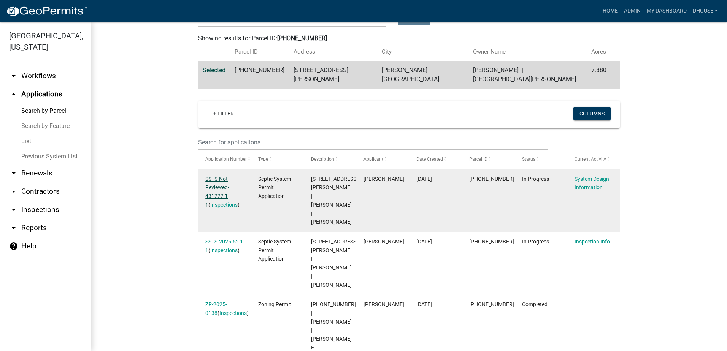
click at [221, 184] on link "SSTS-Not Reviewed-431222 1 1" at bounding box center [217, 192] width 24 height 32
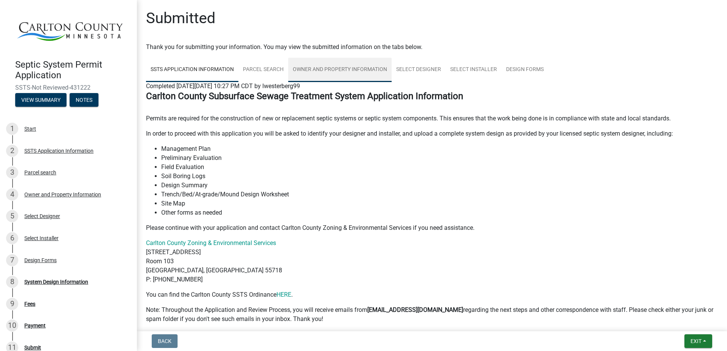
click at [316, 72] on link "Owner and Property Information" at bounding box center [339, 70] width 103 height 24
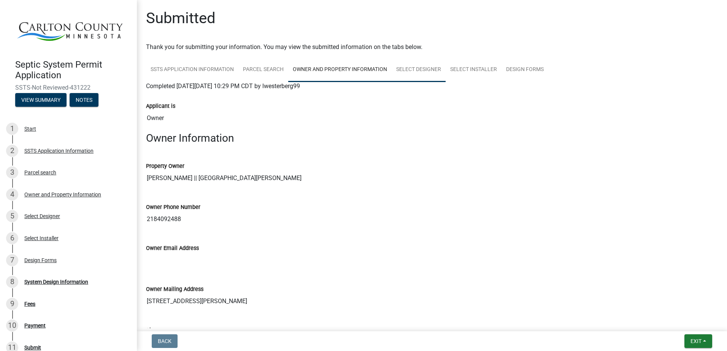
click at [427, 72] on link "Select Designer" at bounding box center [419, 70] width 54 height 24
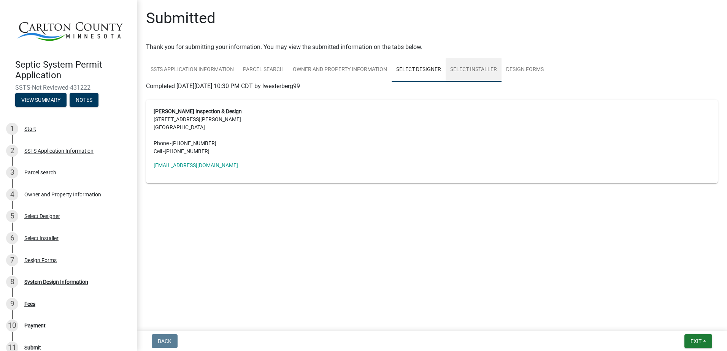
click at [475, 72] on link "Select Installer" at bounding box center [474, 70] width 56 height 24
click at [511, 70] on link "Design Forms" at bounding box center [525, 70] width 47 height 24
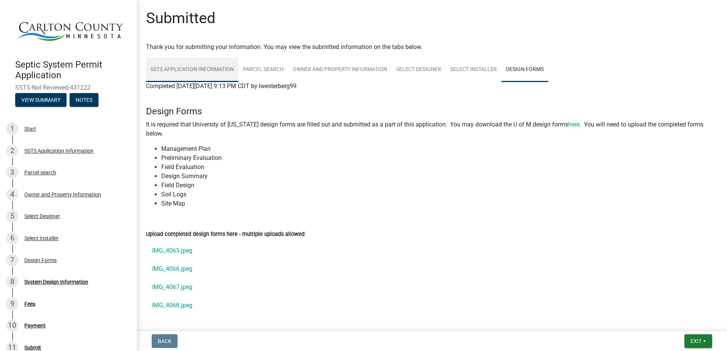
click at [171, 70] on link "SSTS Application Information" at bounding box center [192, 70] width 92 height 24
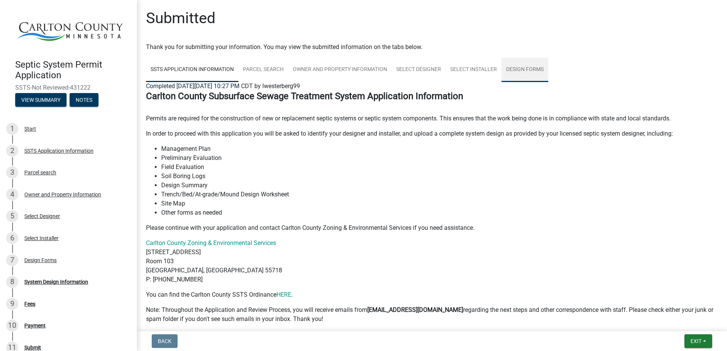
click at [529, 70] on link "Design Forms" at bounding box center [525, 70] width 47 height 24
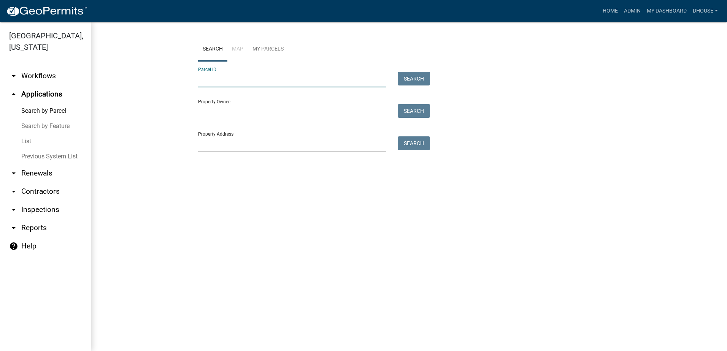
click at [215, 78] on input "Parcel ID:" at bounding box center [292, 80] width 188 height 16
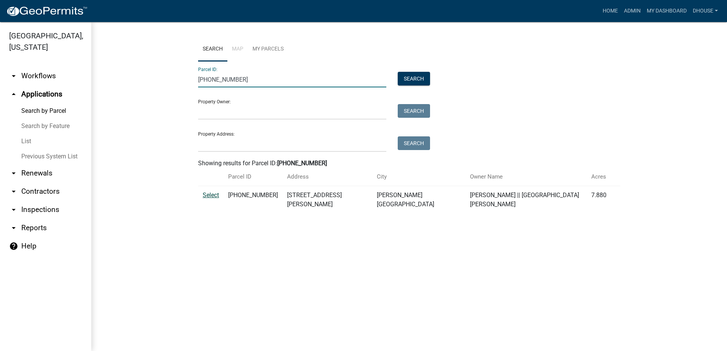
type input "[PHONE_NUMBER]"
click at [213, 195] on span "Select" at bounding box center [211, 195] width 16 height 7
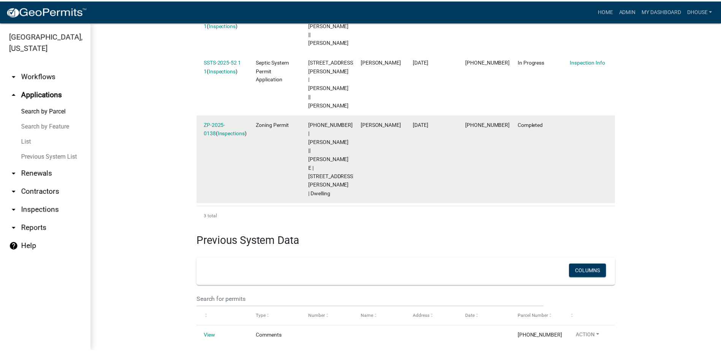
scroll to position [315, 0]
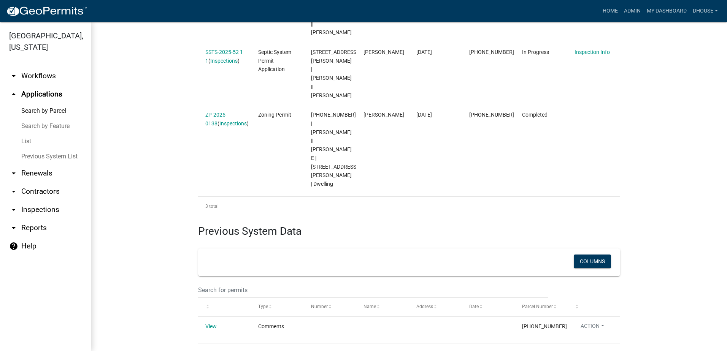
drag, startPoint x: 225, startPoint y: 102, endPoint x: 246, endPoint y: 111, distance: 22.2
click at [225, 112] on link "ZP-2025-0138" at bounding box center [216, 119] width 22 height 15
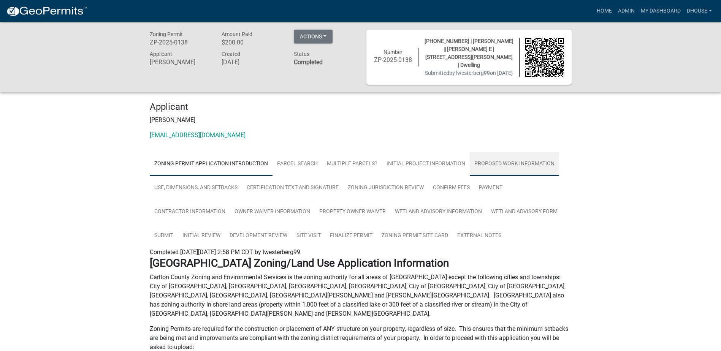
click at [520, 161] on link "Proposed Work Information" at bounding box center [514, 164] width 89 height 24
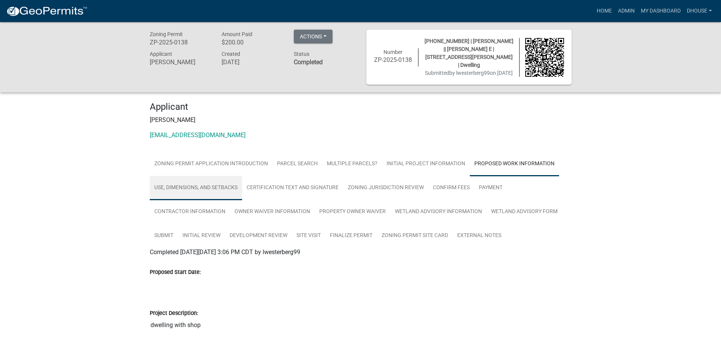
click at [198, 187] on link "Use, Dimensions, and Setbacks" at bounding box center [196, 188] width 92 height 24
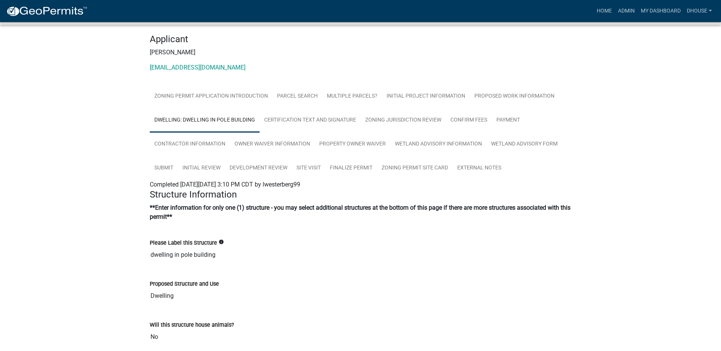
scroll to position [3, 0]
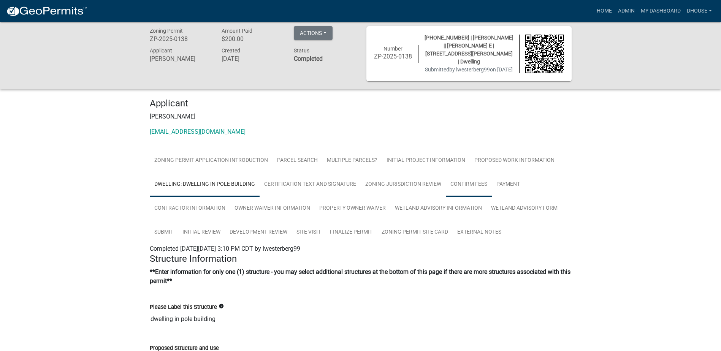
click at [470, 184] on link "Confirm Fees" at bounding box center [469, 185] width 46 height 24
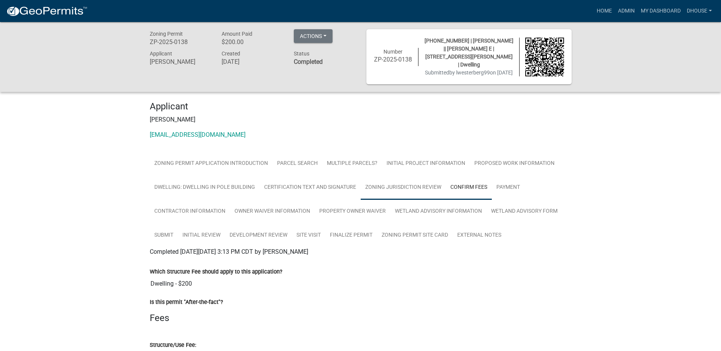
scroll to position [0, 0]
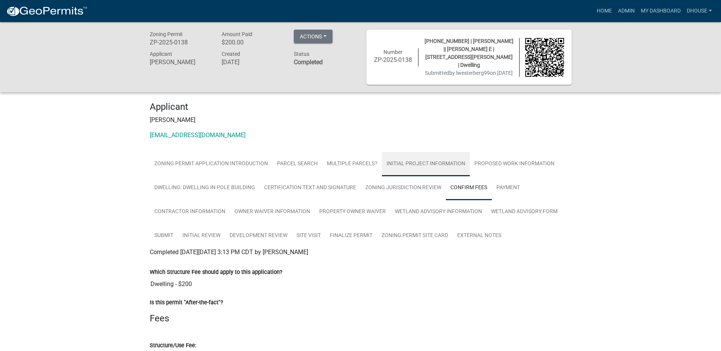
click at [421, 167] on link "Initial Project Information" at bounding box center [426, 164] width 88 height 24
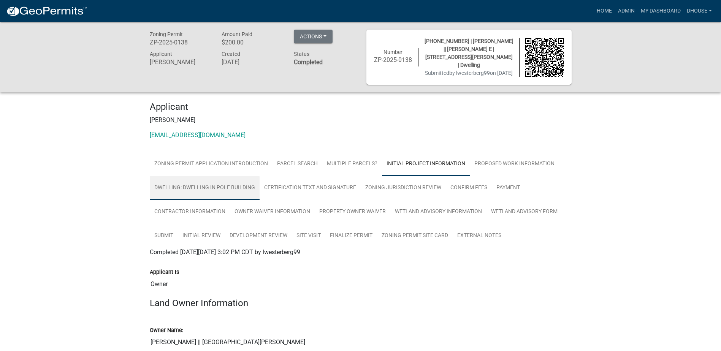
click at [184, 186] on link "Dwelling: dwelling in pole building" at bounding box center [205, 188] width 110 height 24
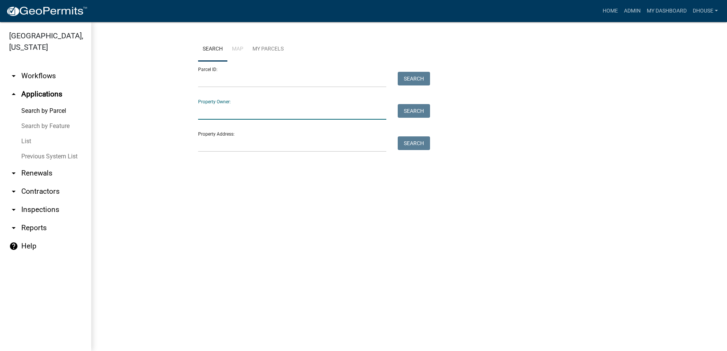
click at [222, 108] on input "Property Owner:" at bounding box center [292, 112] width 188 height 16
click at [277, 108] on input "Property Owner:" at bounding box center [292, 112] width 188 height 16
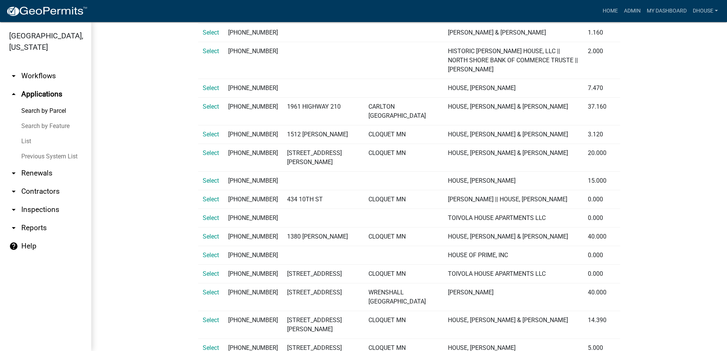
scroll to position [228, 0]
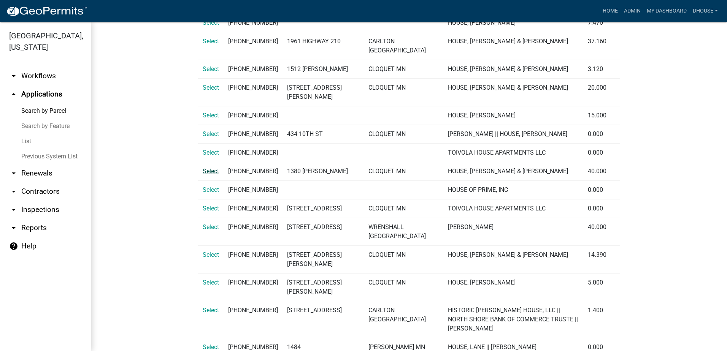
type input "house"
click at [206, 175] on span "Select" at bounding box center [211, 171] width 16 height 7
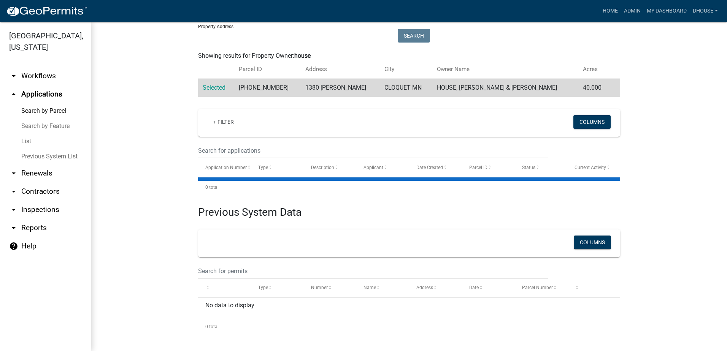
scroll to position [0, 0]
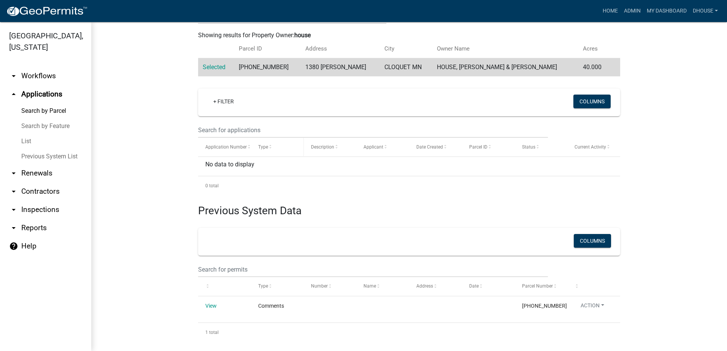
scroll to position [134, 0]
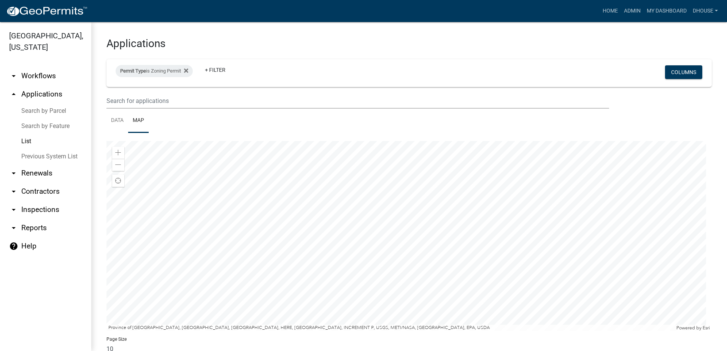
click at [40, 94] on link "arrow_drop_up Applications" at bounding box center [45, 94] width 91 height 18
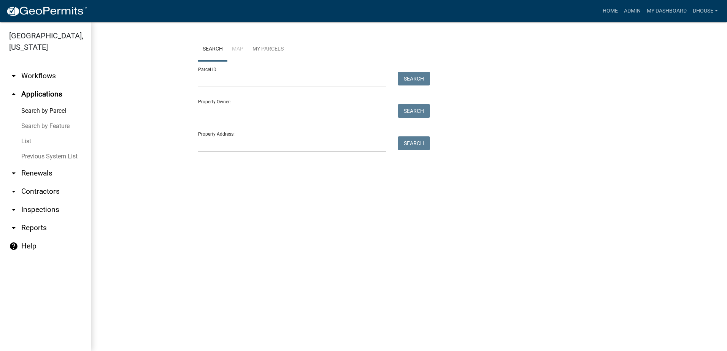
click at [43, 113] on link "Search by Parcel" at bounding box center [45, 110] width 91 height 15
click at [38, 123] on link "Search by Feature" at bounding box center [45, 126] width 91 height 15
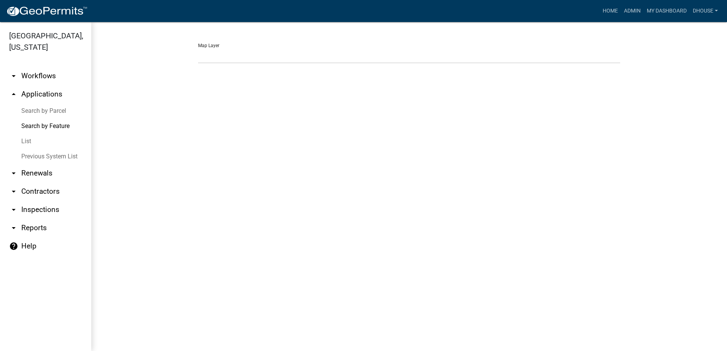
click at [25, 139] on link "List" at bounding box center [45, 141] width 91 height 15
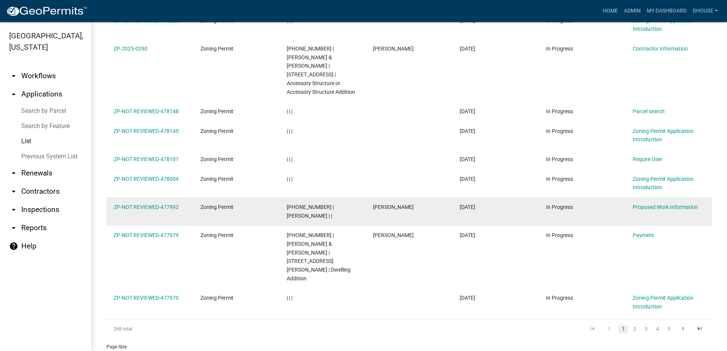
scroll to position [170, 0]
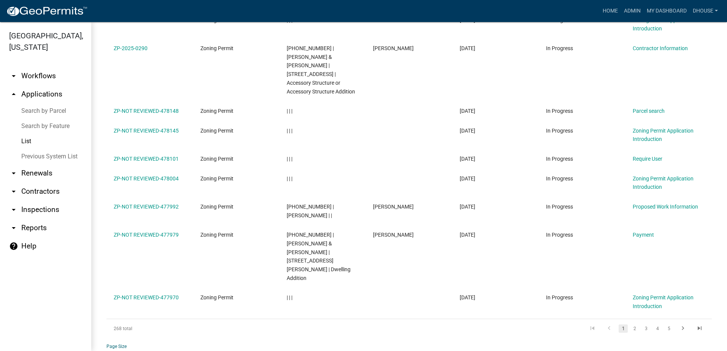
click at [121, 349] on select "10 25 50 100" at bounding box center [151, 357] width 91 height 16
select select "3: 100"
click at [106, 349] on select "10 25 50 100" at bounding box center [151, 357] width 91 height 16
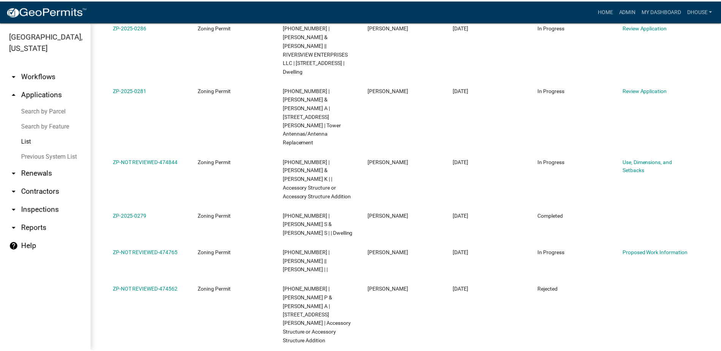
scroll to position [1196, 0]
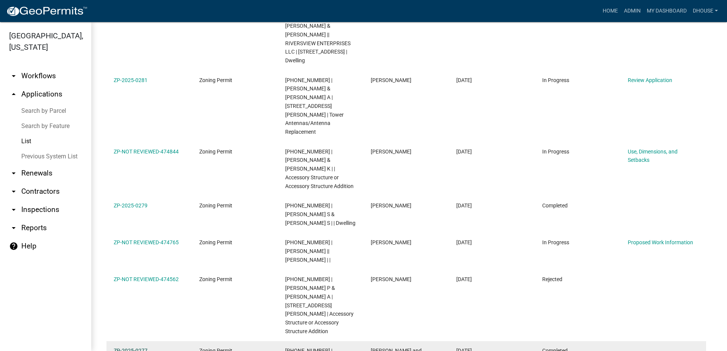
click at [130, 348] on link "ZP-2025-0277" at bounding box center [131, 351] width 34 height 6
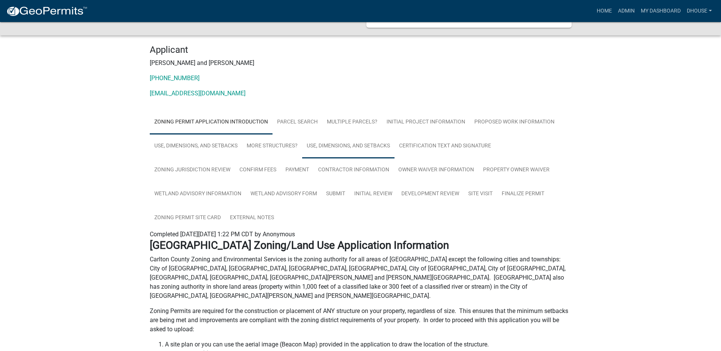
scroll to position [76, 0]
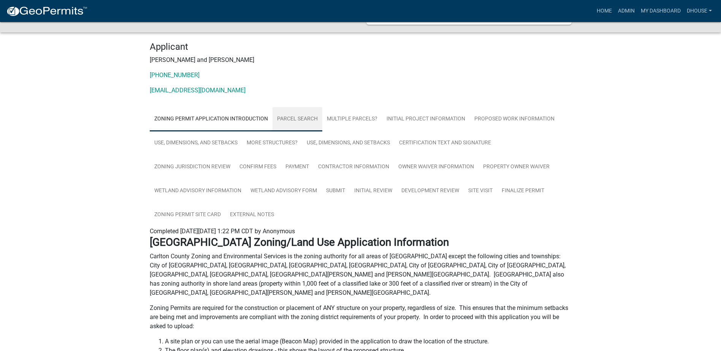
click at [287, 107] on link "Parcel search" at bounding box center [298, 119] width 50 height 24
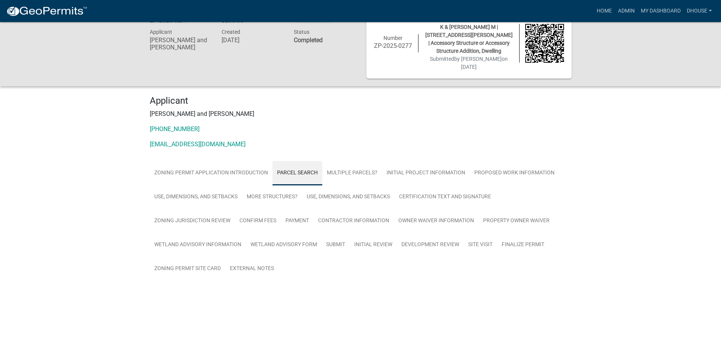
scroll to position [22, 0]
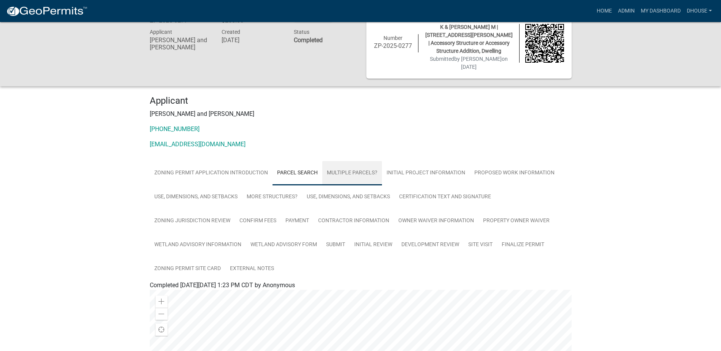
click at [354, 161] on link "Multiple Parcels?" at bounding box center [352, 173] width 60 height 24
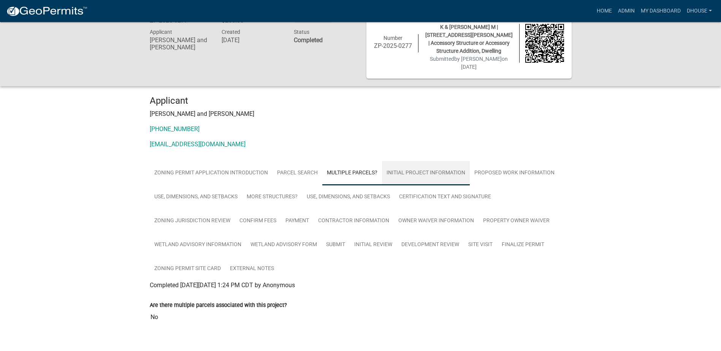
click at [425, 161] on link "Initial Project Information" at bounding box center [426, 173] width 88 height 24
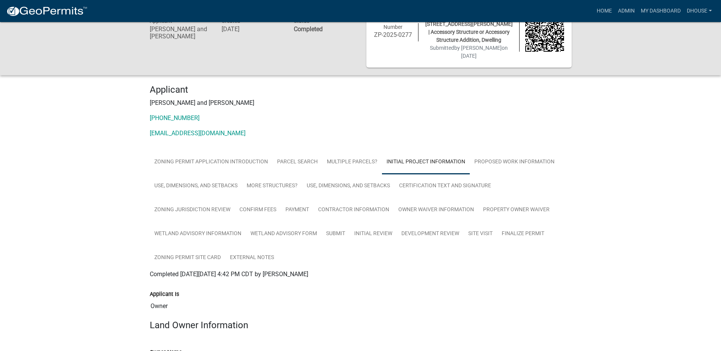
scroll to position [33, 0]
click at [493, 151] on link "Proposed Work Information" at bounding box center [514, 163] width 89 height 24
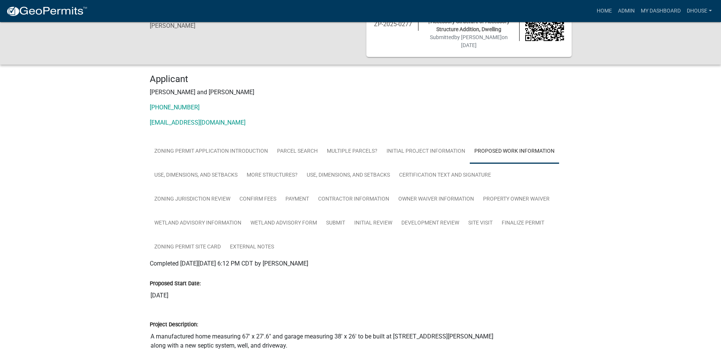
scroll to position [22, 0]
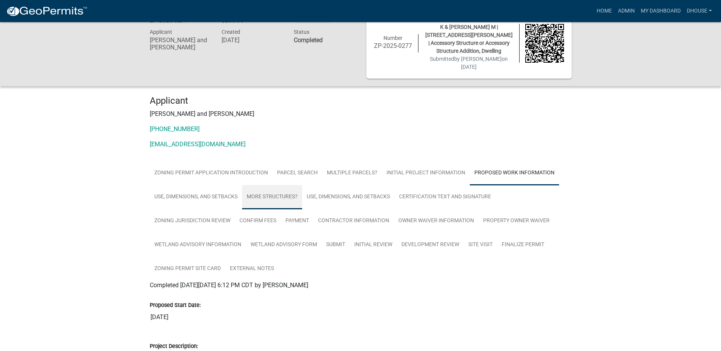
click at [267, 185] on link "More Structures?" at bounding box center [272, 197] width 60 height 24
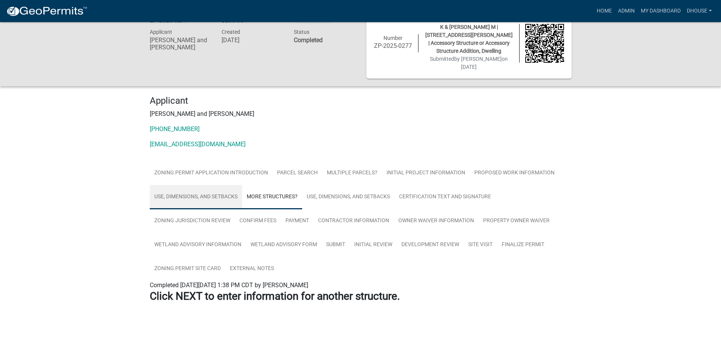
click at [208, 185] on link "Use, Dimensions, and Setbacks" at bounding box center [196, 197] width 92 height 24
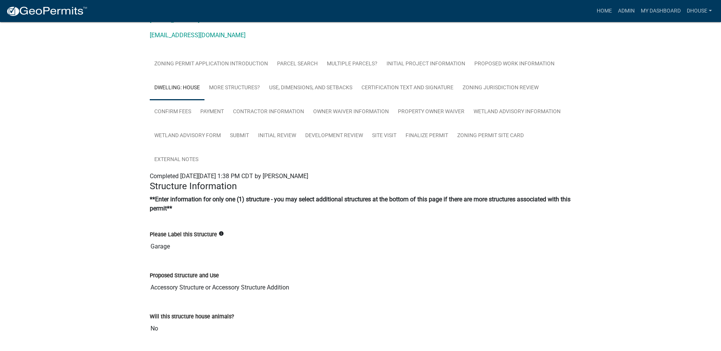
scroll to position [119, 0]
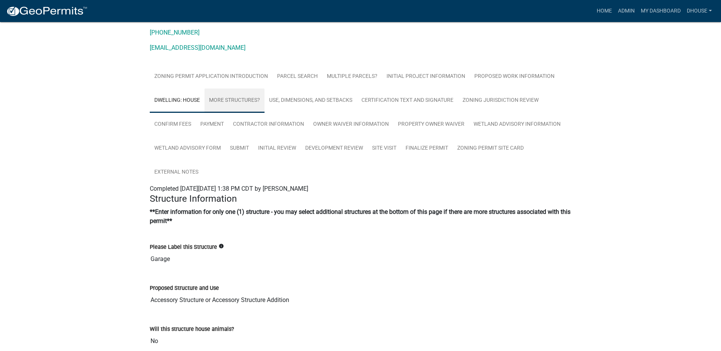
click at [232, 89] on link "More Structures?" at bounding box center [235, 101] width 60 height 24
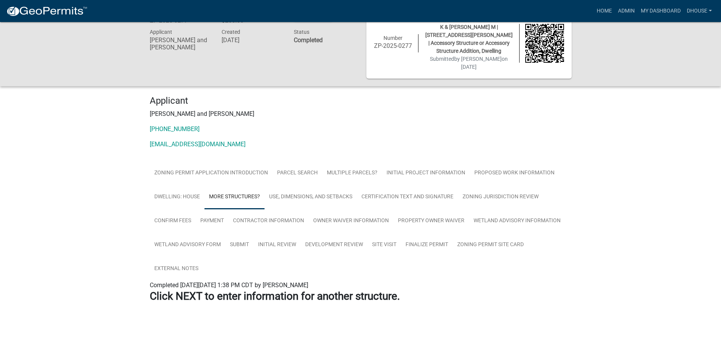
click at [232, 290] on strong "Click NEXT to enter information for another structure." at bounding box center [275, 296] width 250 height 13
click at [178, 185] on link "Dwelling: House" at bounding box center [177, 197] width 55 height 24
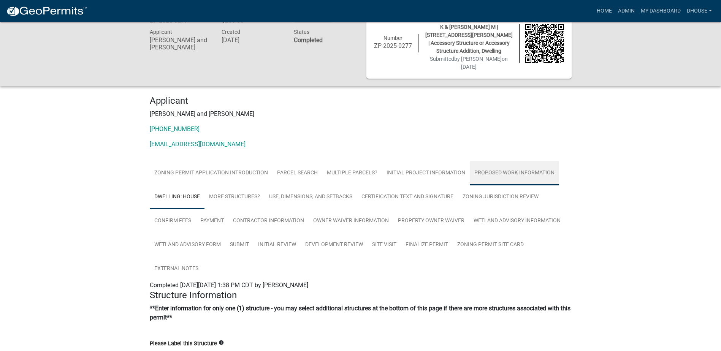
click at [512, 161] on link "Proposed Work Information" at bounding box center [514, 173] width 89 height 24
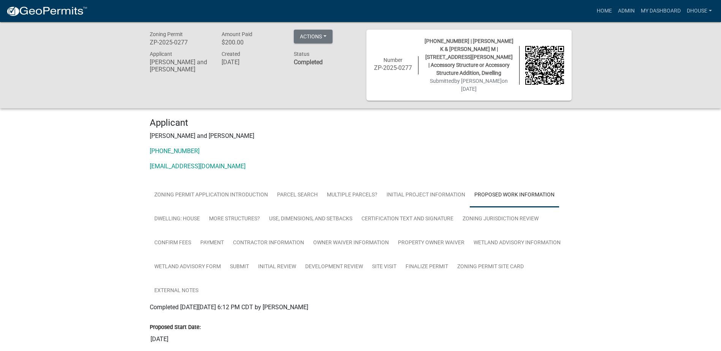
scroll to position [152, 0]
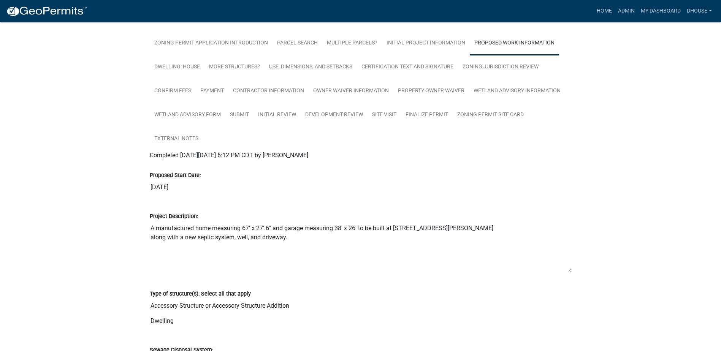
drag, startPoint x: 147, startPoint y: 211, endPoint x: 492, endPoint y: 218, distance: 344.6
click at [492, 218] on div "Project Description: A manufactured home measuring 67' x 27'.6" and garage meas…" at bounding box center [360, 240] width 433 height 78
drag, startPoint x: 264, startPoint y: 219, endPoint x: 516, endPoint y: 305, distance: 265.9
click at [519, 314] on input "Dwelling" at bounding box center [361, 321] width 422 height 15
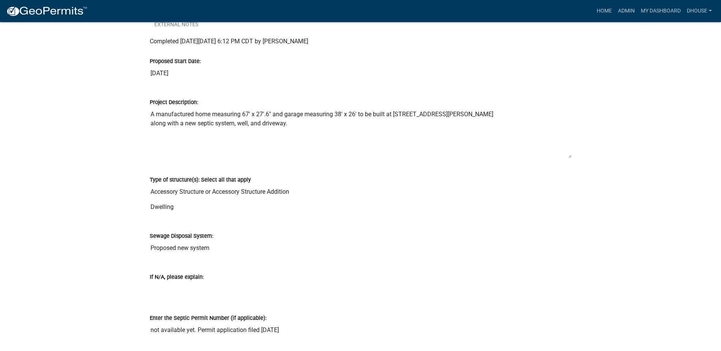
click at [246, 241] on input "Proposed new system" at bounding box center [361, 248] width 422 height 15
click at [220, 282] on input "If N/A, please explain:" at bounding box center [361, 289] width 422 height 15
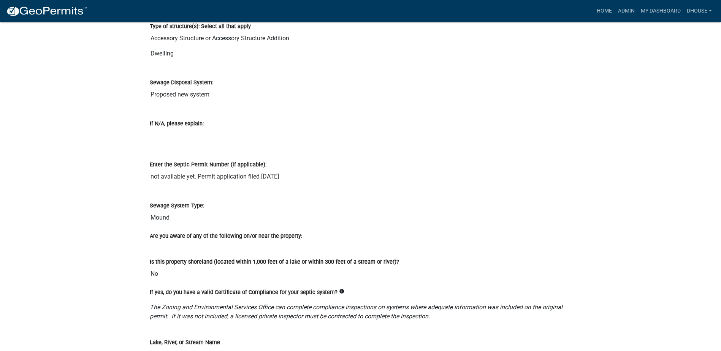
scroll to position [456, 0]
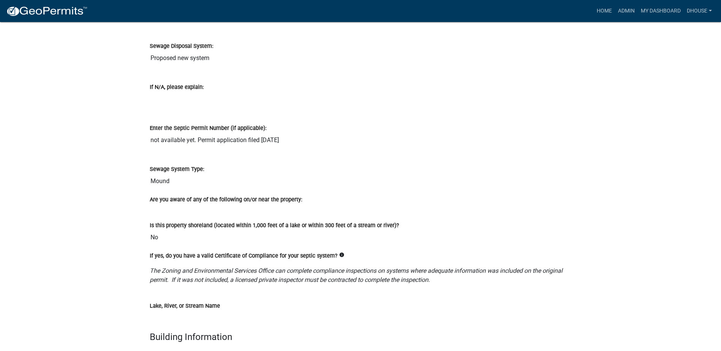
click at [249, 133] on input "not available yet. Permit application filed [DATE]" at bounding box center [361, 140] width 422 height 15
click at [228, 174] on input "Mound" at bounding box center [361, 181] width 422 height 15
click at [242, 210] on div "Is this property shoreland (located within 1,000 feet of a lake or within 300 f…" at bounding box center [361, 227] width 422 height 35
click at [246, 230] on input "No" at bounding box center [361, 237] width 422 height 15
click at [326, 291] on div "Lake, River, or Stream Name" at bounding box center [361, 308] width 422 height 35
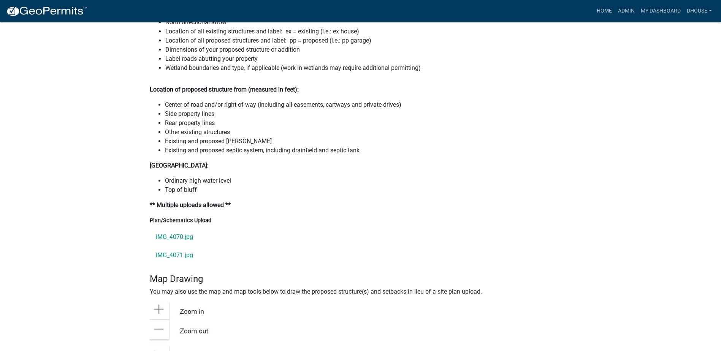
scroll to position [989, 0]
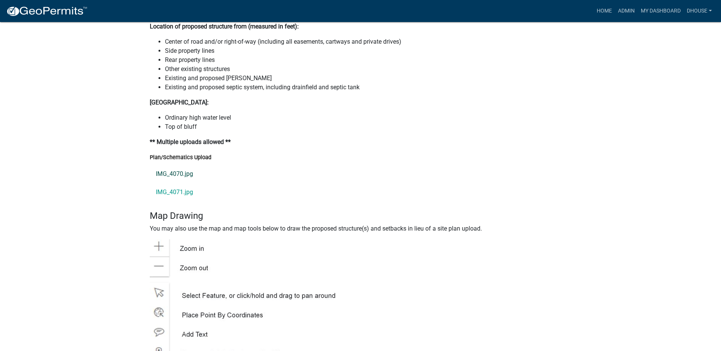
click at [187, 165] on link "IMG_4070.jpg" at bounding box center [361, 174] width 422 height 18
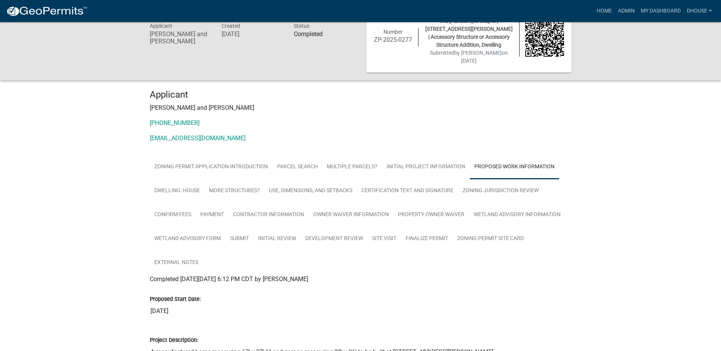
scroll to position [0, 0]
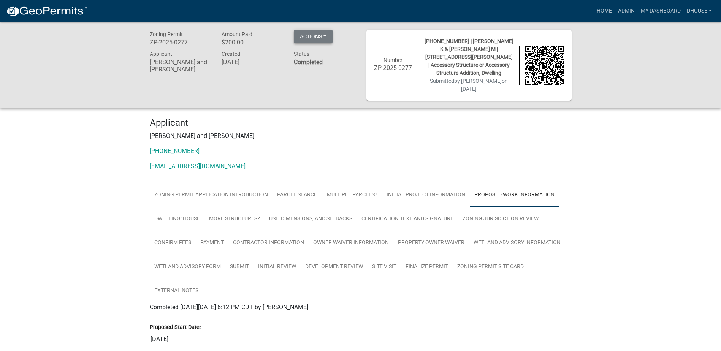
click at [309, 38] on button "Actions" at bounding box center [313, 37] width 39 height 14
click at [317, 77] on link "Printer Friendly" at bounding box center [324, 74] width 61 height 18
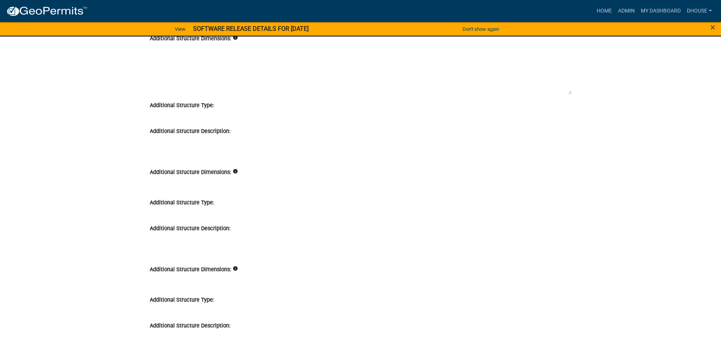
scroll to position [7020, 0]
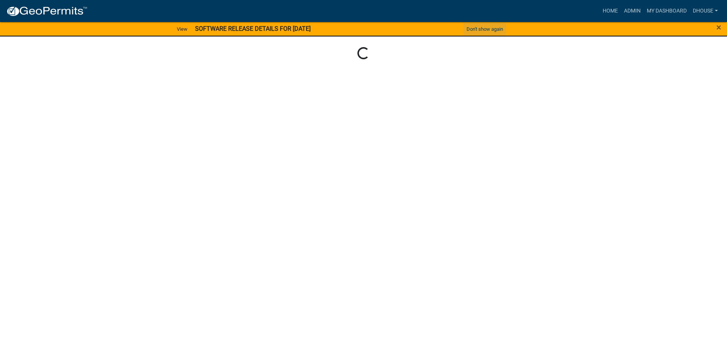
click at [478, 29] on button "Don't show again" at bounding box center [485, 29] width 43 height 13
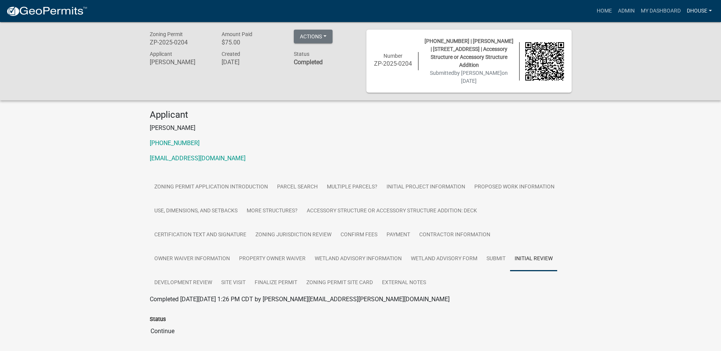
click at [693, 10] on link "dhouse" at bounding box center [699, 11] width 31 height 14
click at [675, 33] on link "Admin" at bounding box center [684, 31] width 61 height 18
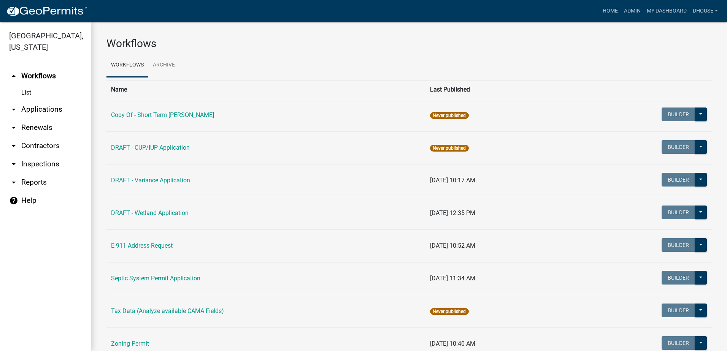
click at [44, 107] on link "arrow_drop_down Applications" at bounding box center [45, 109] width 91 height 18
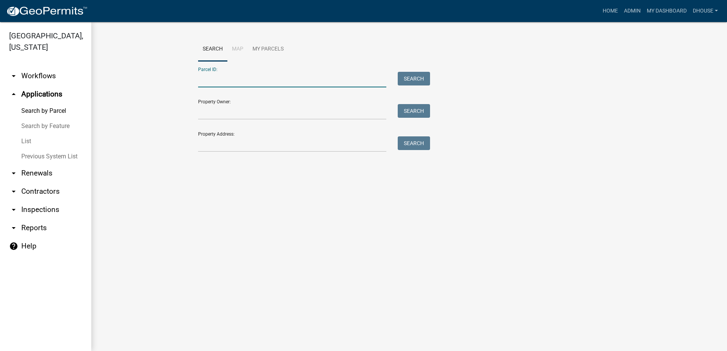
click at [218, 77] on input "Parcel ID:" at bounding box center [292, 80] width 188 height 16
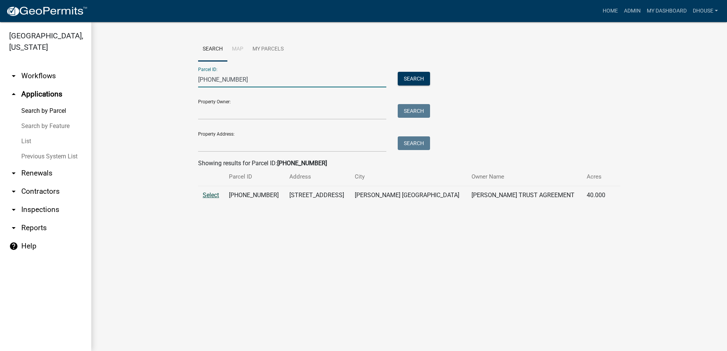
type input "72-070-4470"
click at [210, 195] on span "Select" at bounding box center [211, 195] width 16 height 7
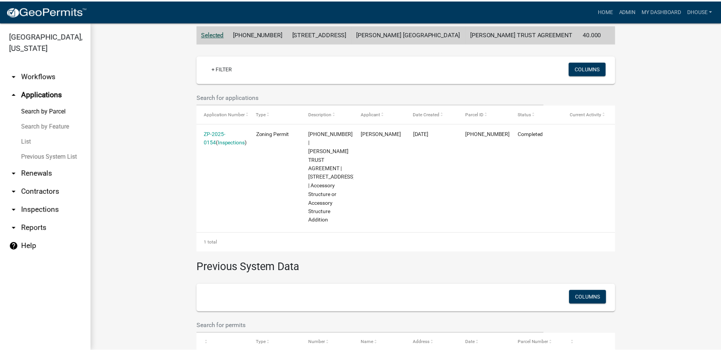
scroll to position [94, 0]
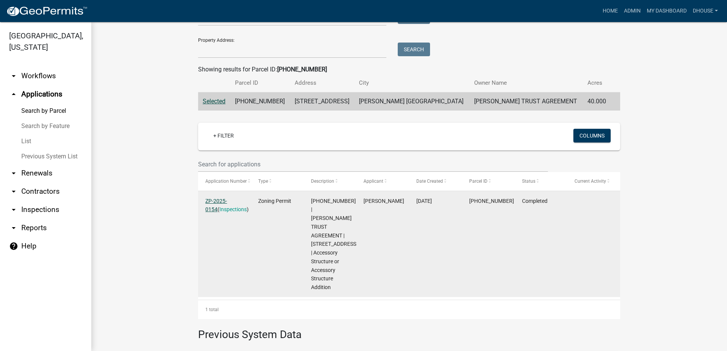
click at [221, 200] on link "ZP-2025-0154" at bounding box center [216, 205] width 22 height 15
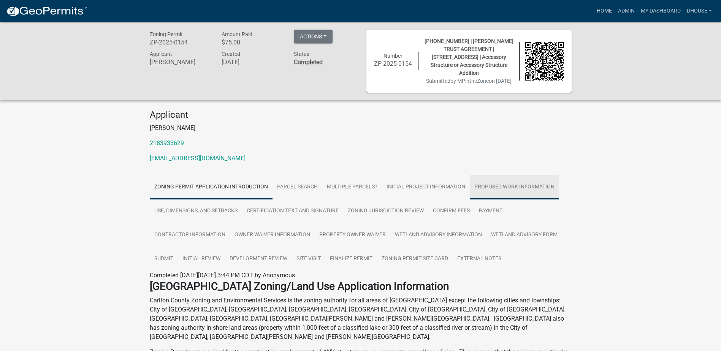
click at [483, 181] on link "Proposed Work Information" at bounding box center [514, 187] width 89 height 24
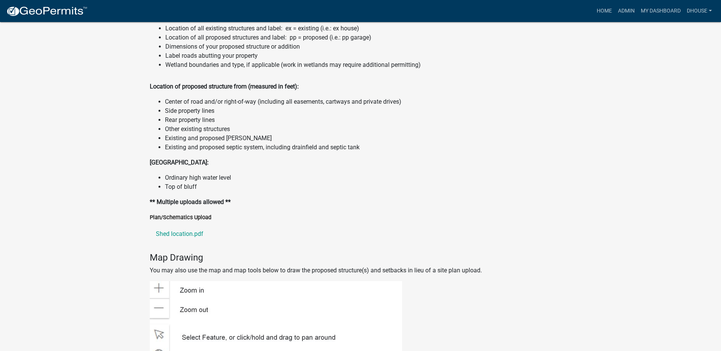
scroll to position [951, 0]
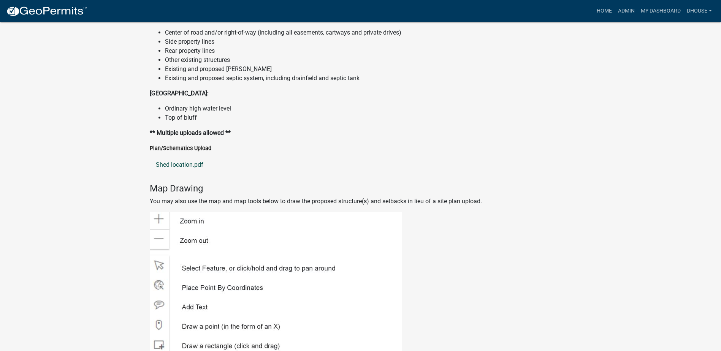
click at [195, 163] on link "Shed location.pdf" at bounding box center [361, 165] width 422 height 18
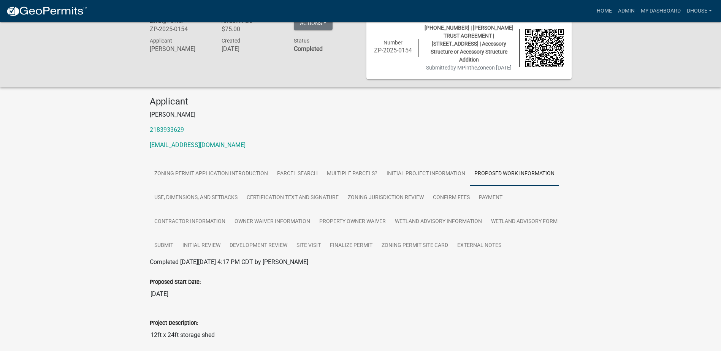
scroll to position [0, 0]
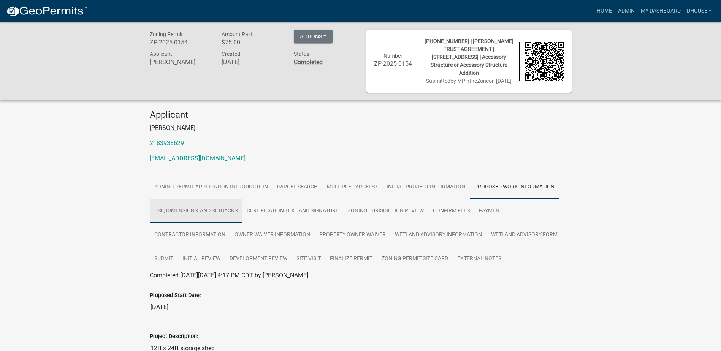
click at [196, 211] on link "Use, Dimensions, and Setbacks" at bounding box center [196, 211] width 92 height 24
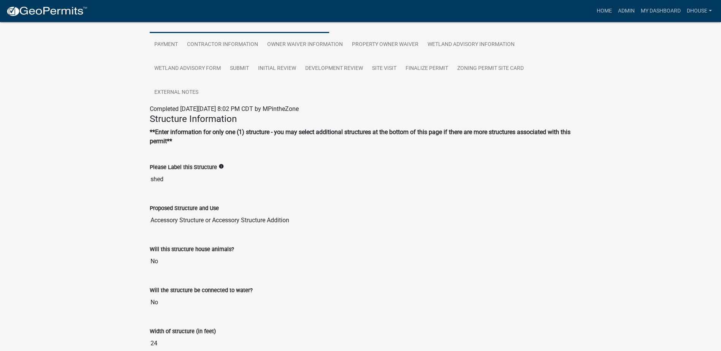
scroll to position [76, 0]
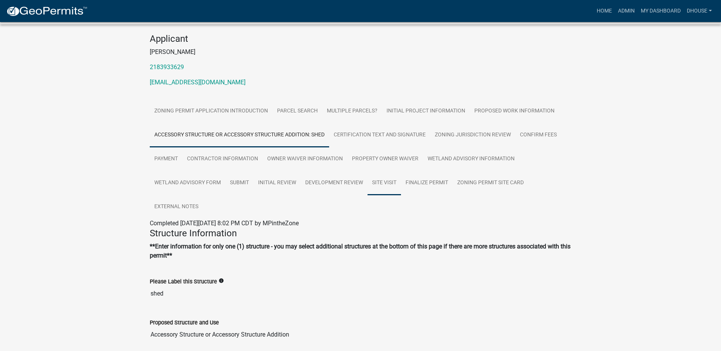
click at [381, 184] on link "Site Visit" at bounding box center [384, 183] width 33 height 24
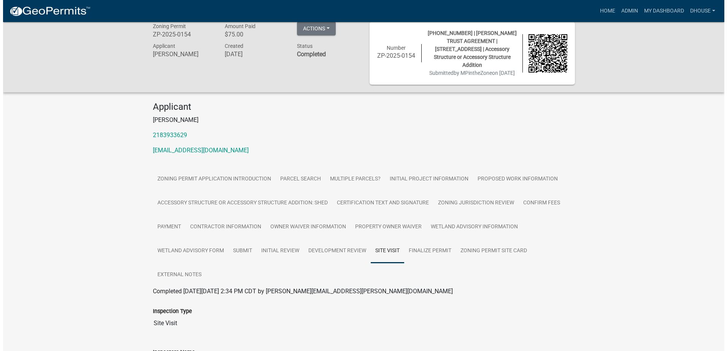
scroll to position [0, 0]
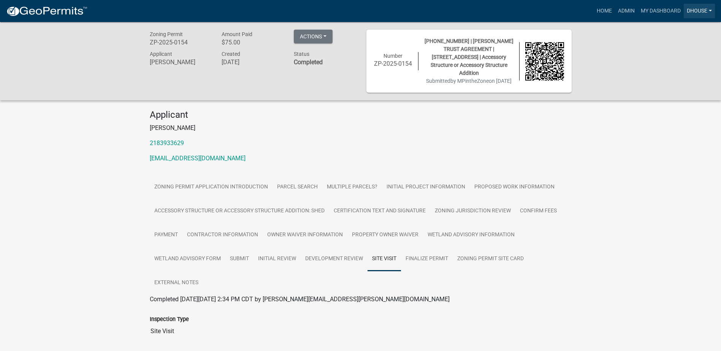
click at [699, 13] on link "dhouse" at bounding box center [699, 11] width 31 height 14
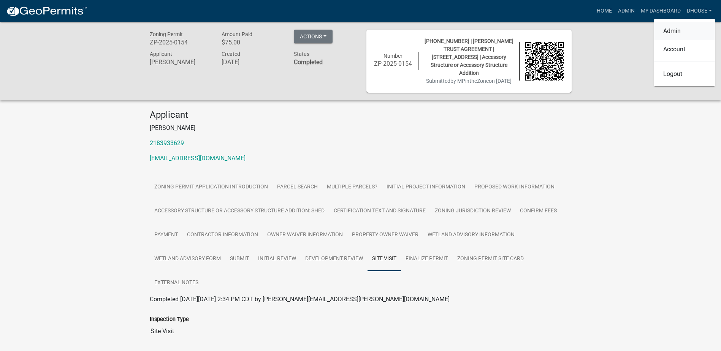
click at [684, 35] on link "Admin" at bounding box center [684, 31] width 61 height 18
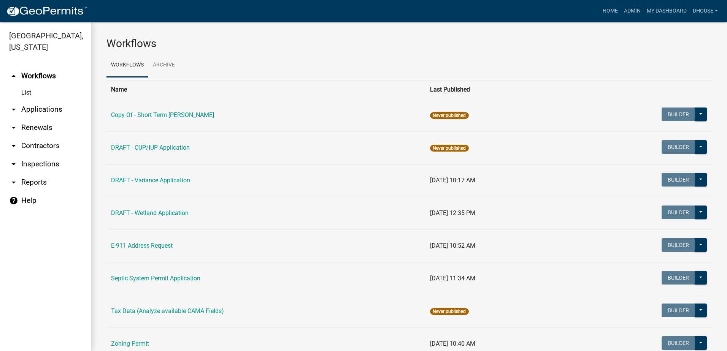
click at [38, 108] on link "arrow_drop_down Applications" at bounding box center [45, 109] width 91 height 18
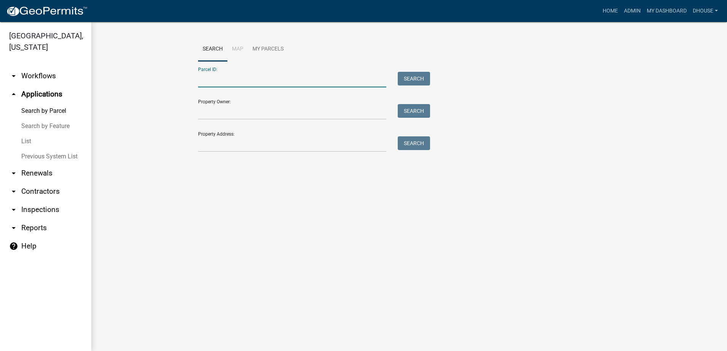
click at [284, 81] on input "Parcel ID:" at bounding box center [292, 80] width 188 height 16
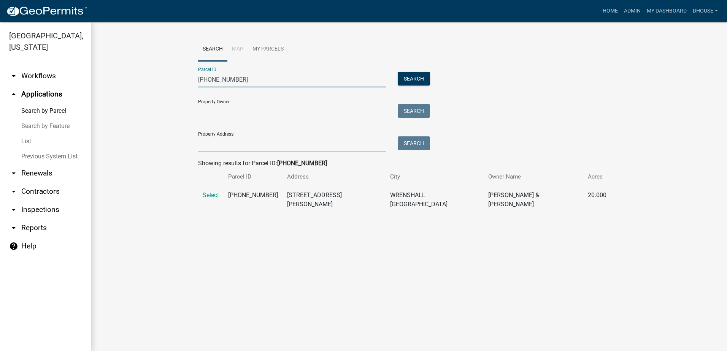
type input "69-020-2170"
click at [211, 194] on span "Select" at bounding box center [211, 195] width 16 height 7
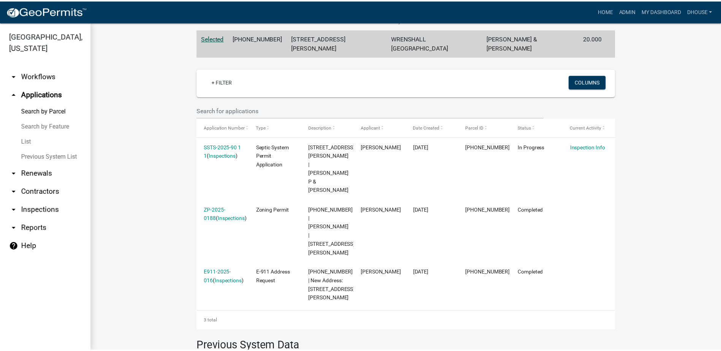
scroll to position [114, 0]
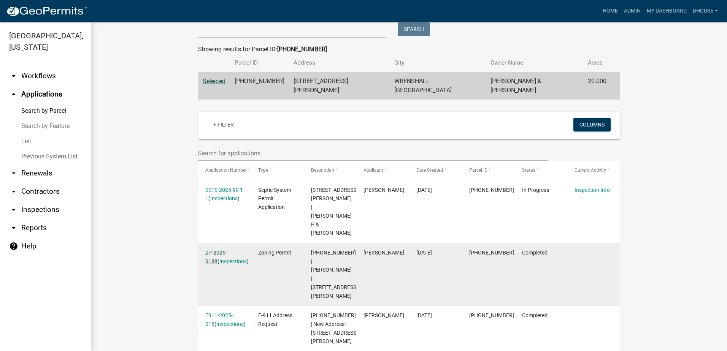
click at [224, 250] on link "ZP-2025-0188" at bounding box center [216, 257] width 22 height 15
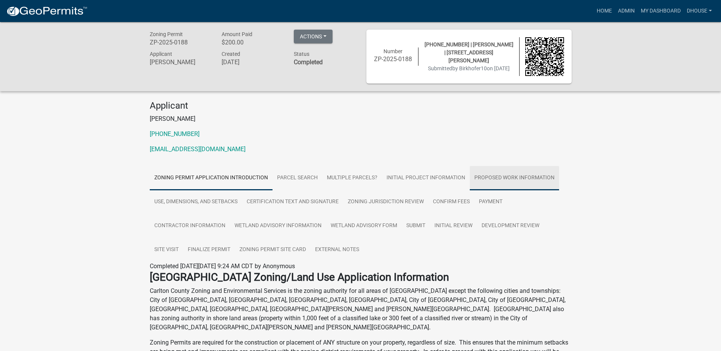
click at [502, 177] on link "Proposed Work Information" at bounding box center [514, 178] width 89 height 24
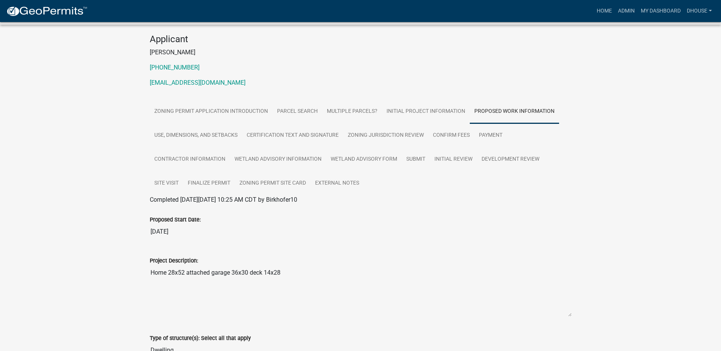
scroll to position [38, 0]
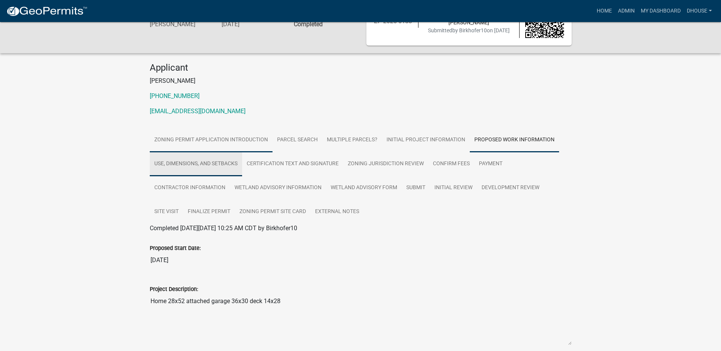
click at [225, 161] on link "Use, Dimensions, and Setbacks" at bounding box center [196, 164] width 92 height 24
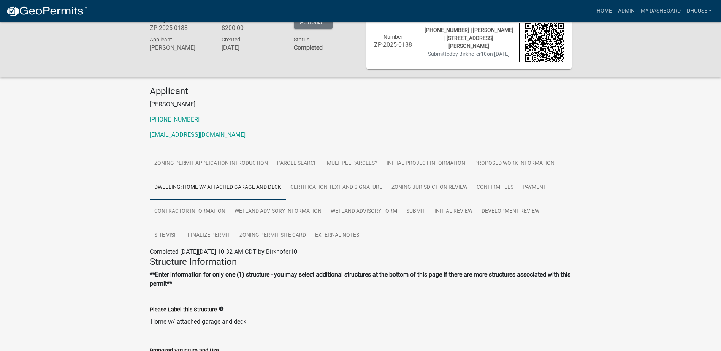
scroll to position [0, 0]
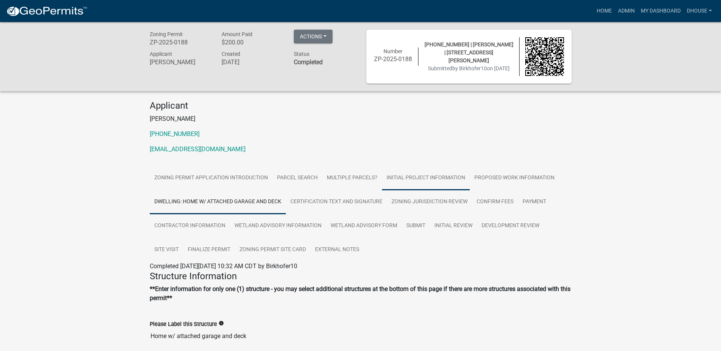
click at [425, 172] on link "Initial Project Information" at bounding box center [426, 178] width 88 height 24
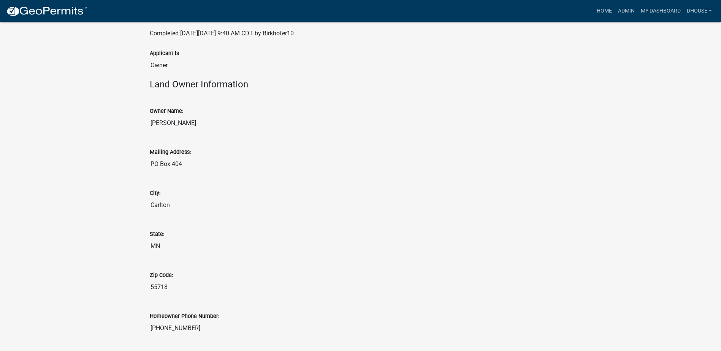
scroll to position [7, 0]
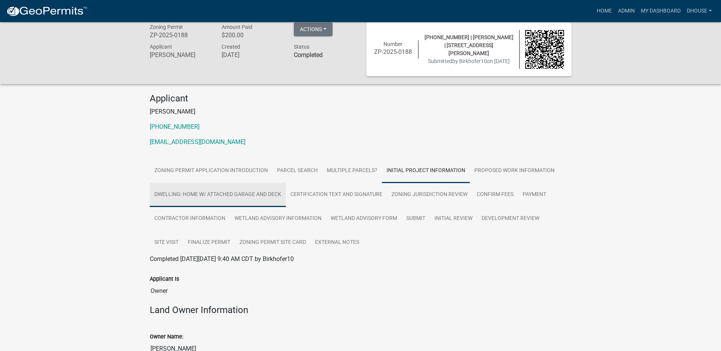
click at [219, 187] on link "Dwelling: Home w/ attached garage and deck" at bounding box center [218, 195] width 136 height 24
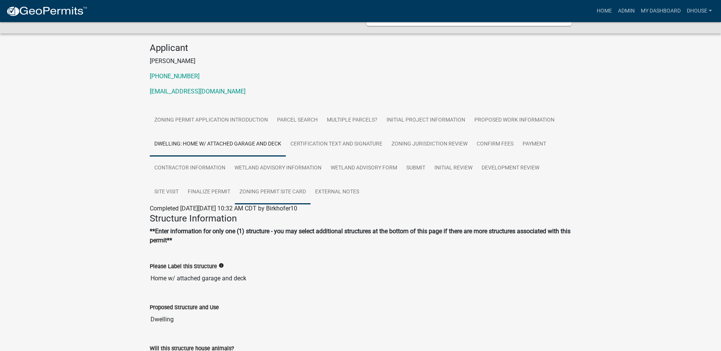
scroll to position [0, 0]
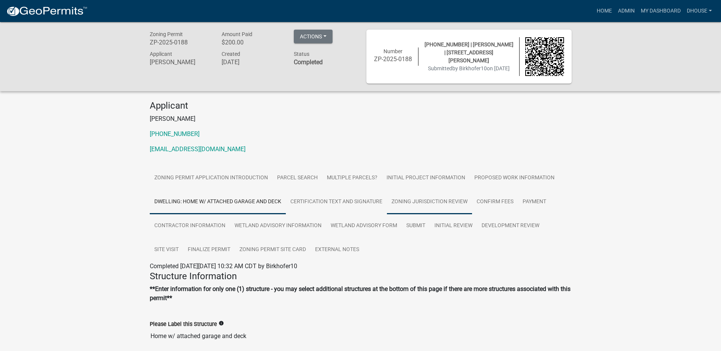
click at [414, 202] on link "Zoning Jurisdiction Review" at bounding box center [429, 202] width 85 height 24
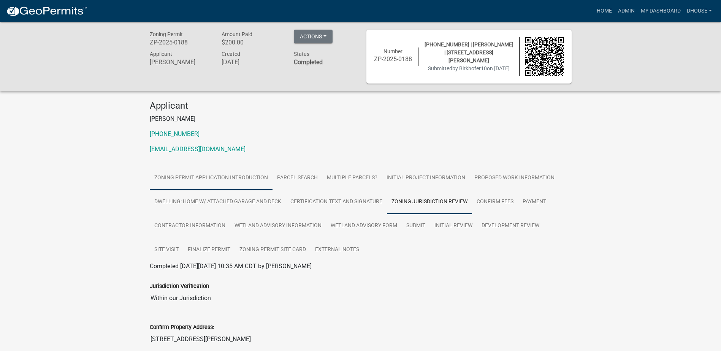
click at [222, 175] on link "Zoning Permit Application Introduction" at bounding box center [211, 178] width 123 height 24
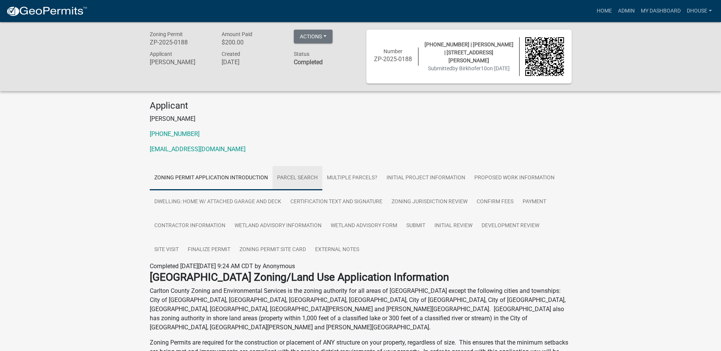
click at [290, 174] on link "Parcel search" at bounding box center [298, 178] width 50 height 24
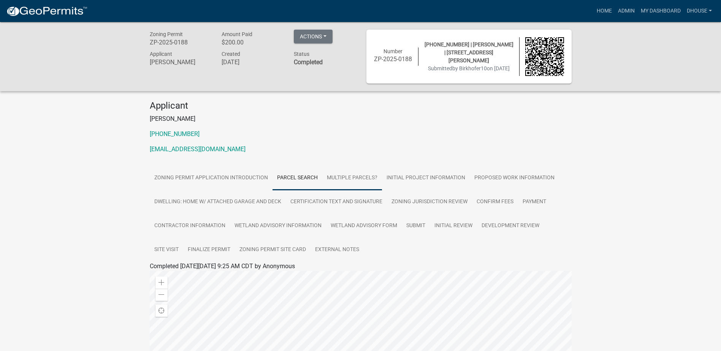
click at [347, 175] on link "Multiple Parcels?" at bounding box center [352, 178] width 60 height 24
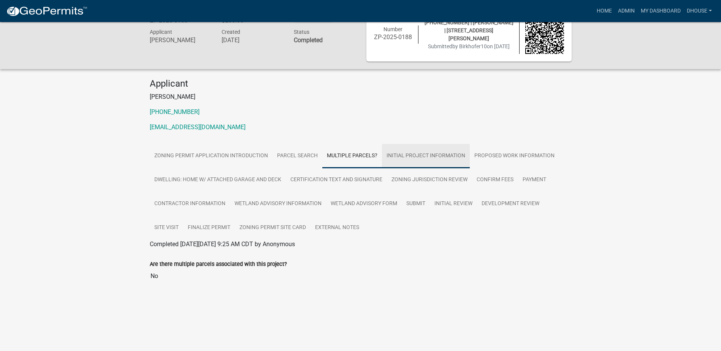
click at [408, 159] on link "Initial Project Information" at bounding box center [426, 156] width 88 height 24
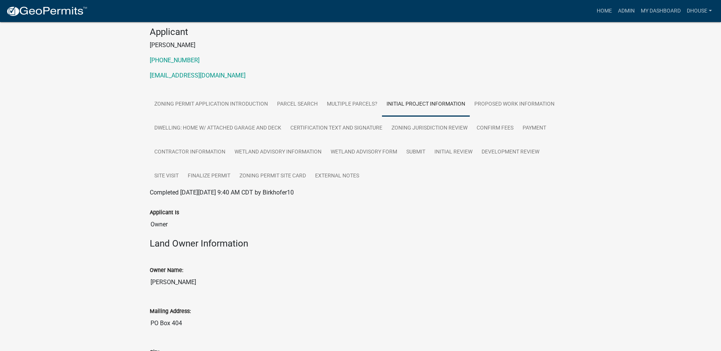
scroll to position [7, 0]
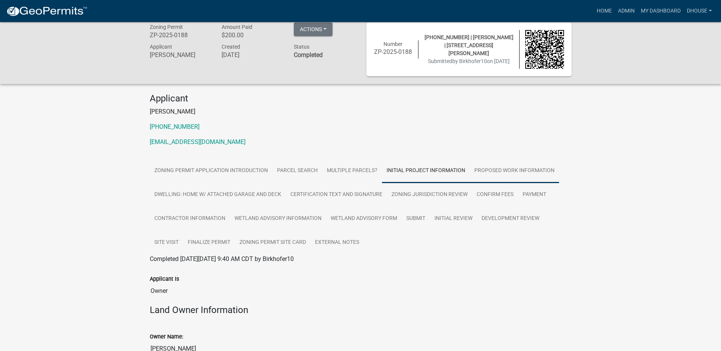
click at [508, 169] on link "Proposed Work Information" at bounding box center [514, 171] width 89 height 24
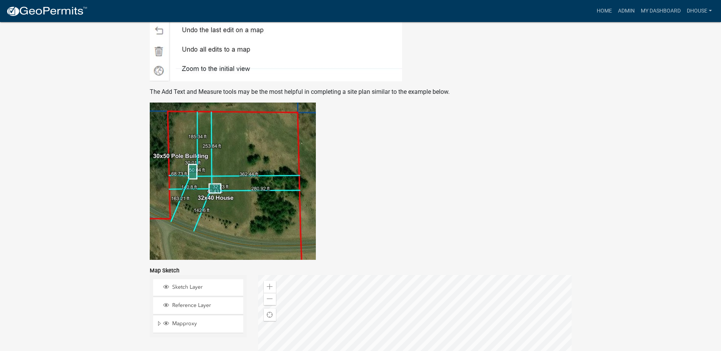
scroll to position [1431, 0]
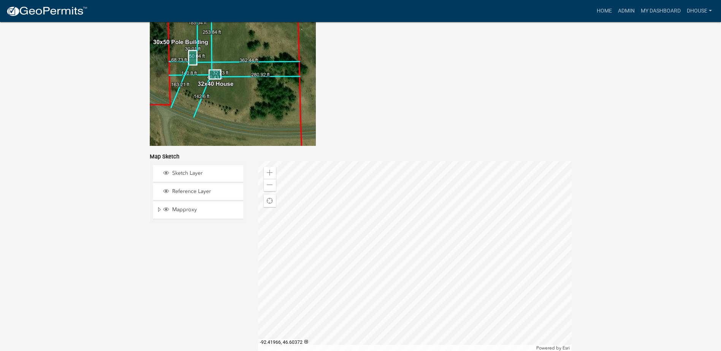
click at [413, 253] on div at bounding box center [415, 256] width 314 height 190
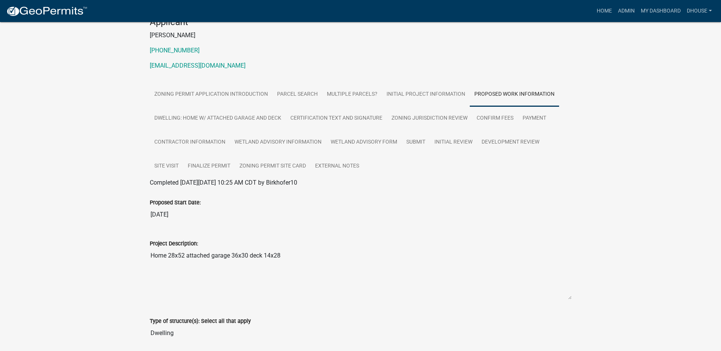
scroll to position [0, 0]
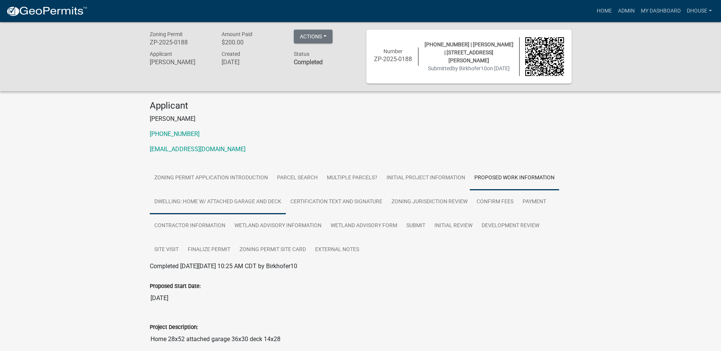
click at [235, 202] on link "Dwelling: Home w/ attached garage and deck" at bounding box center [218, 202] width 136 height 24
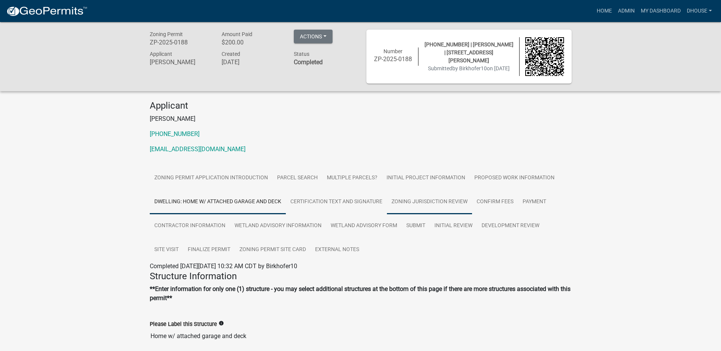
click at [434, 198] on link "Zoning Jurisdiction Review" at bounding box center [429, 202] width 85 height 24
